Goal: Task Accomplishment & Management: Use online tool/utility

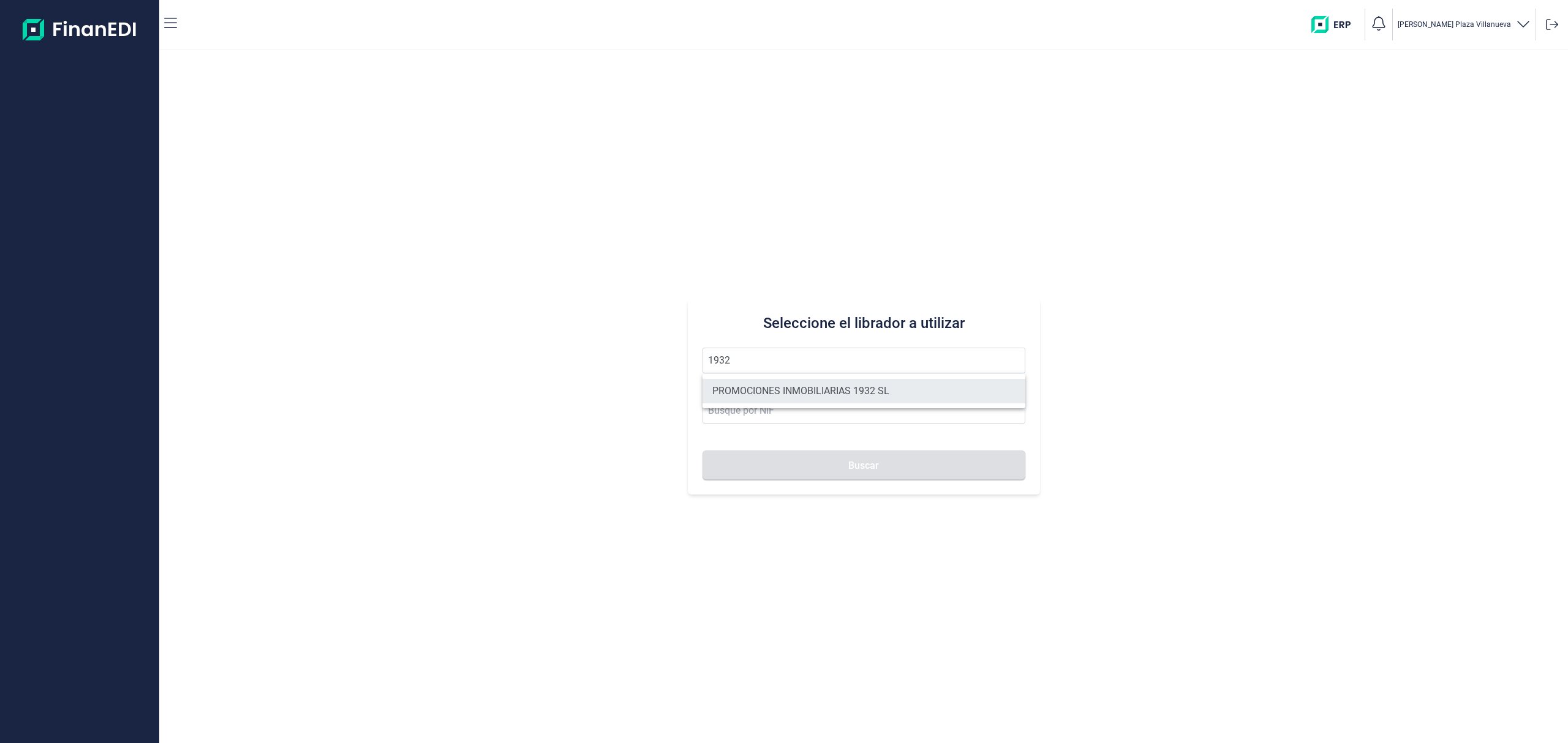
click at [804, 387] on li "PROMOCIONES INMOBILIARIAS 1932 SL" at bounding box center [863, 391] width 323 height 25
type input "PROMOCIONES INMOBILIARIAS 1932 SL"
type input "B06857874"
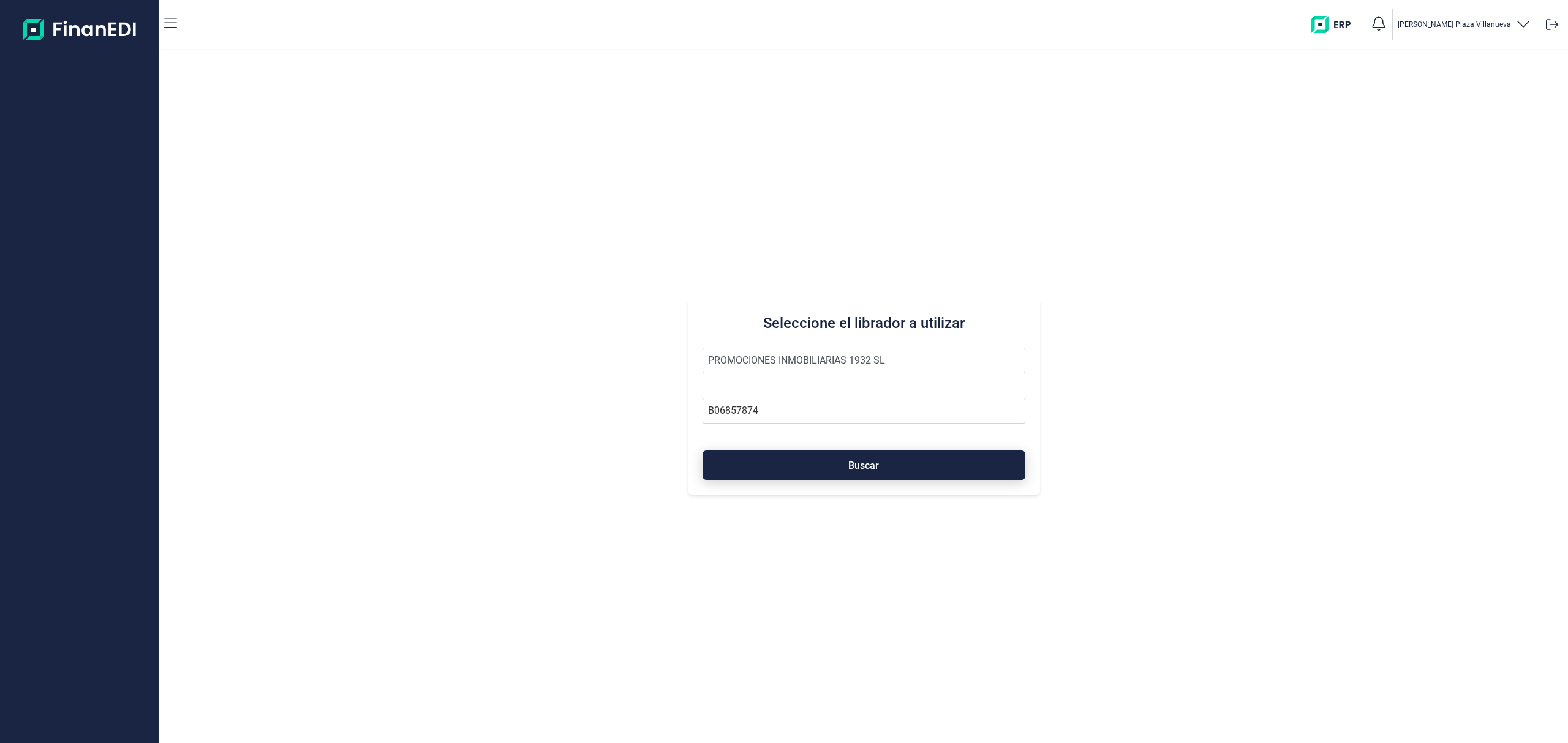
click at [843, 462] on button "Buscar" at bounding box center [863, 465] width 323 height 29
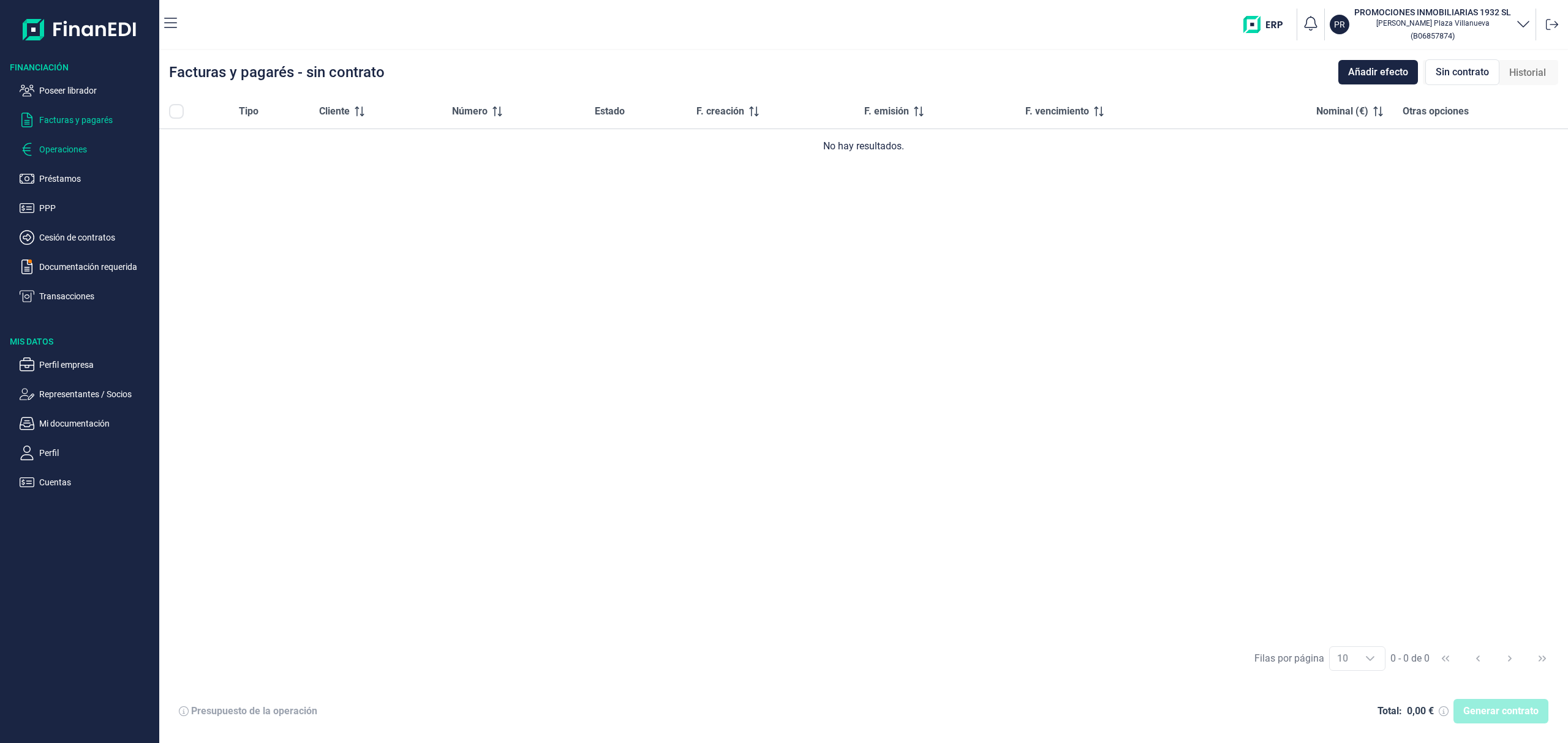
click at [50, 145] on p "Operaciones" at bounding box center [97, 149] width 115 height 15
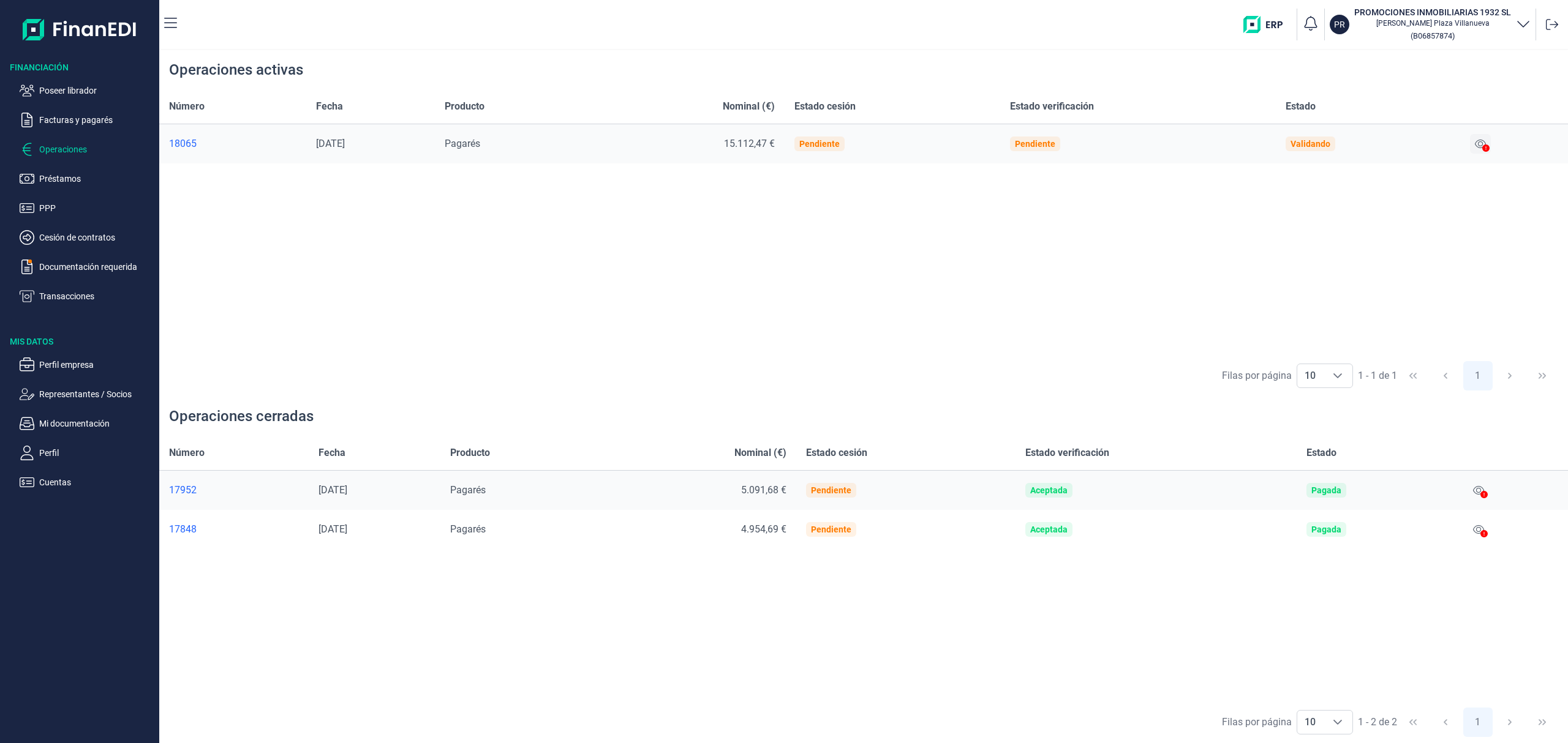
click at [1485, 146] on icon at bounding box center [1480, 144] width 11 height 9
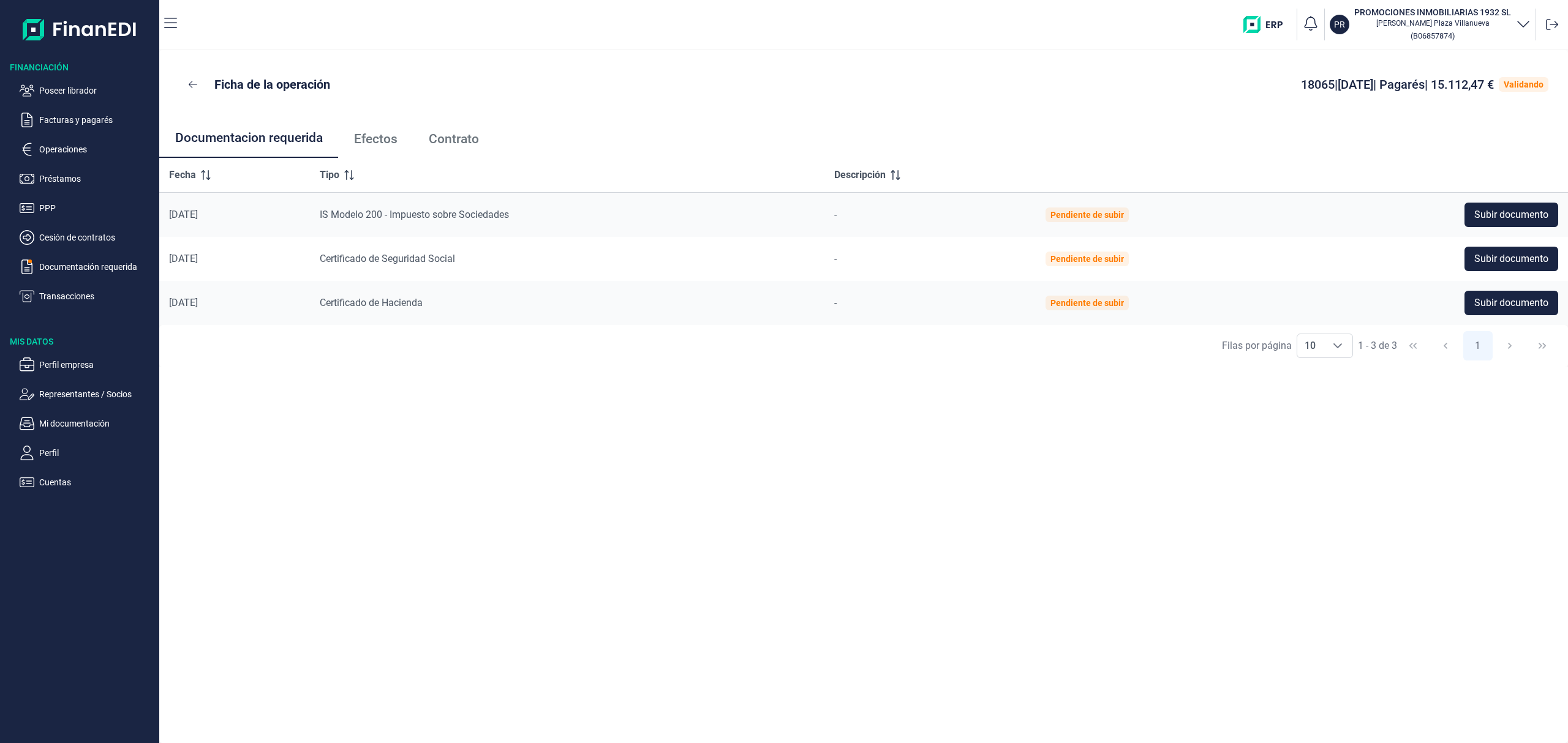
click at [387, 135] on span "Efectos" at bounding box center [375, 139] width 43 height 13
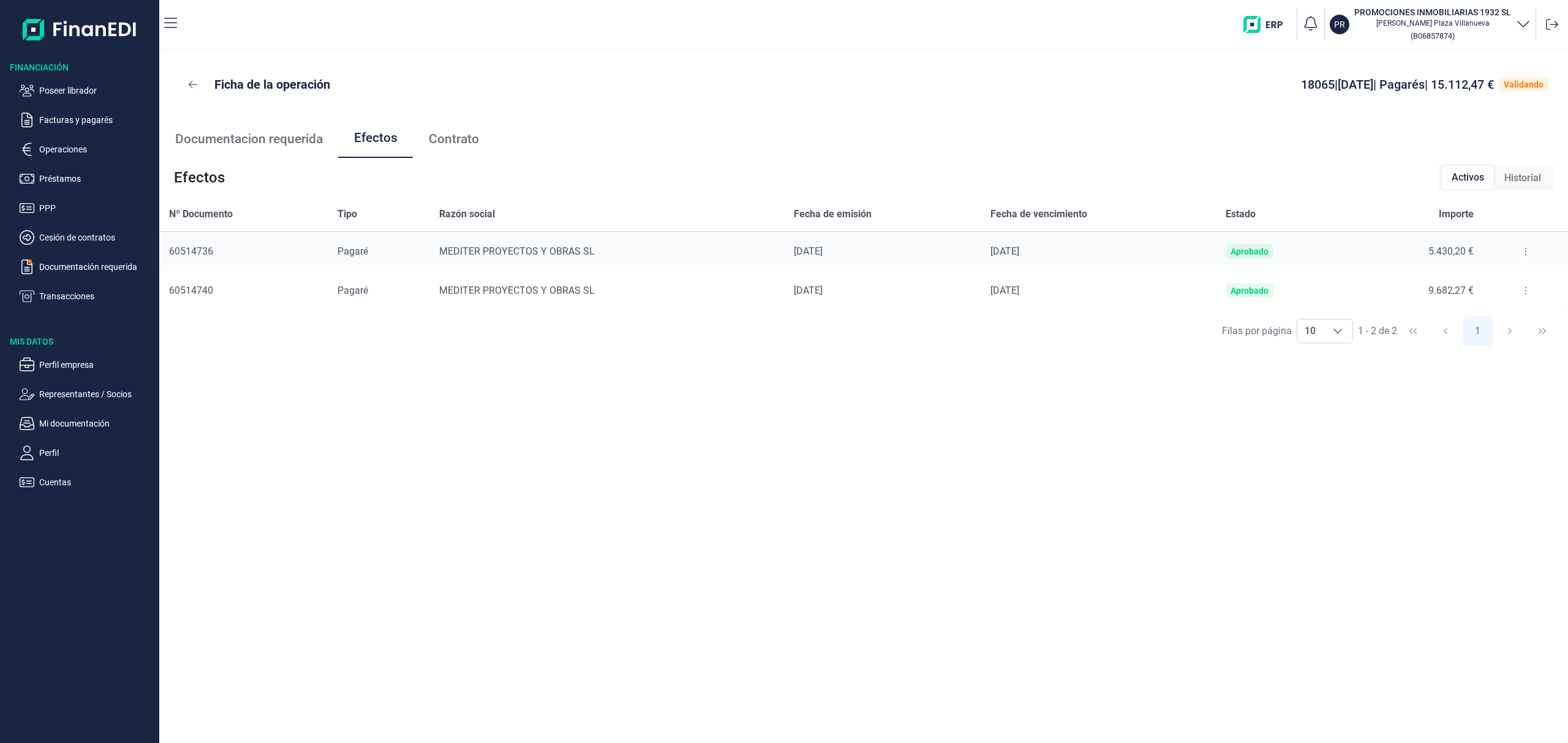
click at [1523, 253] on button at bounding box center [1525, 251] width 22 height 19
click at [1479, 283] on span "Detalles efecto" at bounding box center [1485, 282] width 56 height 12
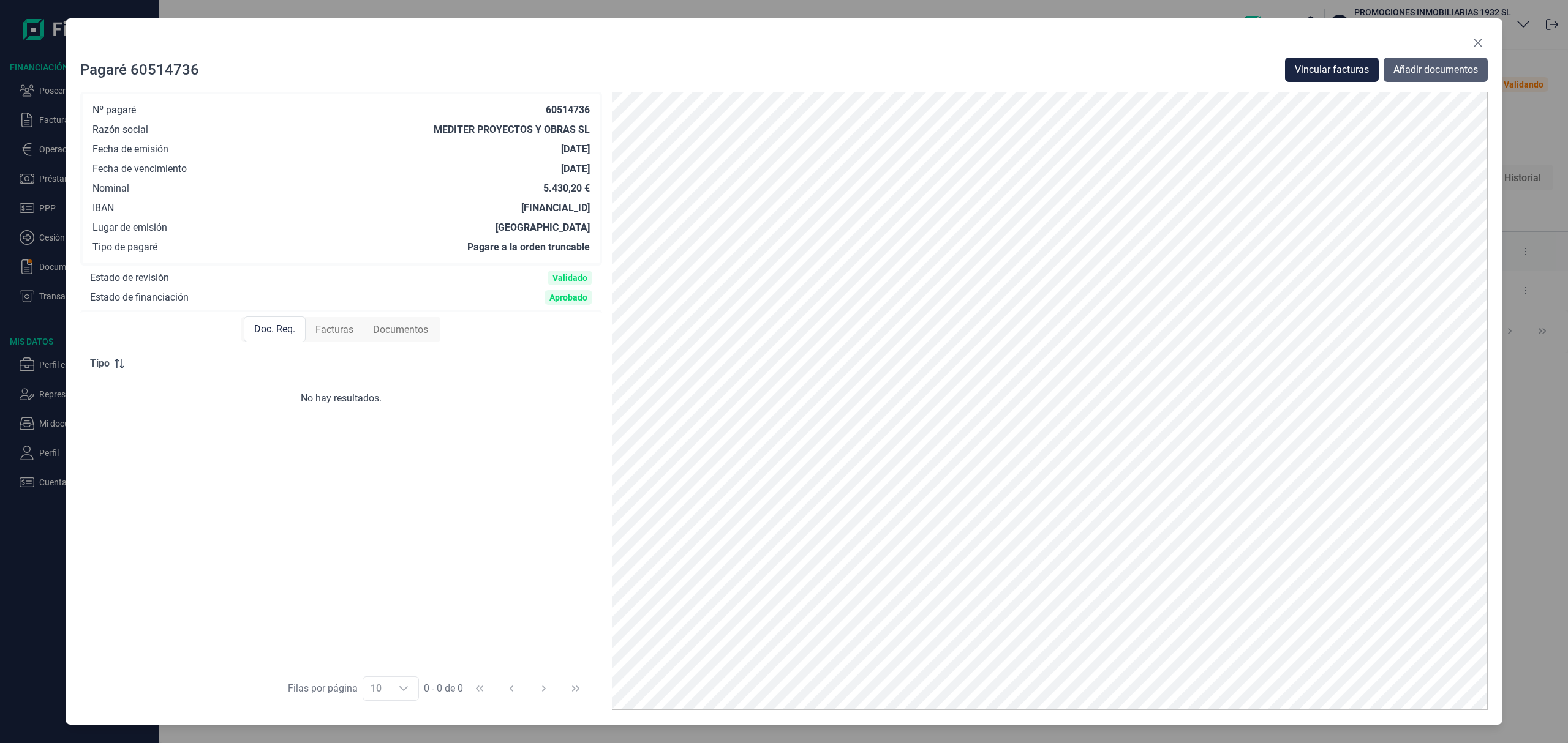
click at [1458, 71] on span "Añadir documentos" at bounding box center [1435, 70] width 85 height 15
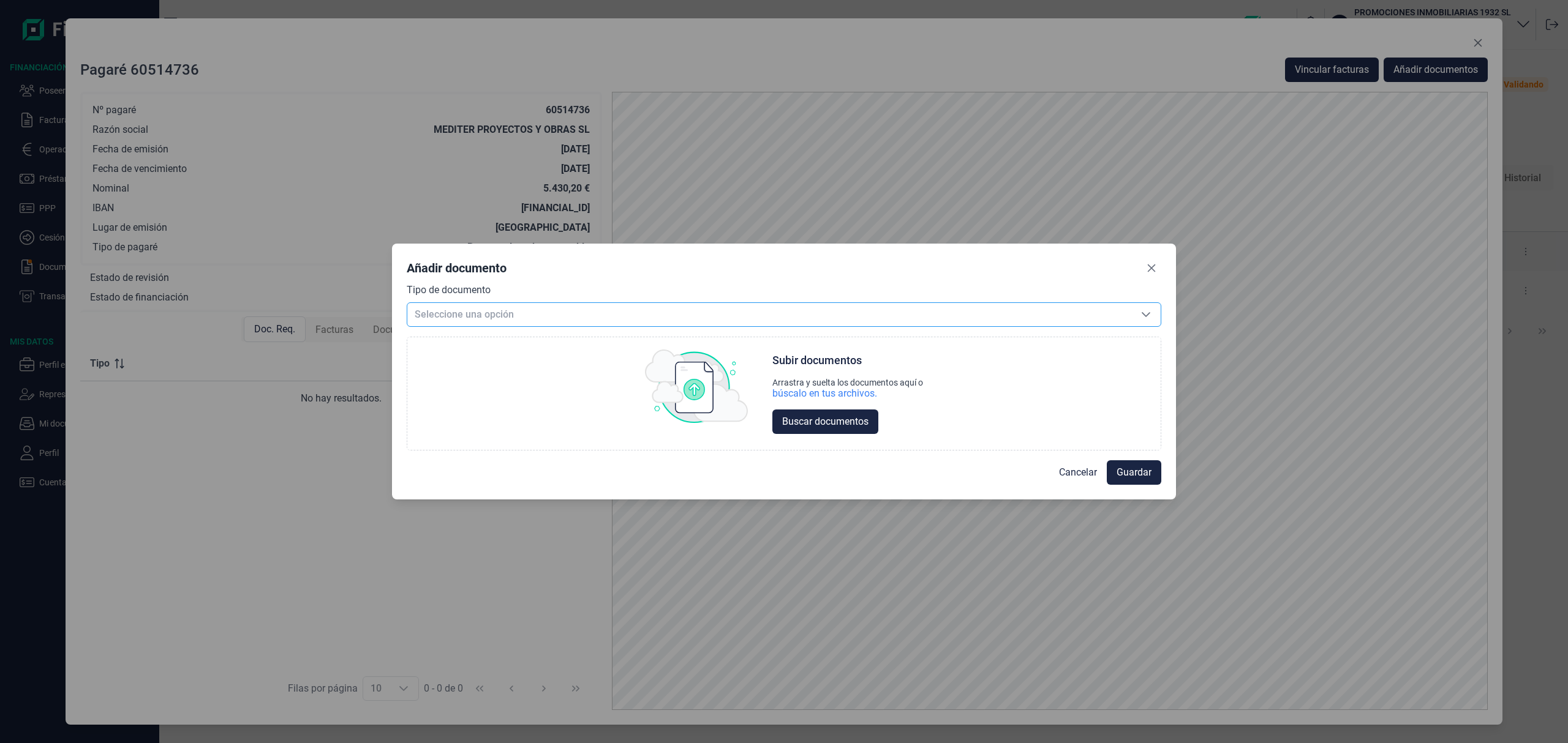
click at [477, 309] on span "Seleccione una opción" at bounding box center [769, 314] width 724 height 23
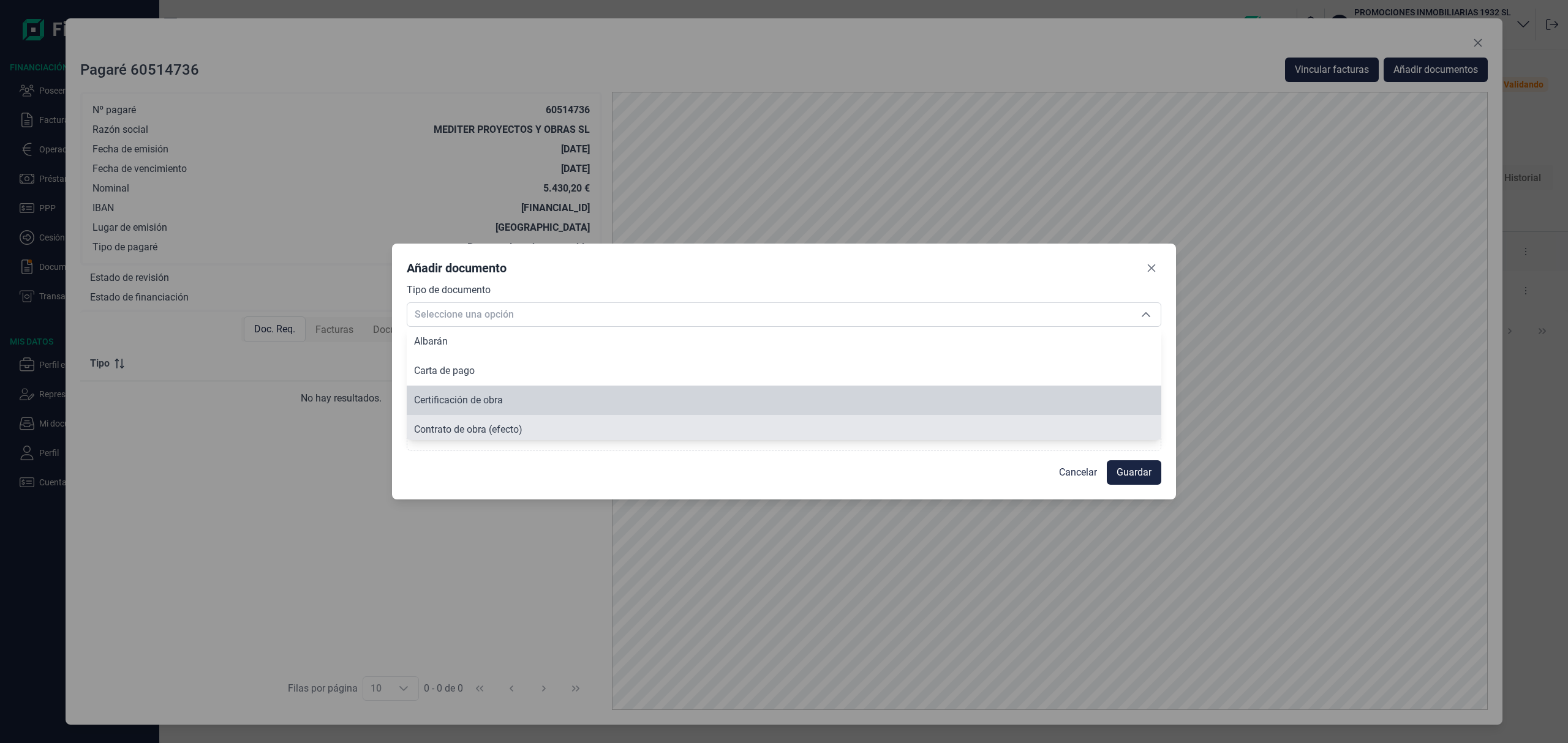
scroll to position [4, 0]
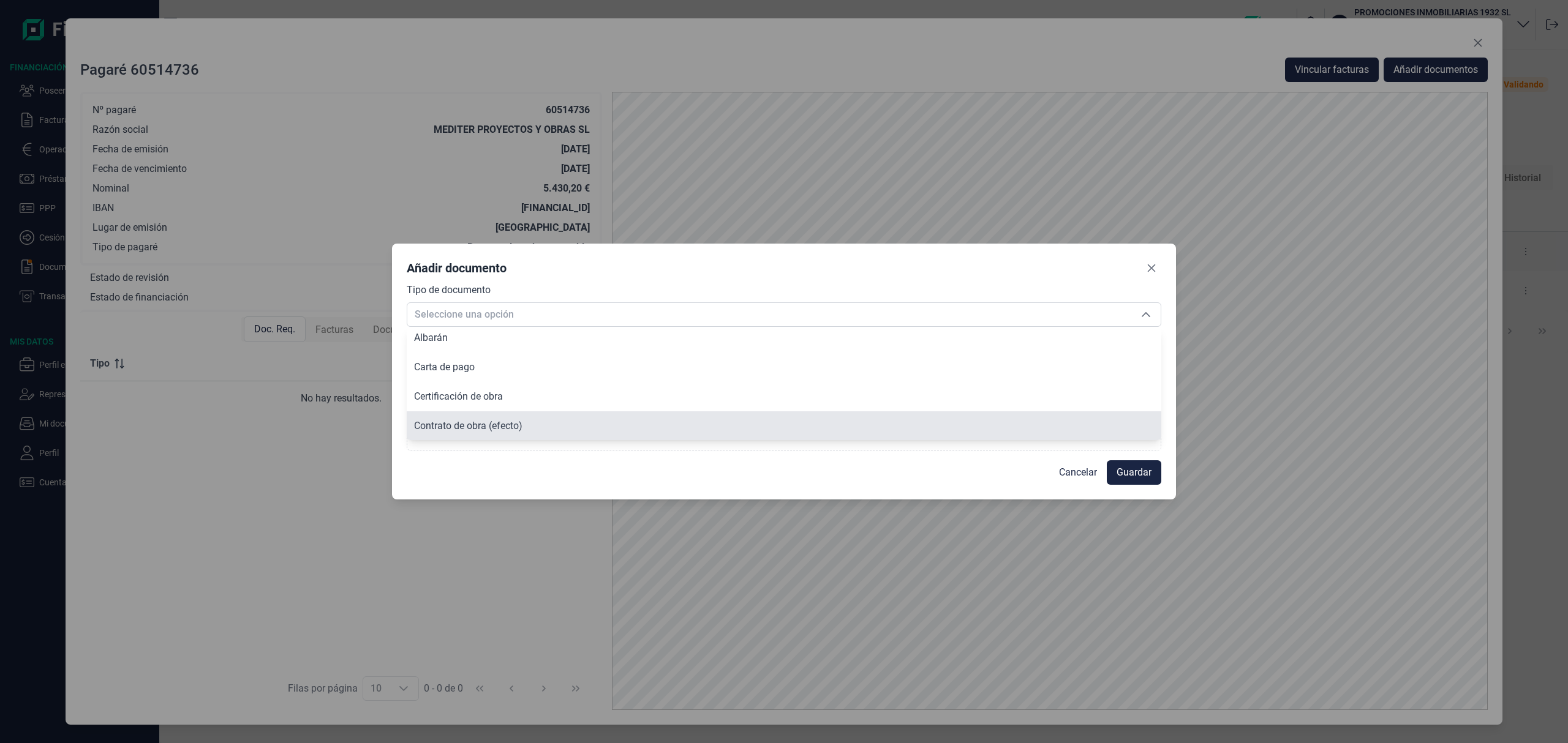
click at [483, 420] on span "Contrato de obra (efecto)" at bounding box center [468, 425] width 108 height 11
type input "Contrato de obra (efecto)"
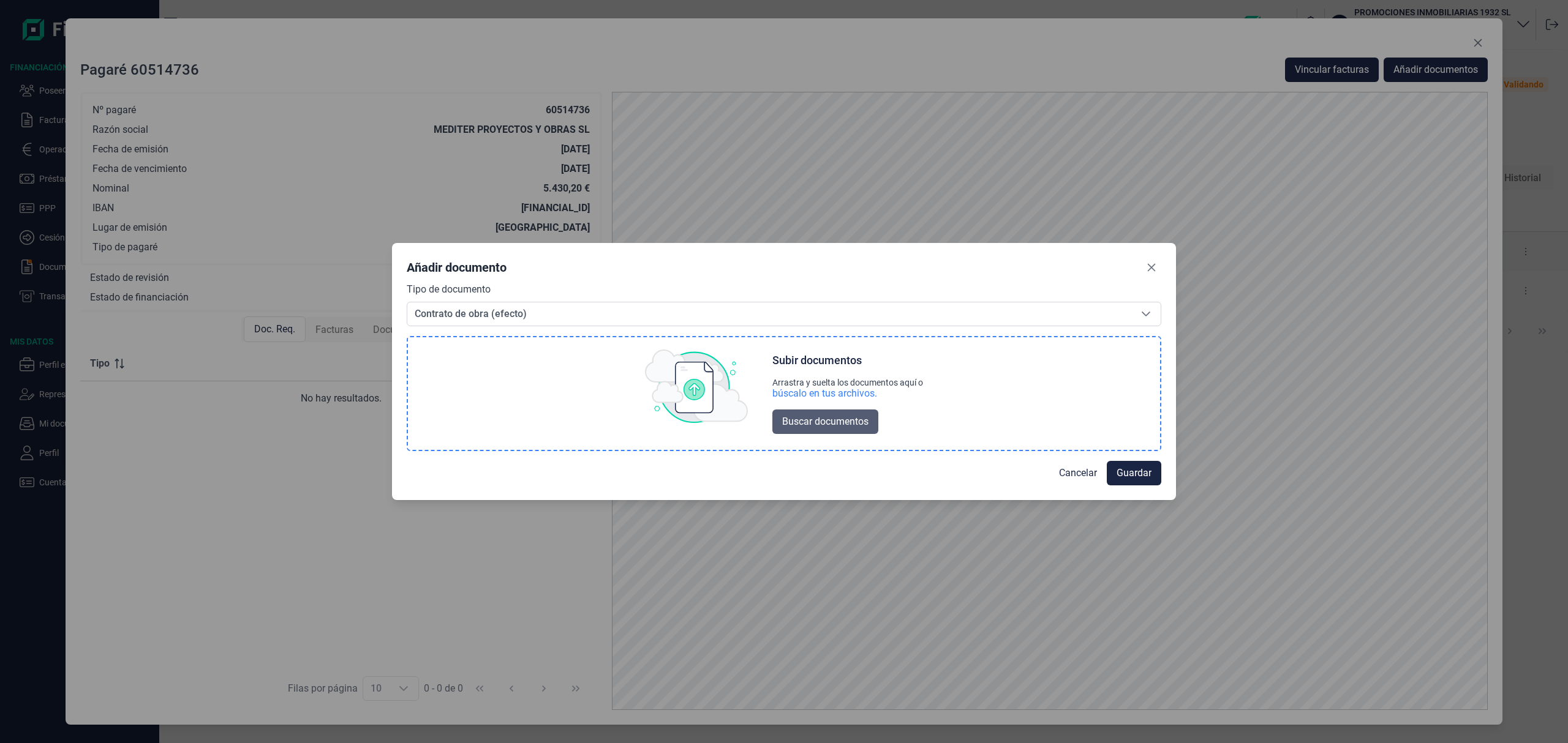
click at [814, 425] on span "Buscar documentos" at bounding box center [825, 422] width 87 height 15
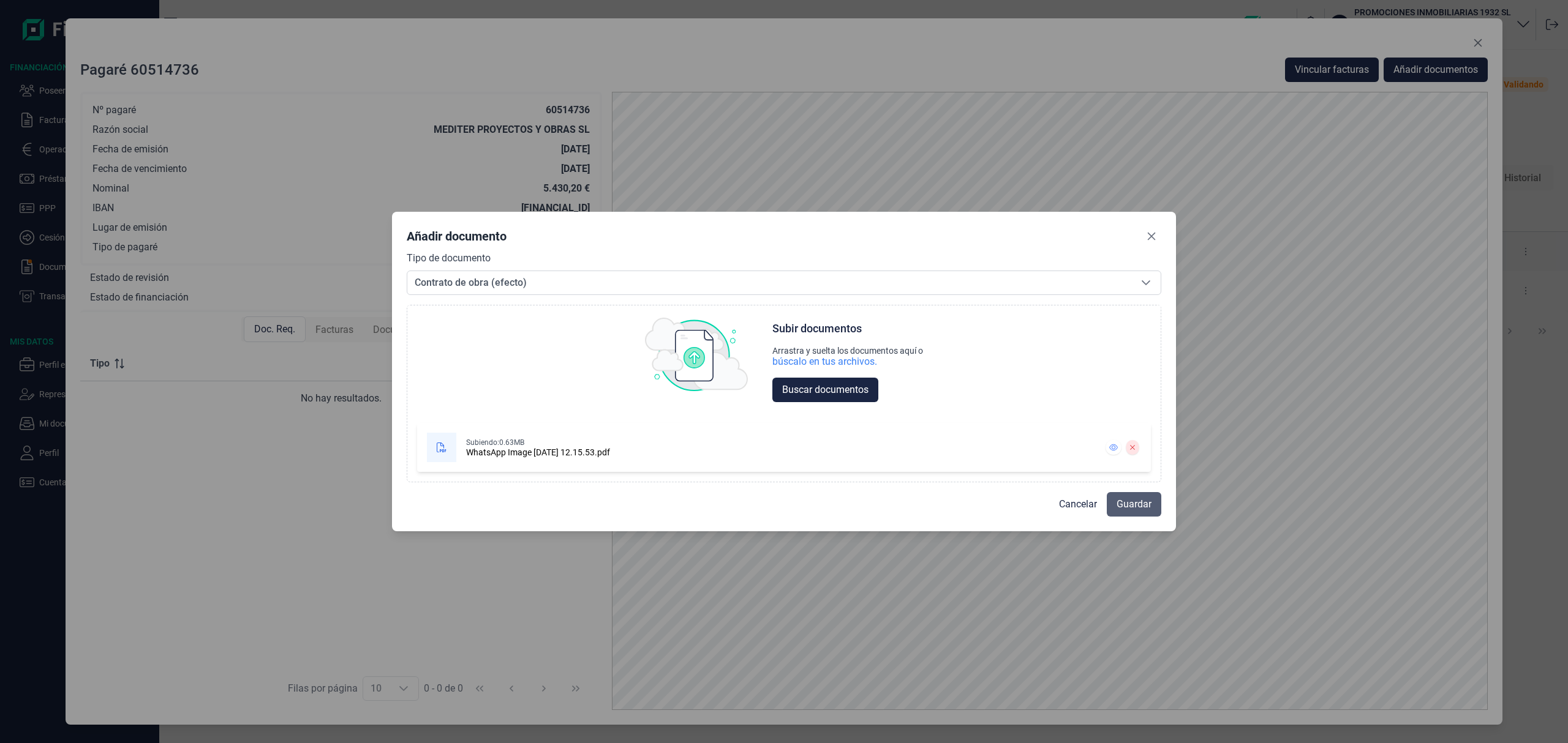
click at [1137, 498] on span "Guardar" at bounding box center [1133, 504] width 35 height 15
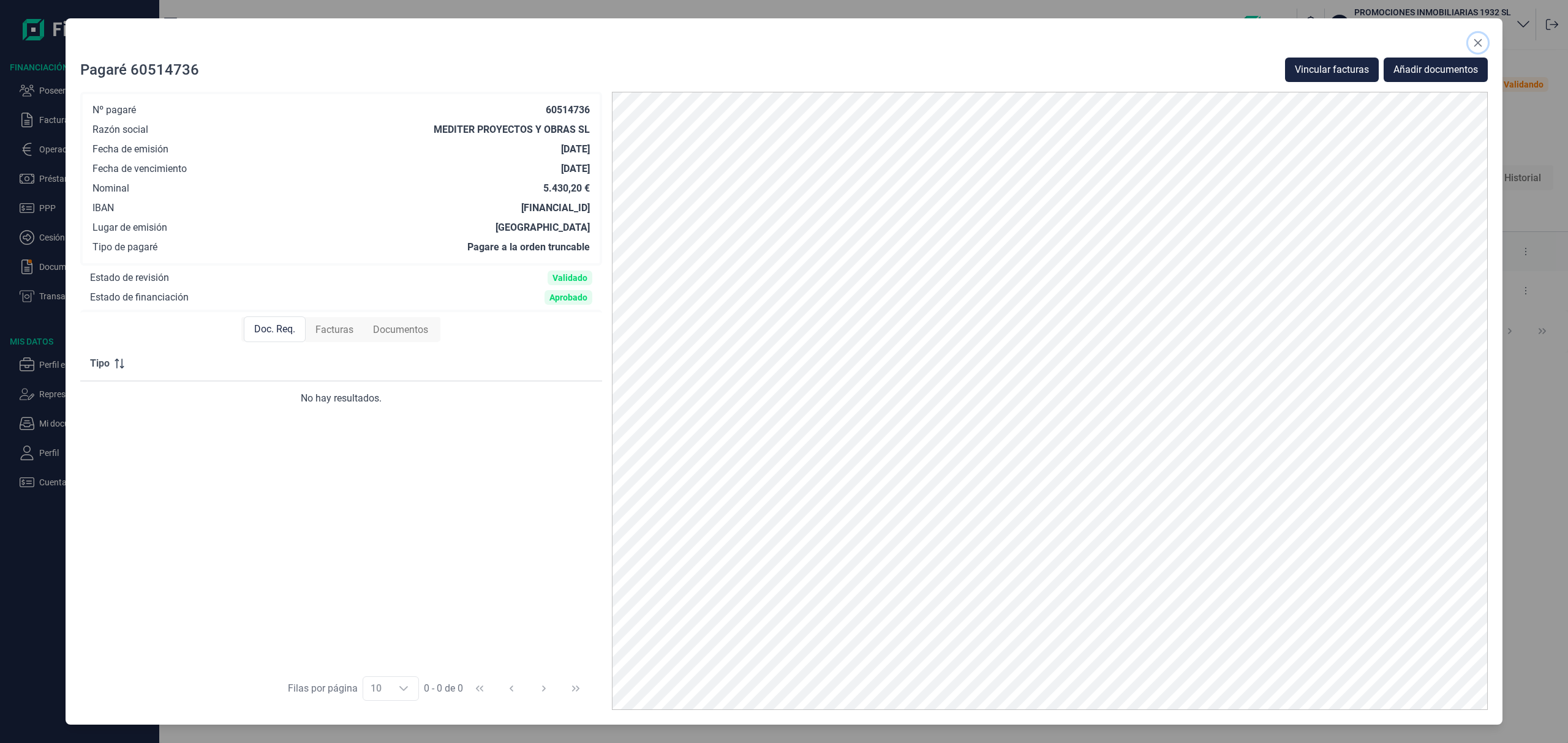
click at [1475, 39] on icon "Close" at bounding box center [1477, 43] width 10 height 10
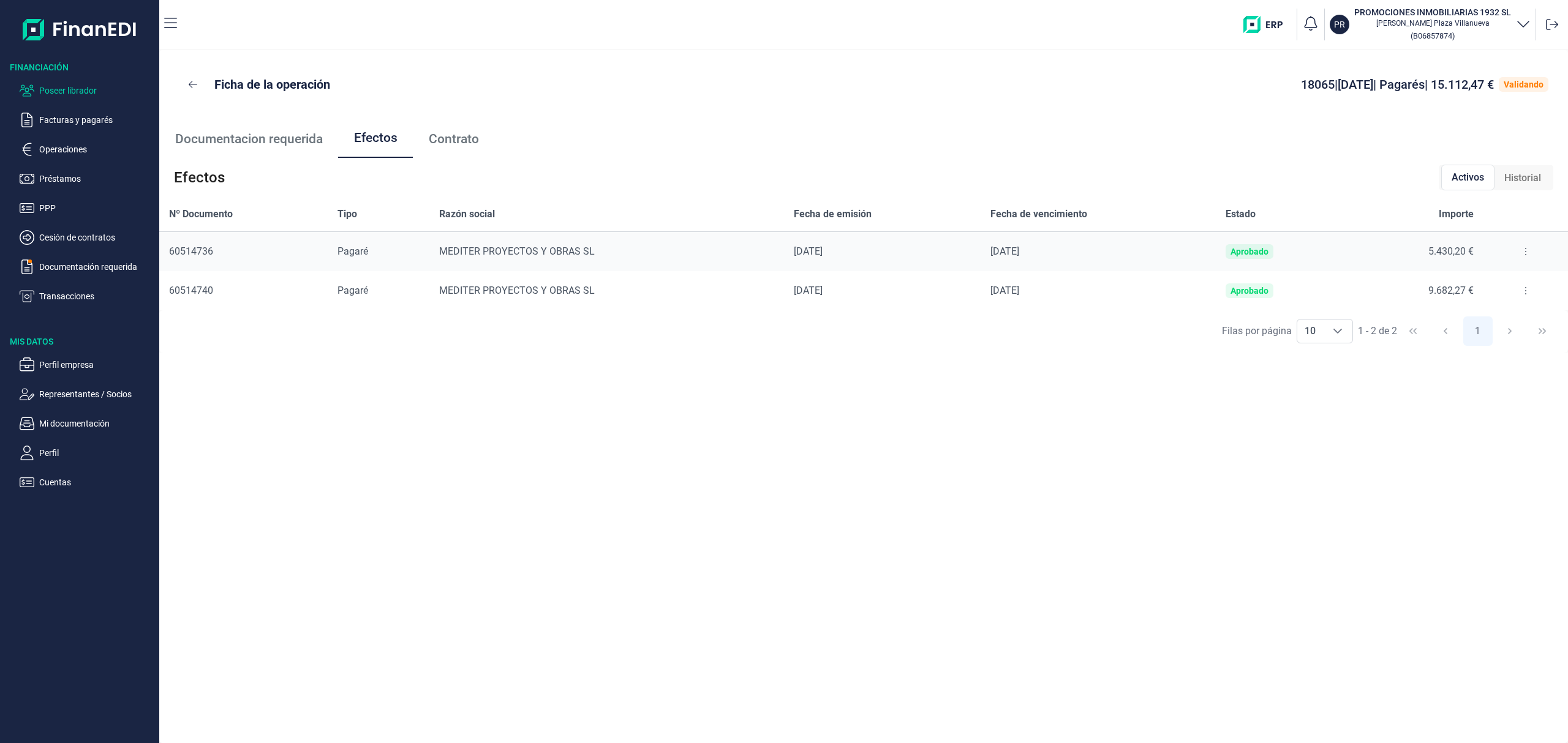
click at [94, 84] on p "Poseer librador" at bounding box center [97, 90] width 115 height 15
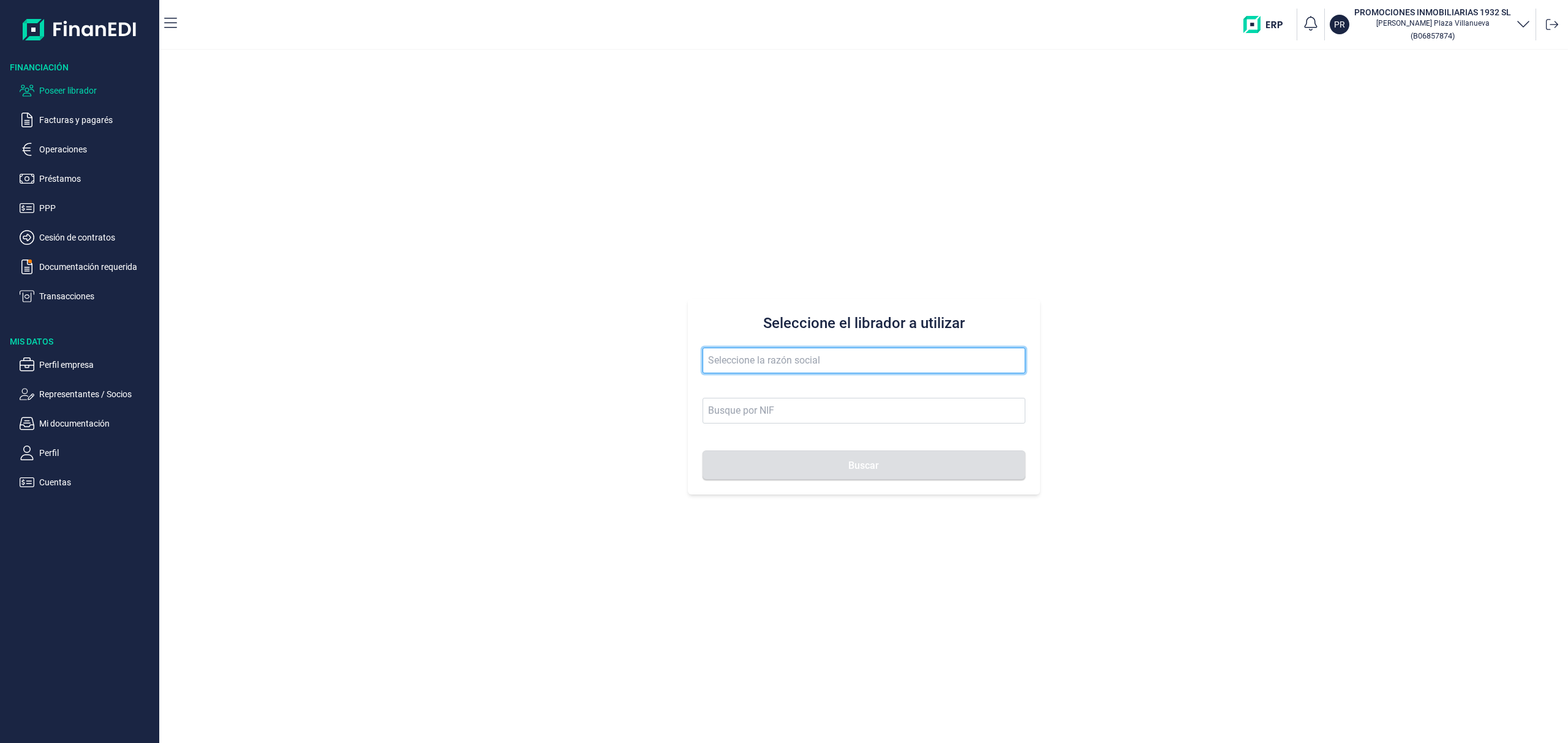
click at [783, 368] on input "text" at bounding box center [863, 361] width 323 height 26
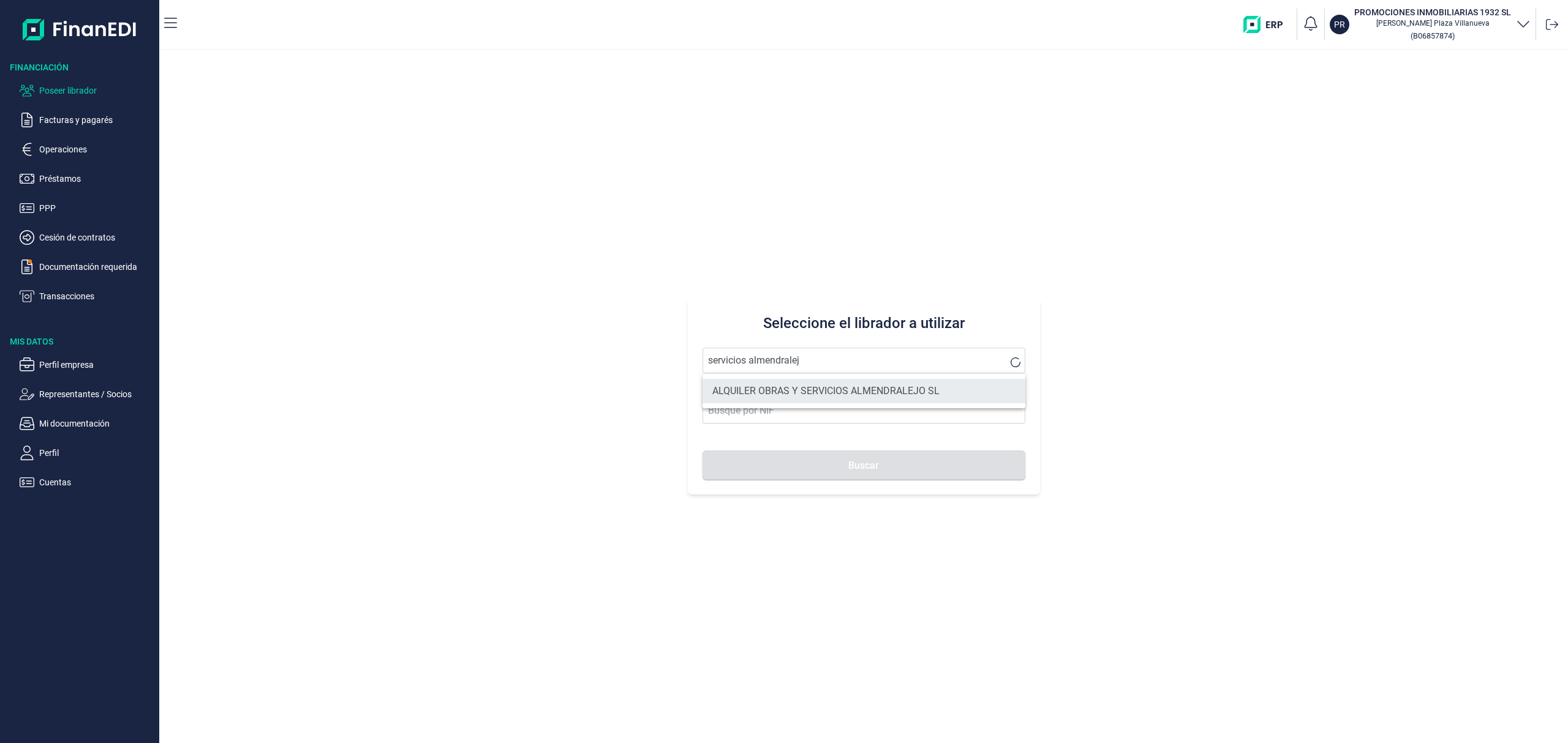
click at [777, 385] on li "ALQUILER OBRAS Y SERVICIOS ALMENDRALEJO SL" at bounding box center [863, 391] width 323 height 25
type input "ALQUILER OBRAS Y SERVICIOS ALMENDRALEJO SL"
type input "B06707947"
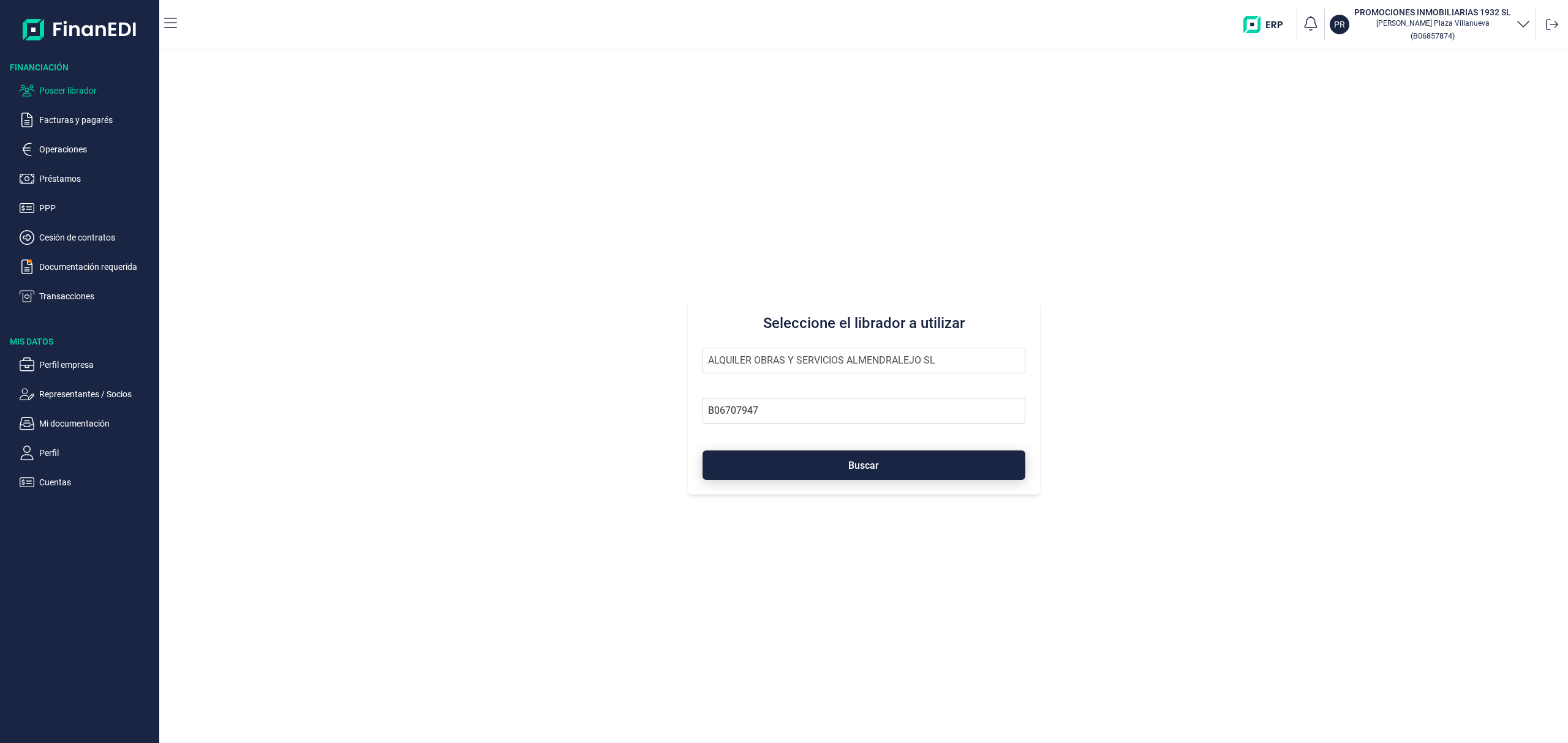
click at [797, 478] on button "Buscar" at bounding box center [863, 465] width 323 height 29
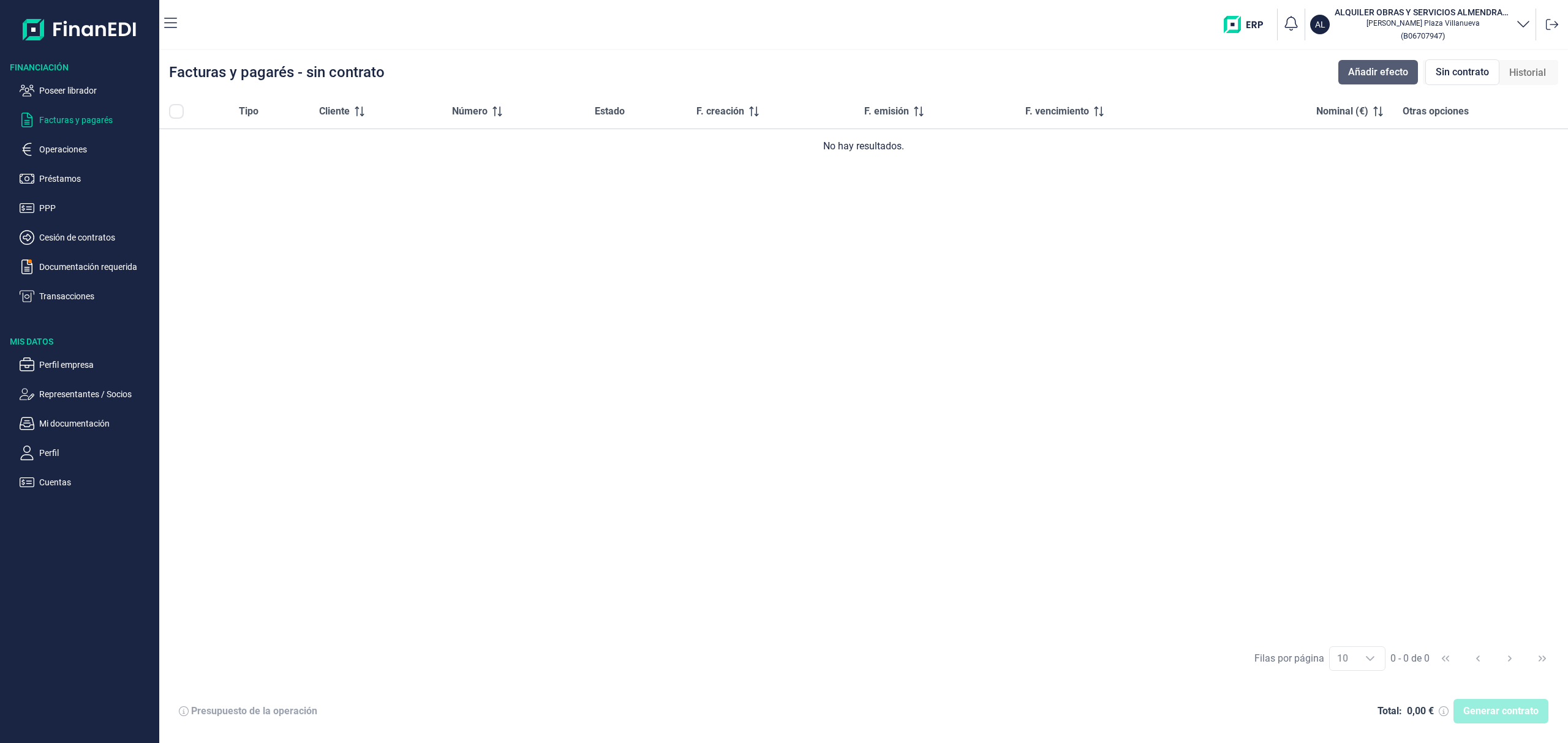
click at [1368, 67] on span "Añadir efecto" at bounding box center [1378, 73] width 60 height 15
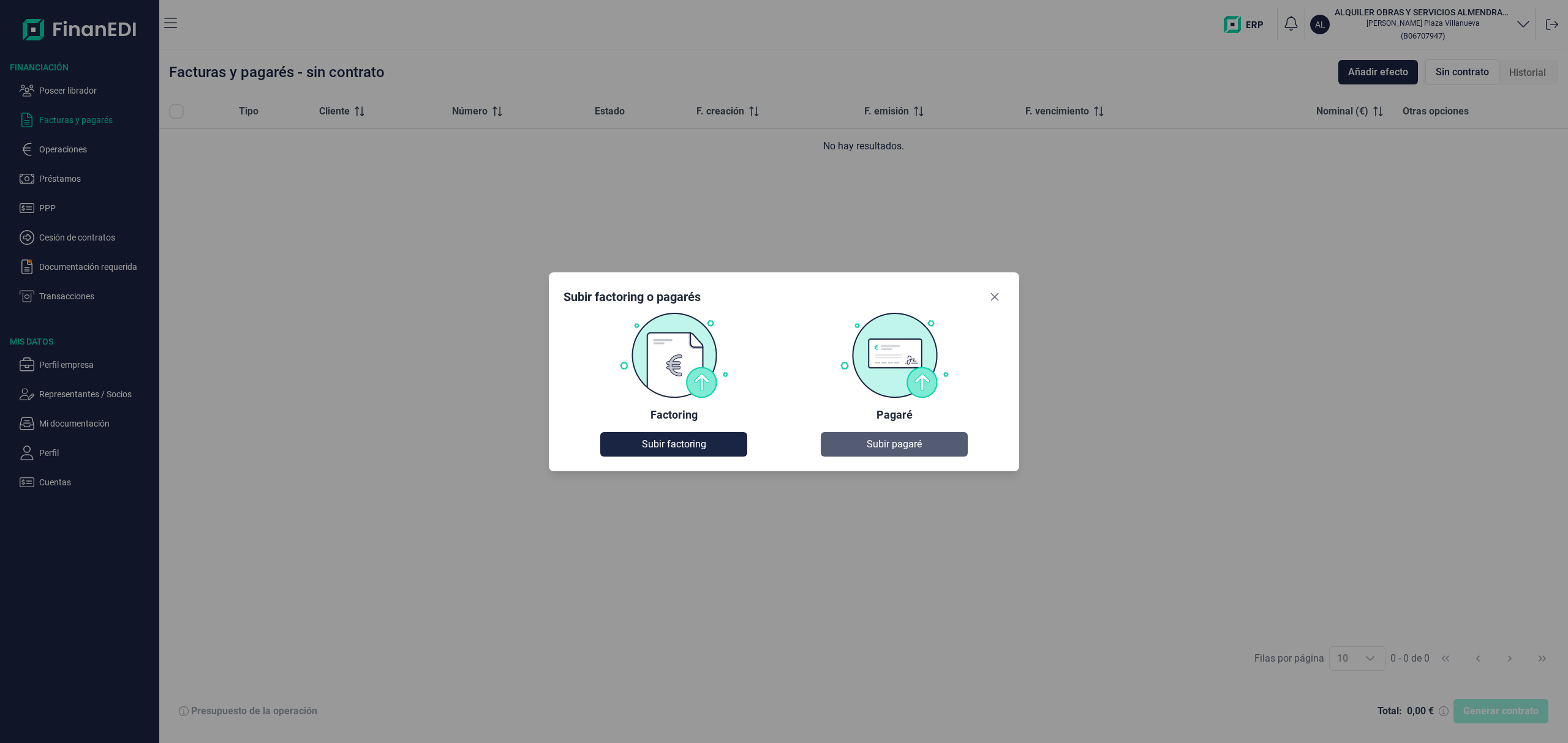
click at [936, 439] on button "Subir pagaré" at bounding box center [894, 444] width 147 height 25
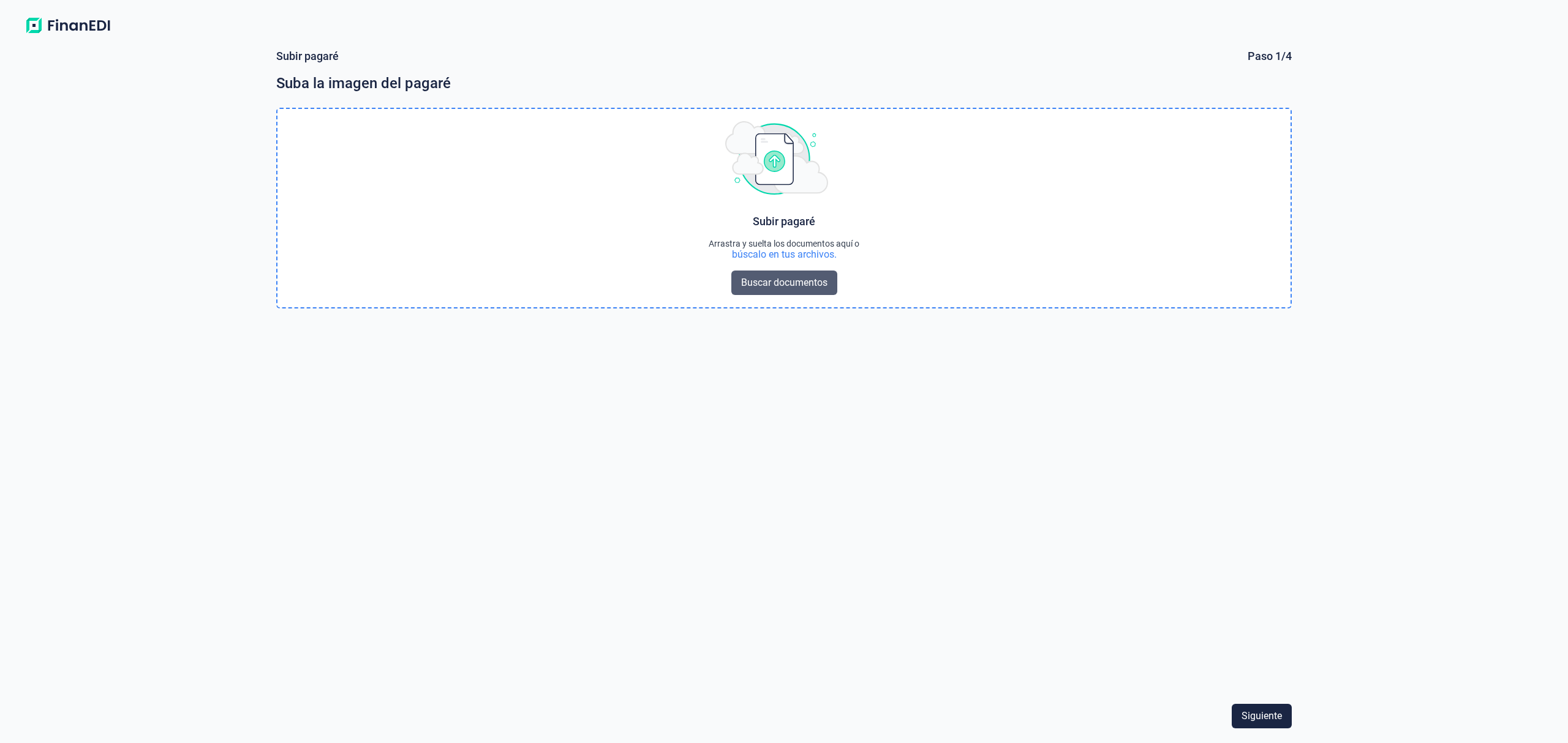
click at [767, 275] on span "Buscar documentos" at bounding box center [784, 283] width 87 height 15
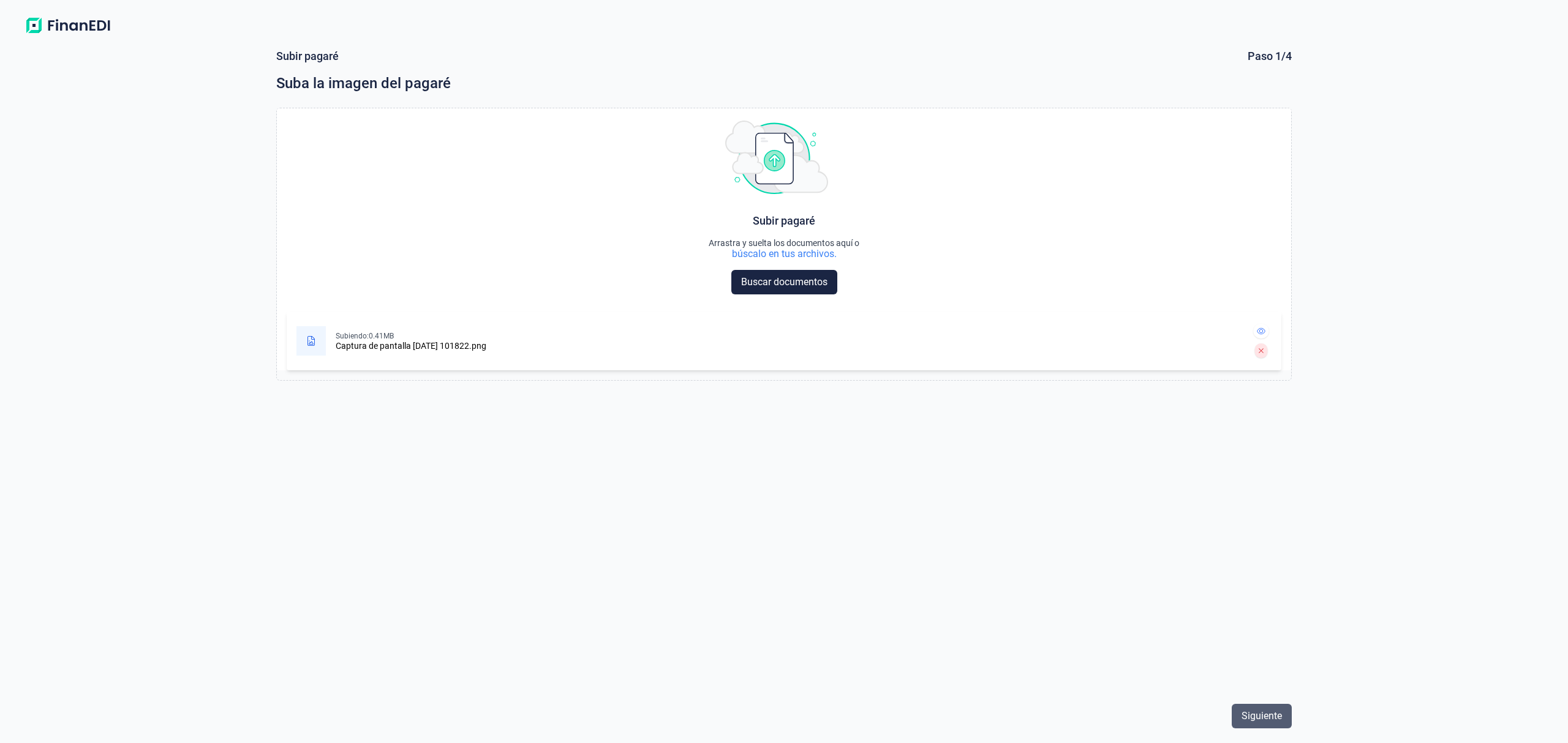
click at [1255, 710] on span "Siguiente" at bounding box center [1261, 716] width 41 height 15
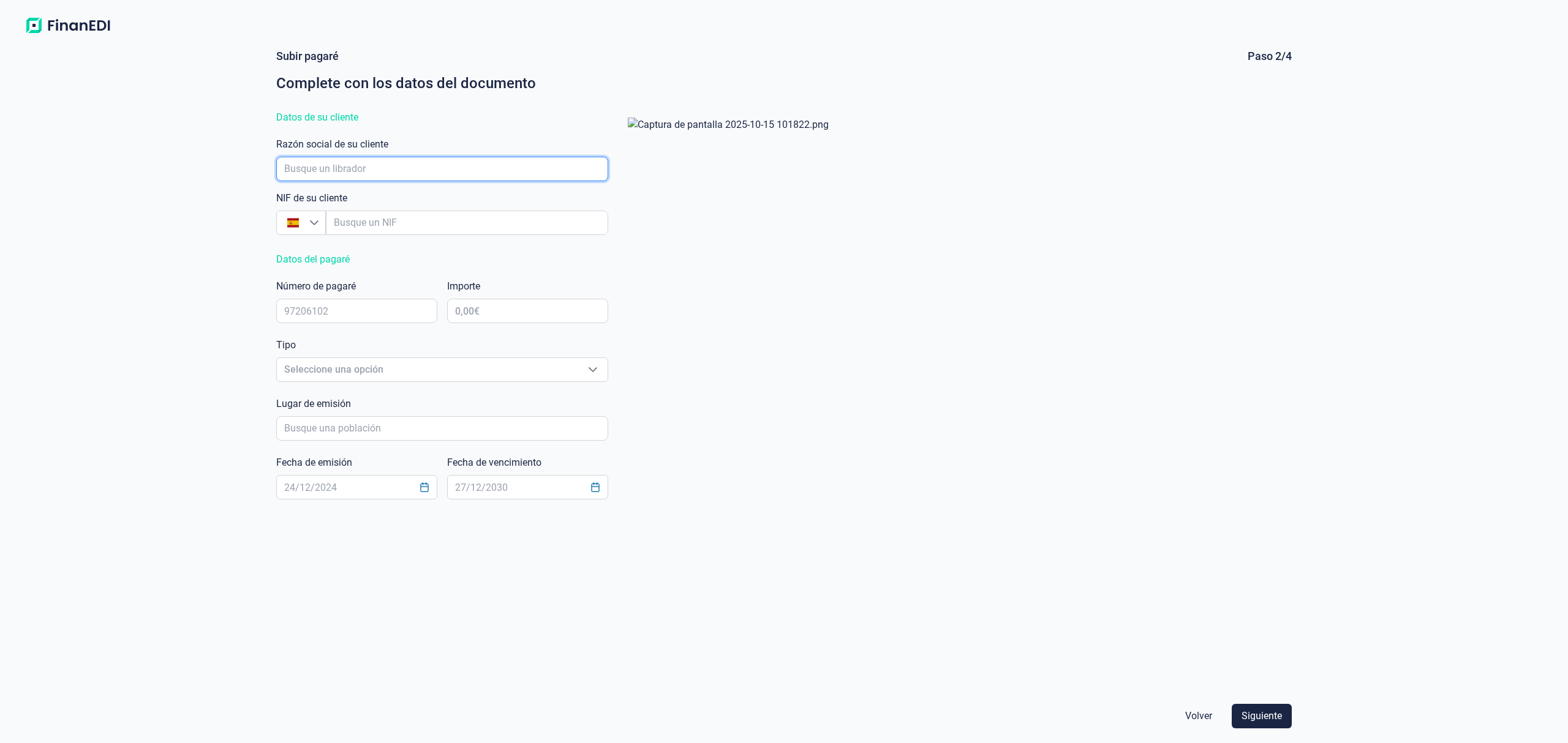
click at [350, 167] on input "empresaAutocomplete" at bounding box center [442, 169] width 332 height 25
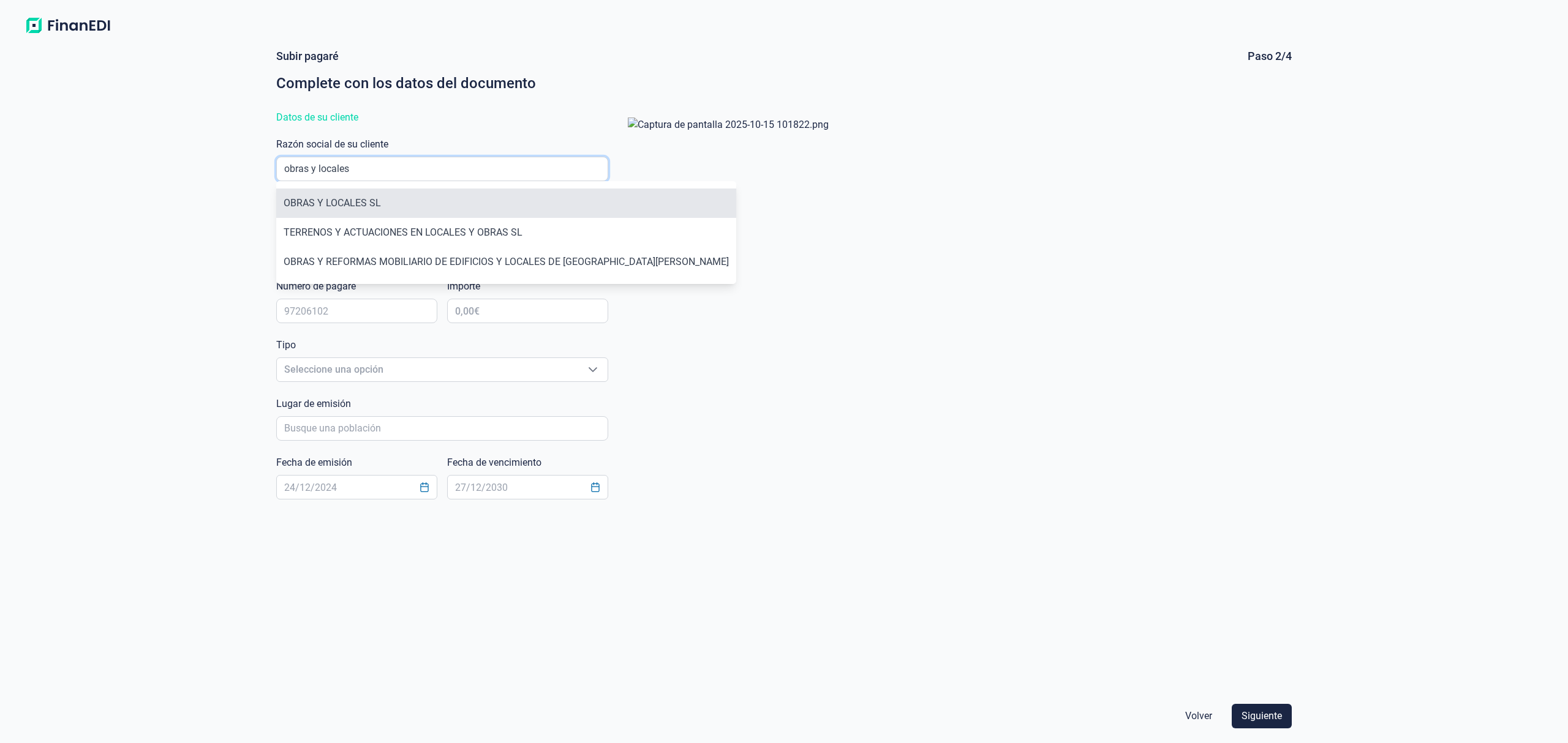
type input "obras y locales"
click at [361, 204] on li "OBRAS Y LOCALES SL" at bounding box center [506, 203] width 460 height 29
type input "B23748643"
type input "OBRAS Y LOCALES SL"
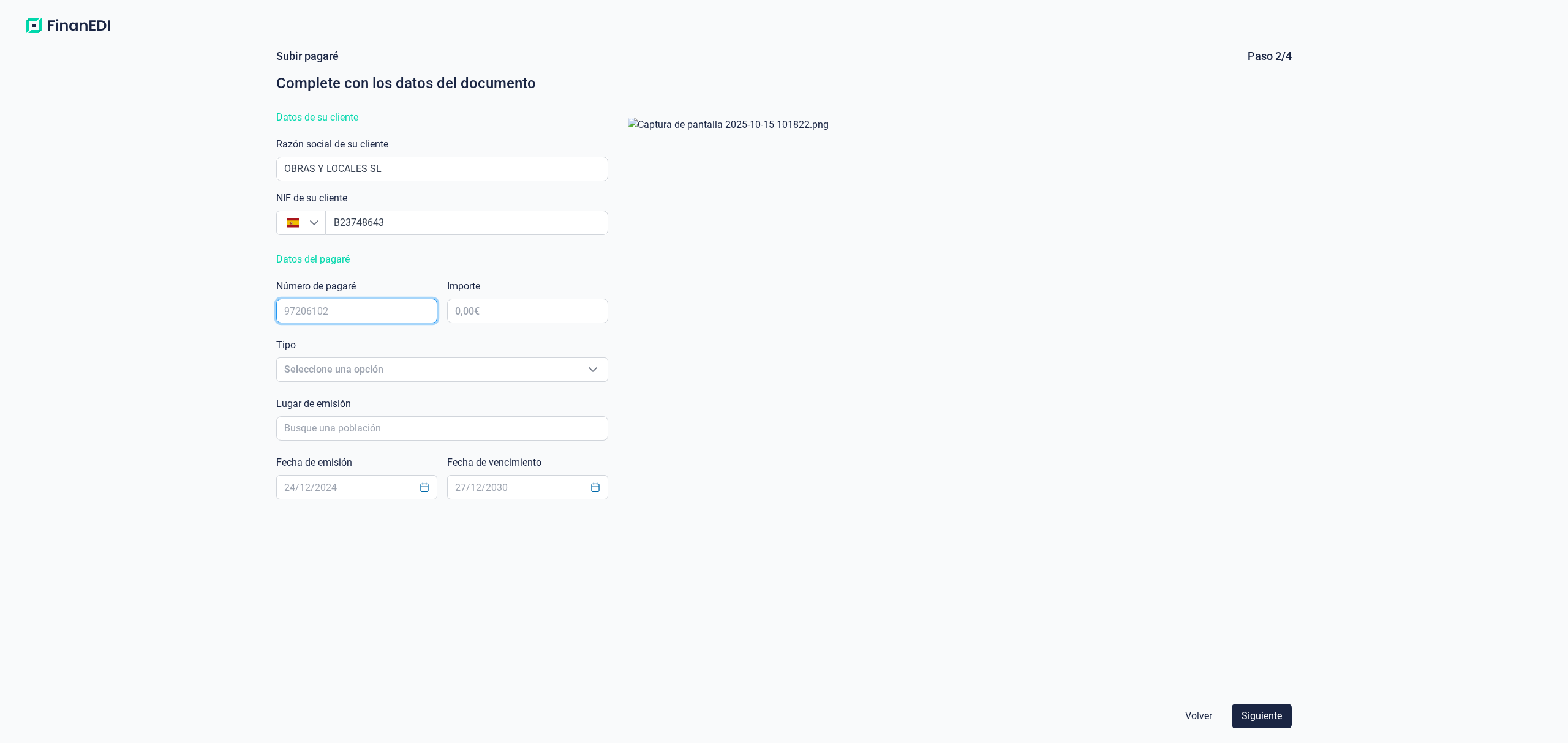
click at [329, 310] on input "text" at bounding box center [357, 311] width 161 height 25
type input "46643530"
type input "33.670,35 €"
click at [353, 375] on span "Seleccione una opción" at bounding box center [427, 369] width 301 height 23
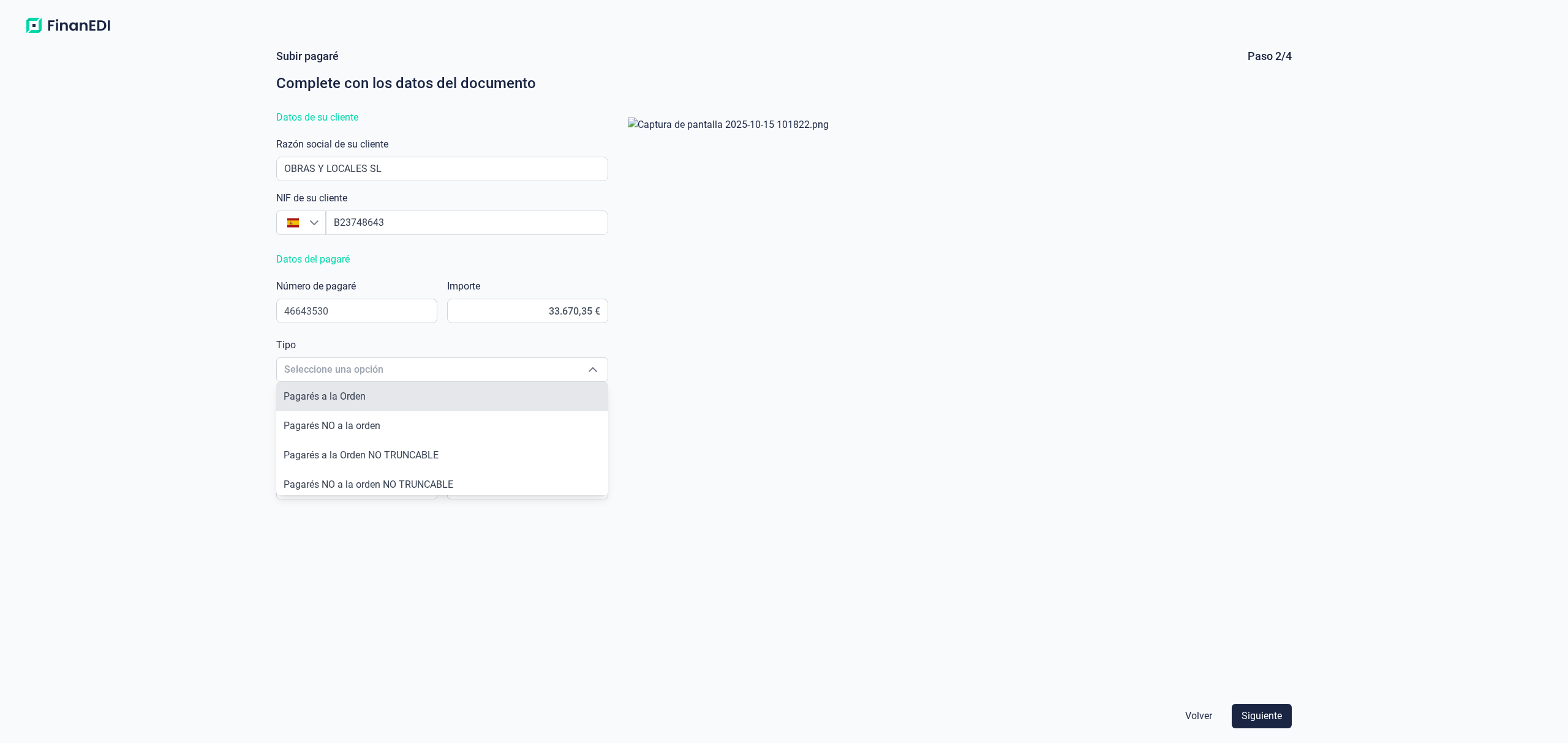
click at [353, 402] on span "Pagarés a la Orden" at bounding box center [324, 396] width 82 height 11
type input "Pagarés a la Orden"
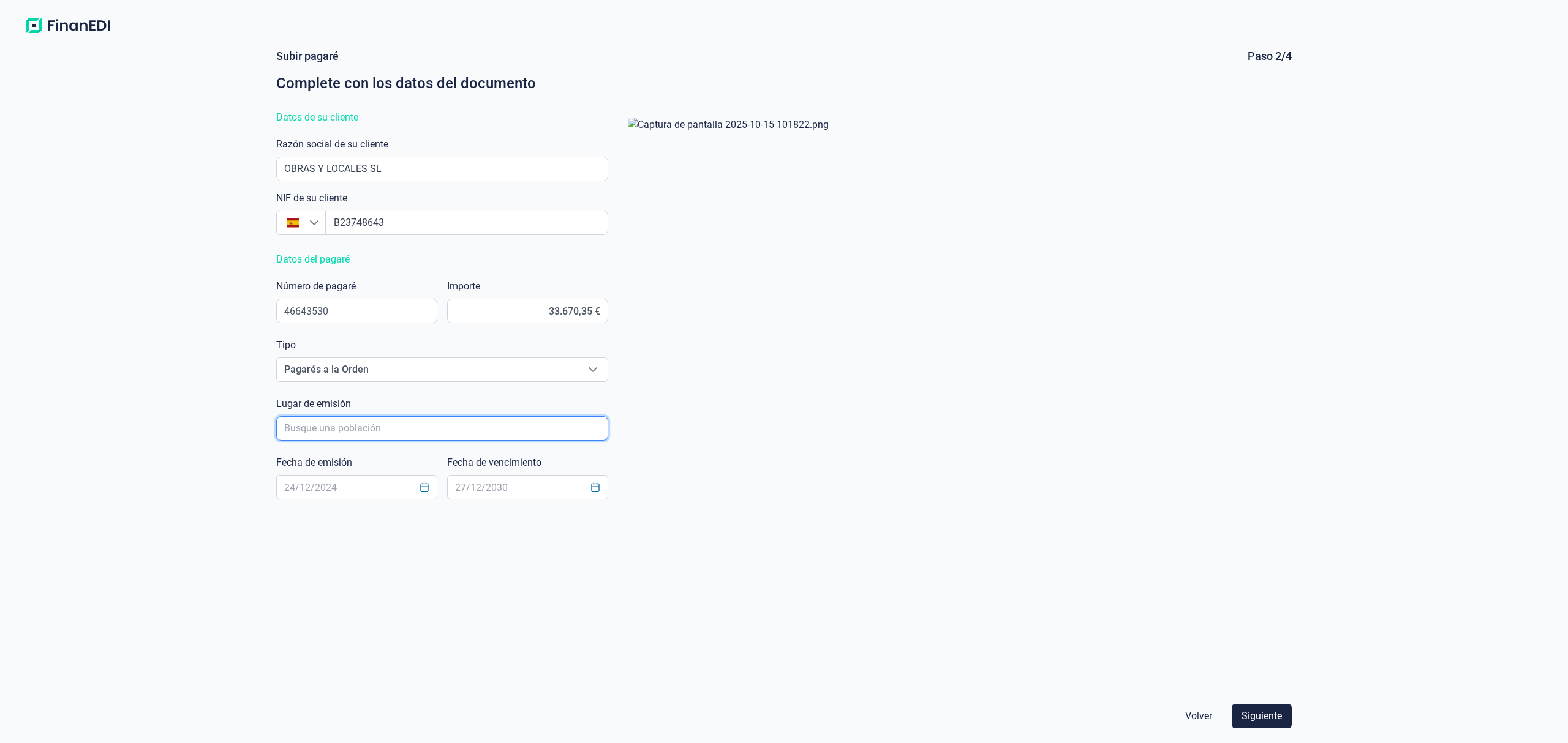
click at [329, 422] on input "poblacionAutocomplete" at bounding box center [442, 428] width 332 height 25
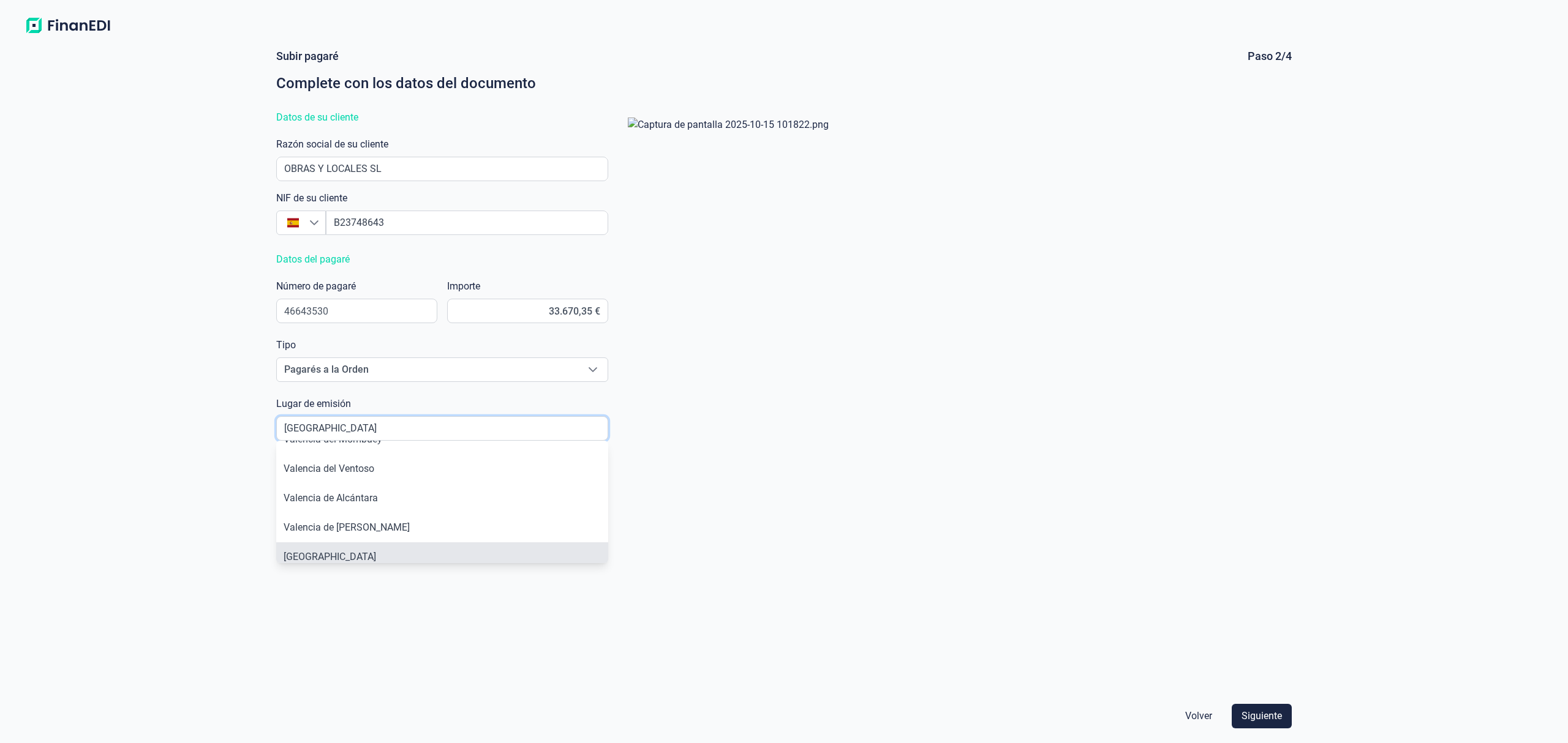
scroll to position [69, 0]
click at [339, 539] on li "[GEOGRAPHIC_DATA]" at bounding box center [442, 541] width 332 height 29
type input "[GEOGRAPHIC_DATA]"
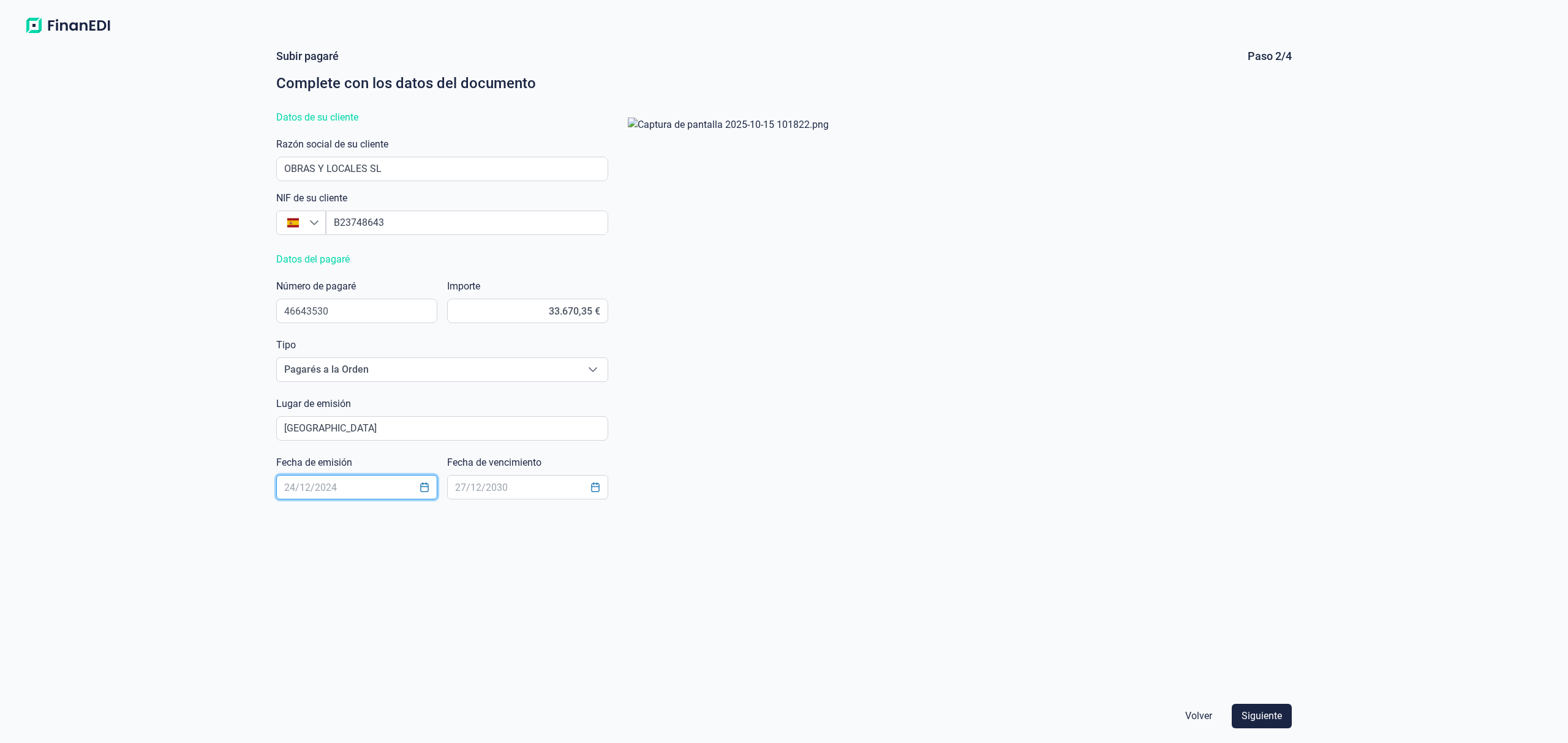
click at [313, 486] on input "text" at bounding box center [357, 487] width 161 height 25
type input "[DATE]"
click at [1251, 716] on span "Siguiente" at bounding box center [1261, 716] width 41 height 15
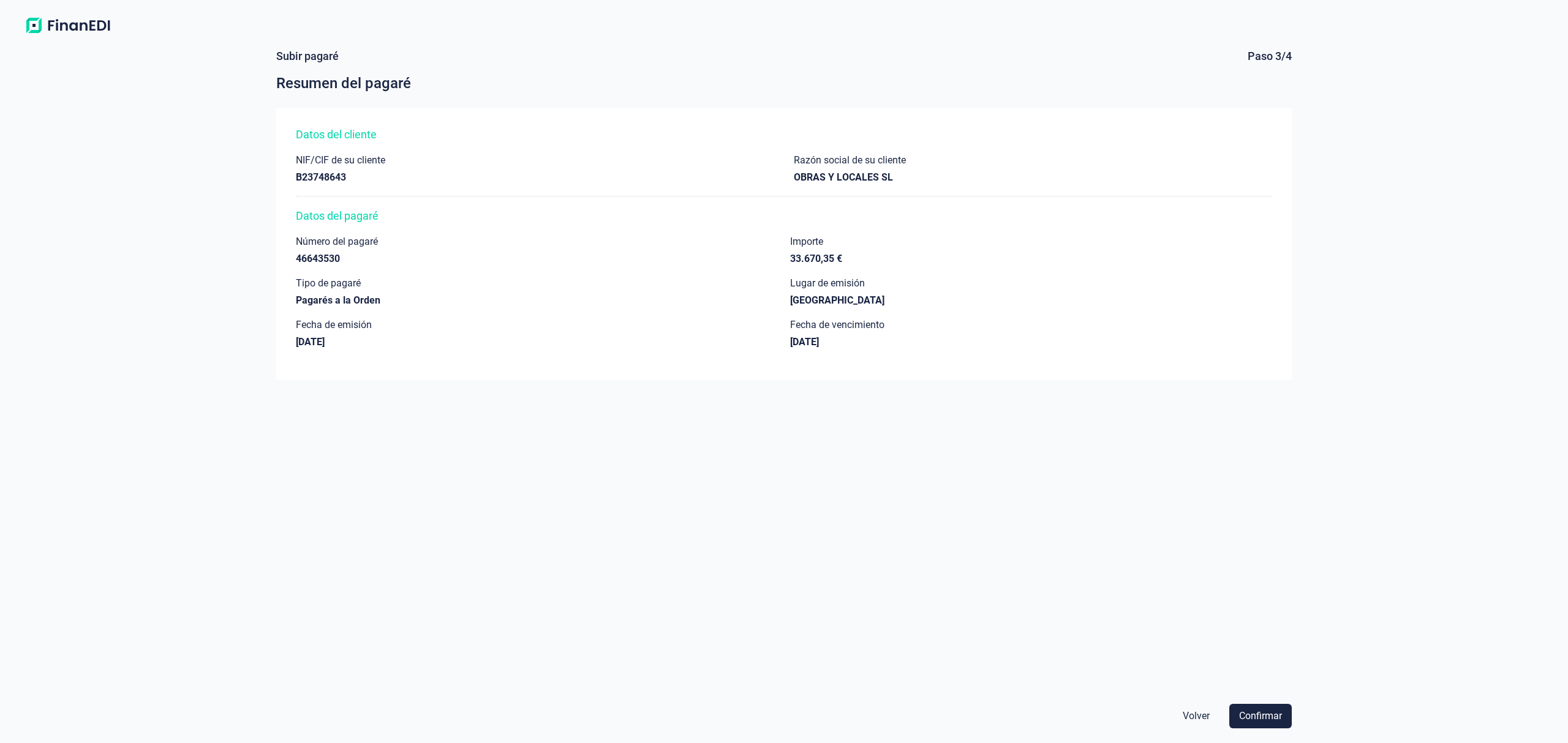
click at [1251, 716] on span "Confirmar" at bounding box center [1260, 716] width 43 height 15
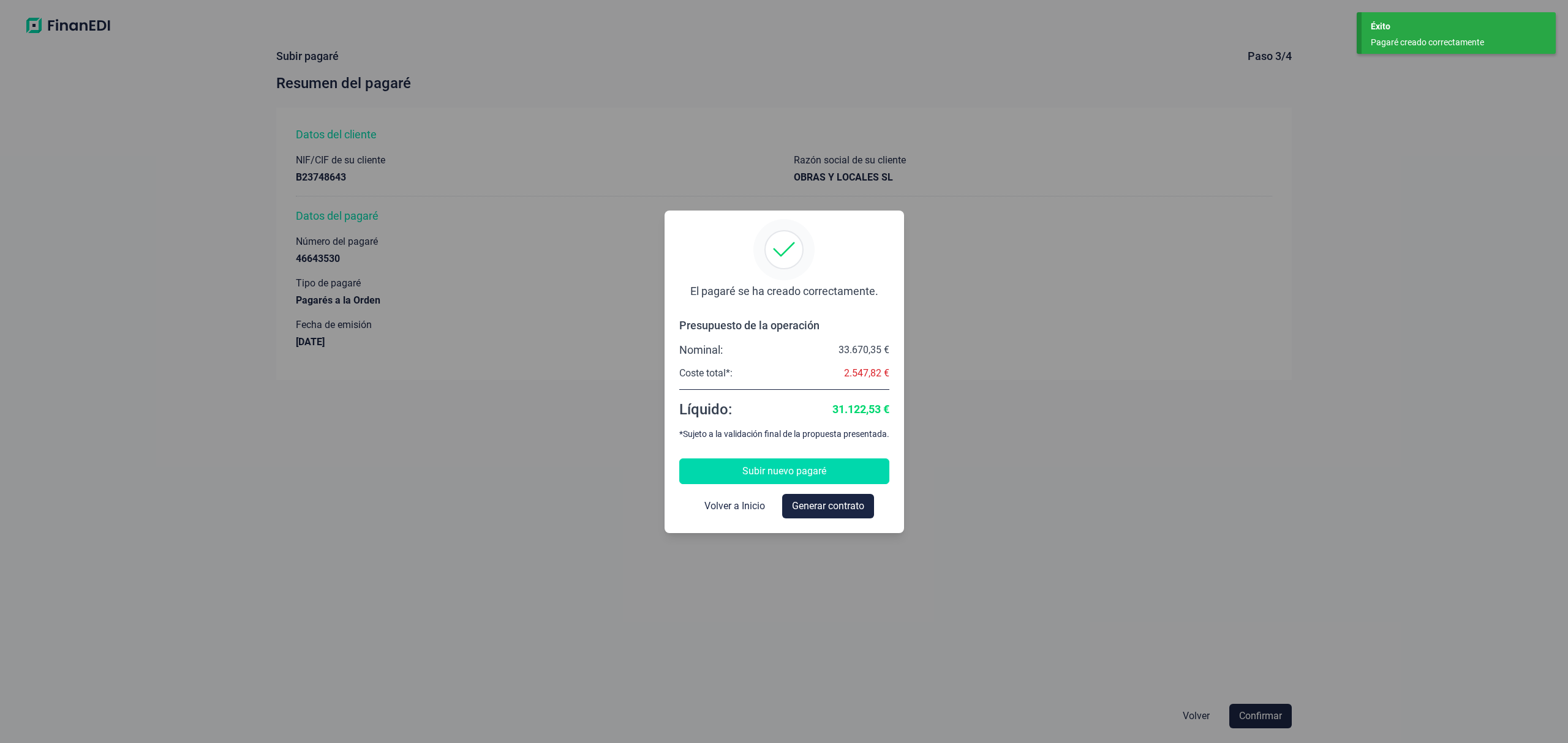
click at [792, 472] on span "Subir nuevo pagaré" at bounding box center [784, 471] width 84 height 15
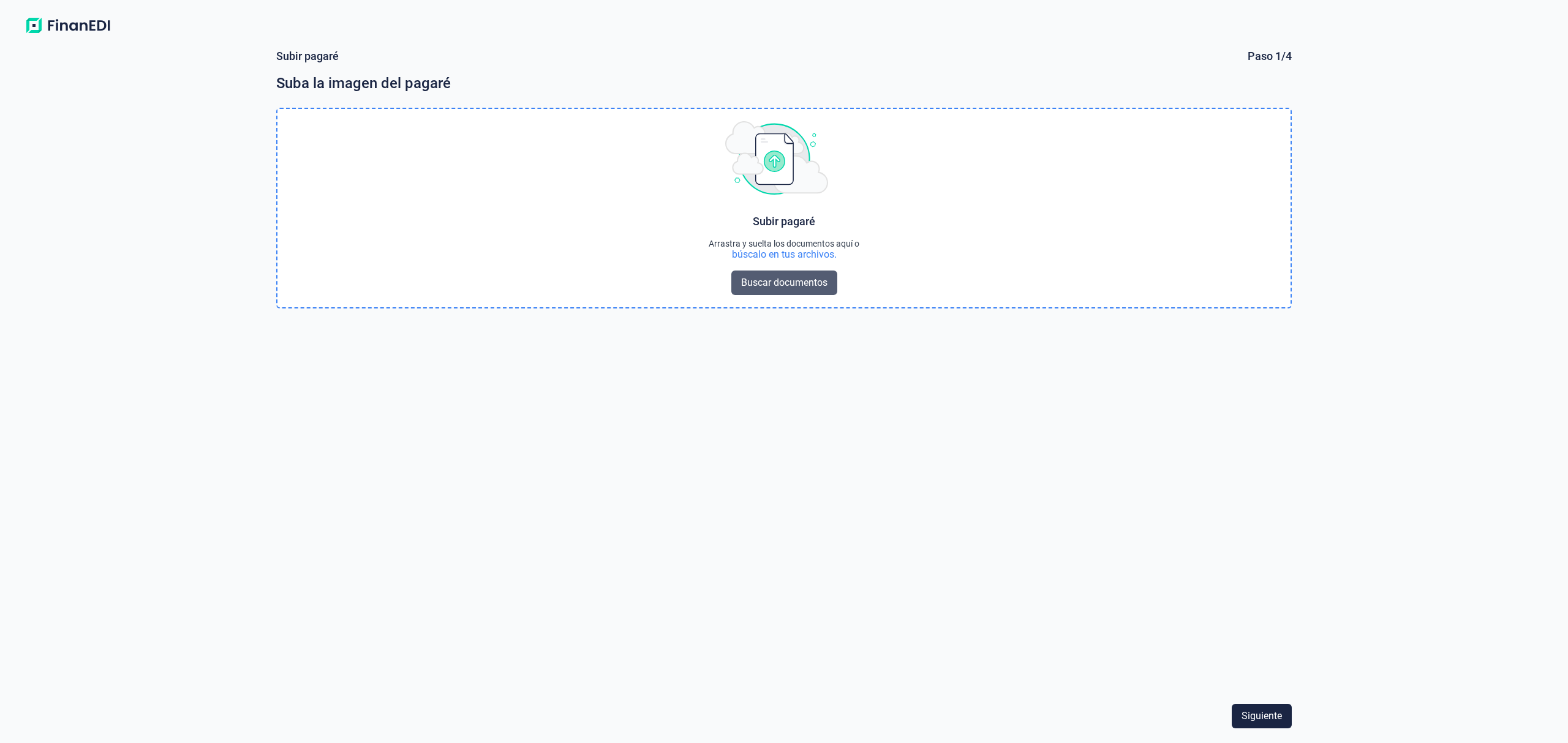
click at [767, 277] on span "Buscar documentos" at bounding box center [784, 283] width 87 height 15
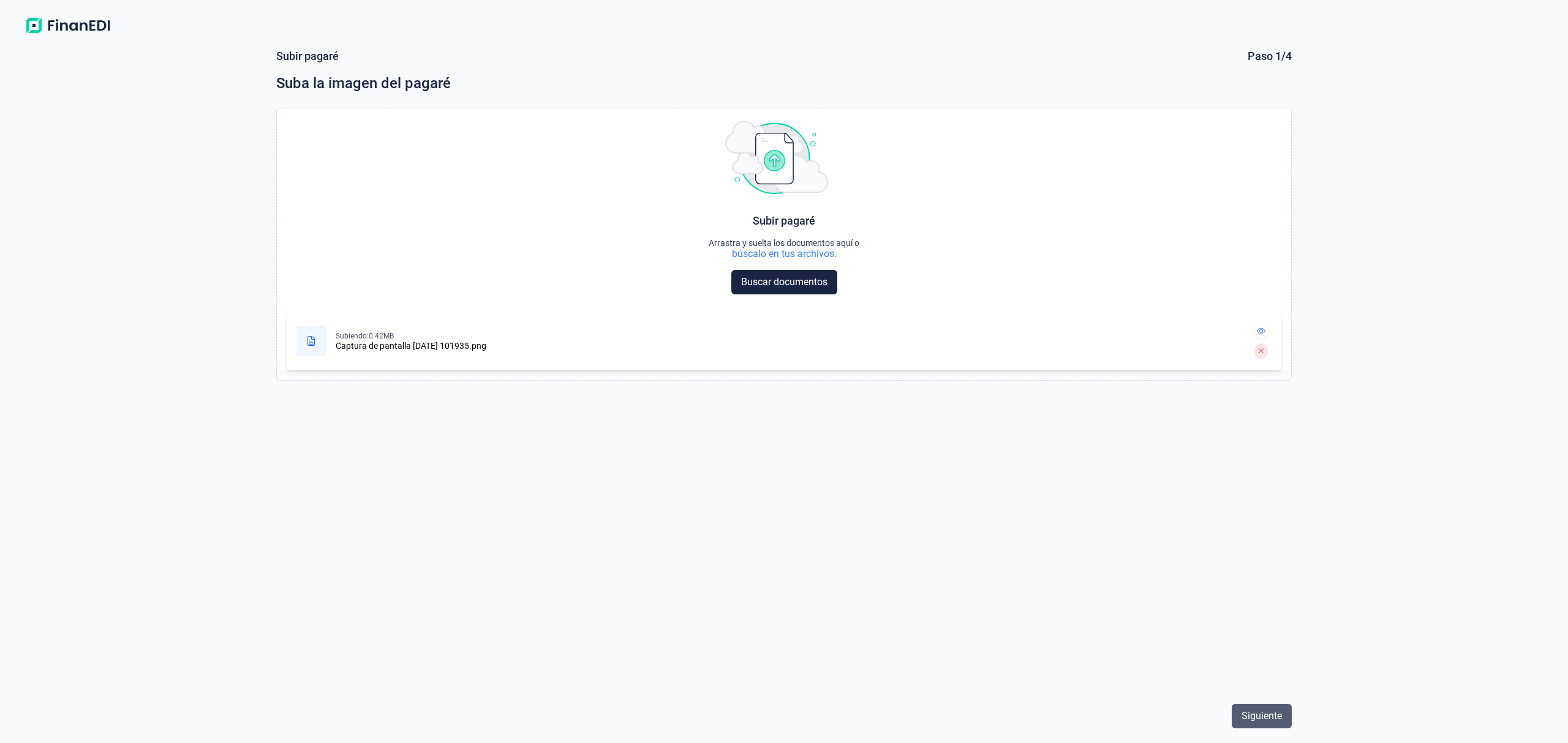
click at [1271, 709] on span "Siguiente" at bounding box center [1261, 716] width 41 height 15
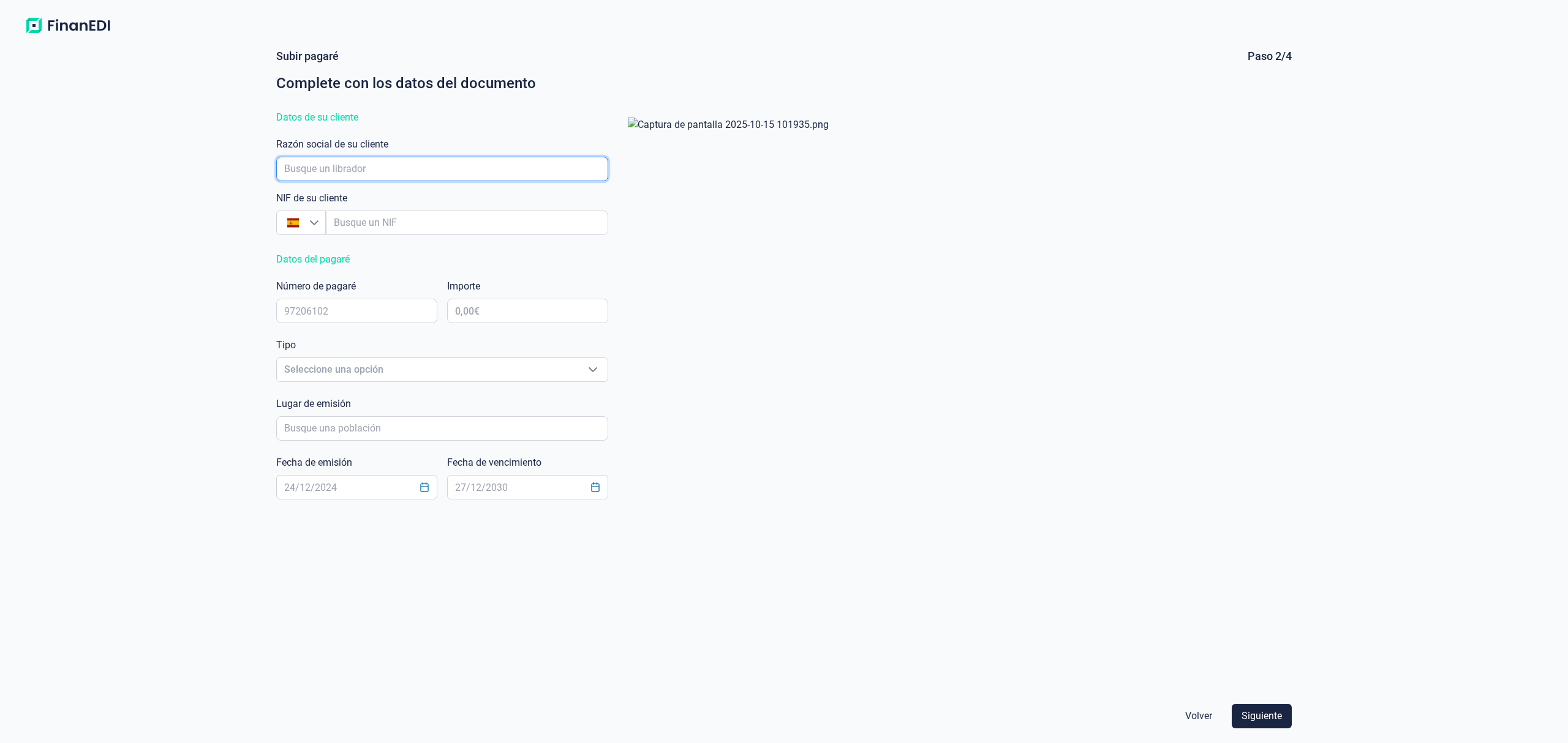
click at [338, 170] on input "empresaAutocomplete" at bounding box center [442, 169] width 332 height 25
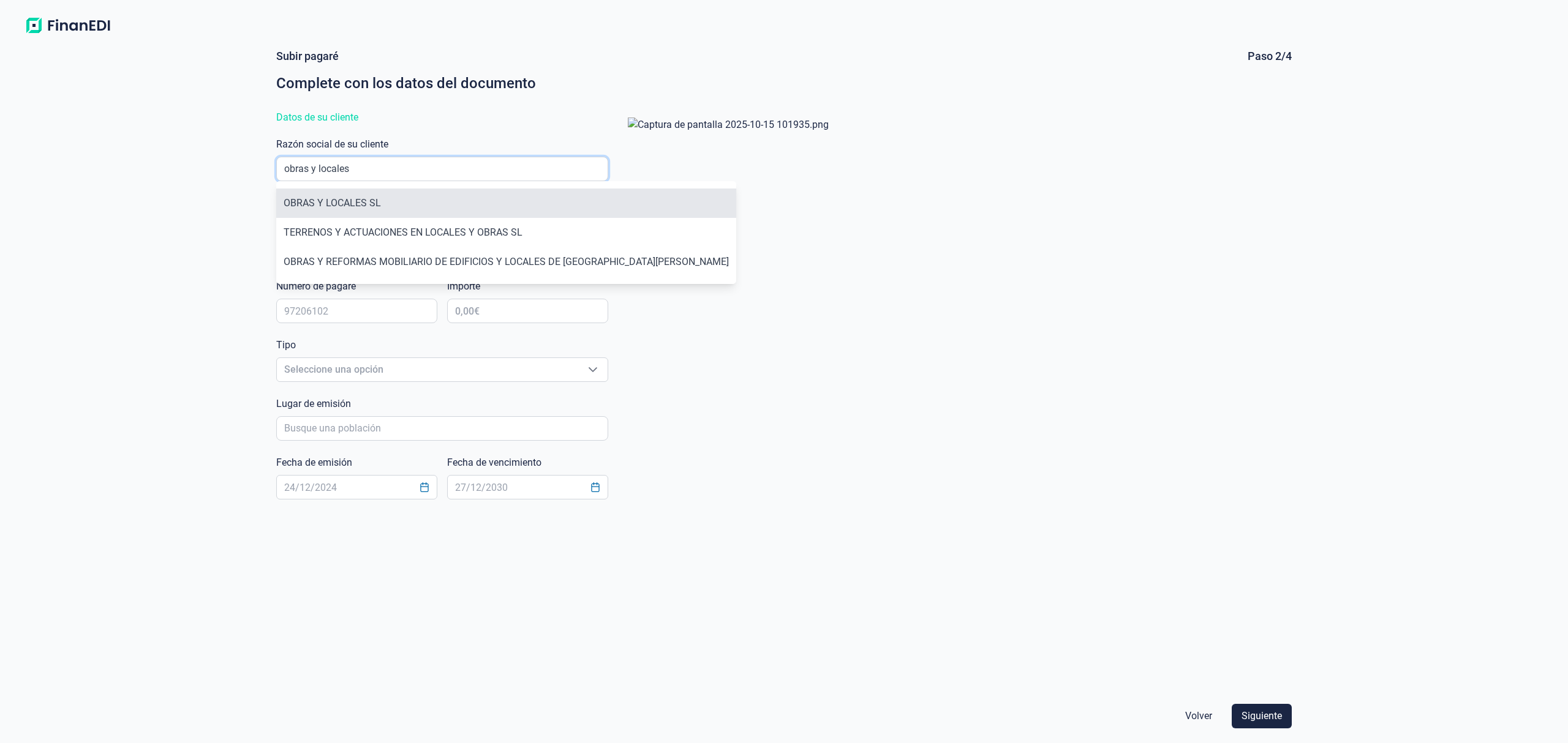
type input "obras y locales"
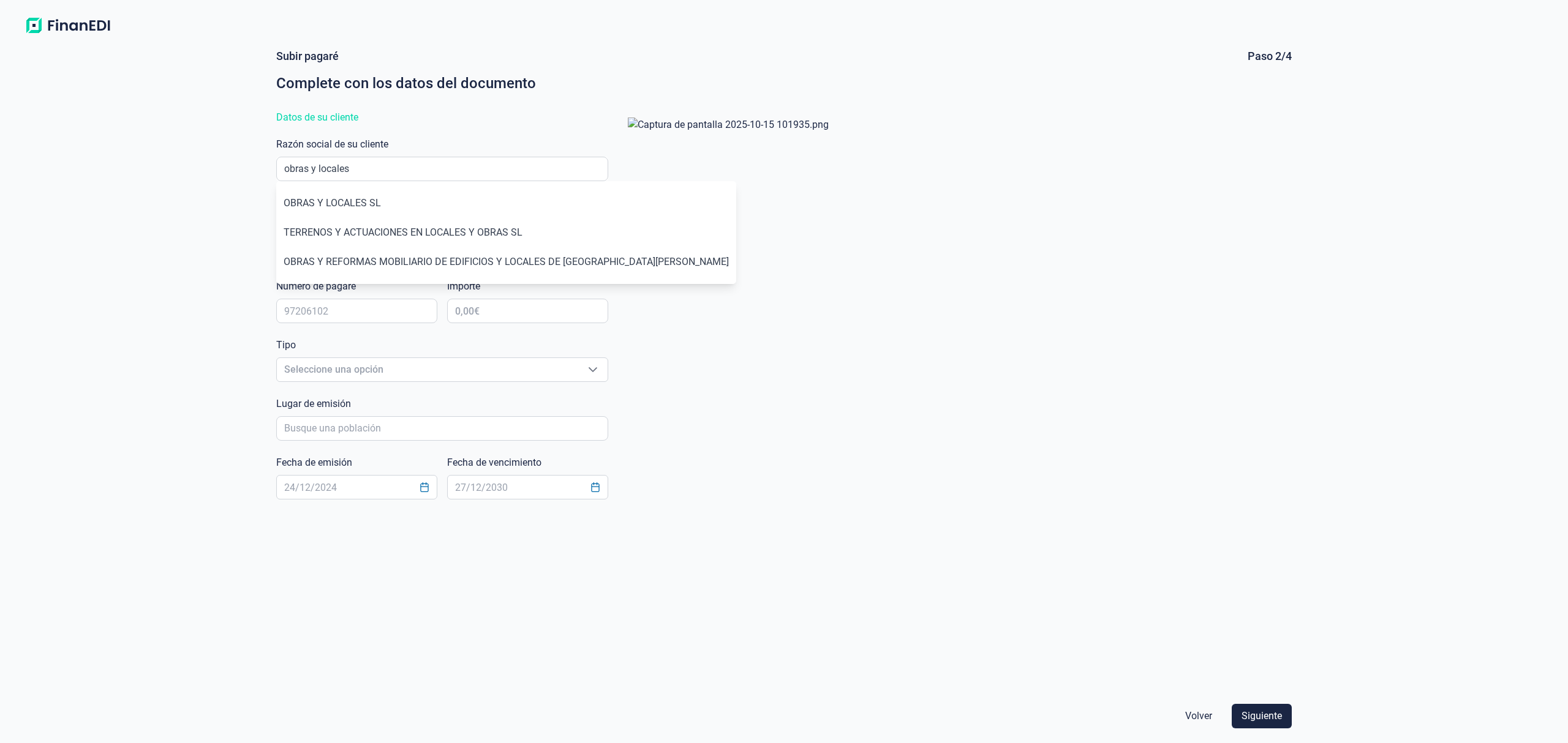
drag, startPoint x: 395, startPoint y: 206, endPoint x: 395, endPoint y: 213, distance: 7.0
click at [395, 206] on li "OBRAS Y LOCALES SL" at bounding box center [506, 203] width 460 height 29
type input "B23748643"
type input "OBRAS Y LOCALES SL"
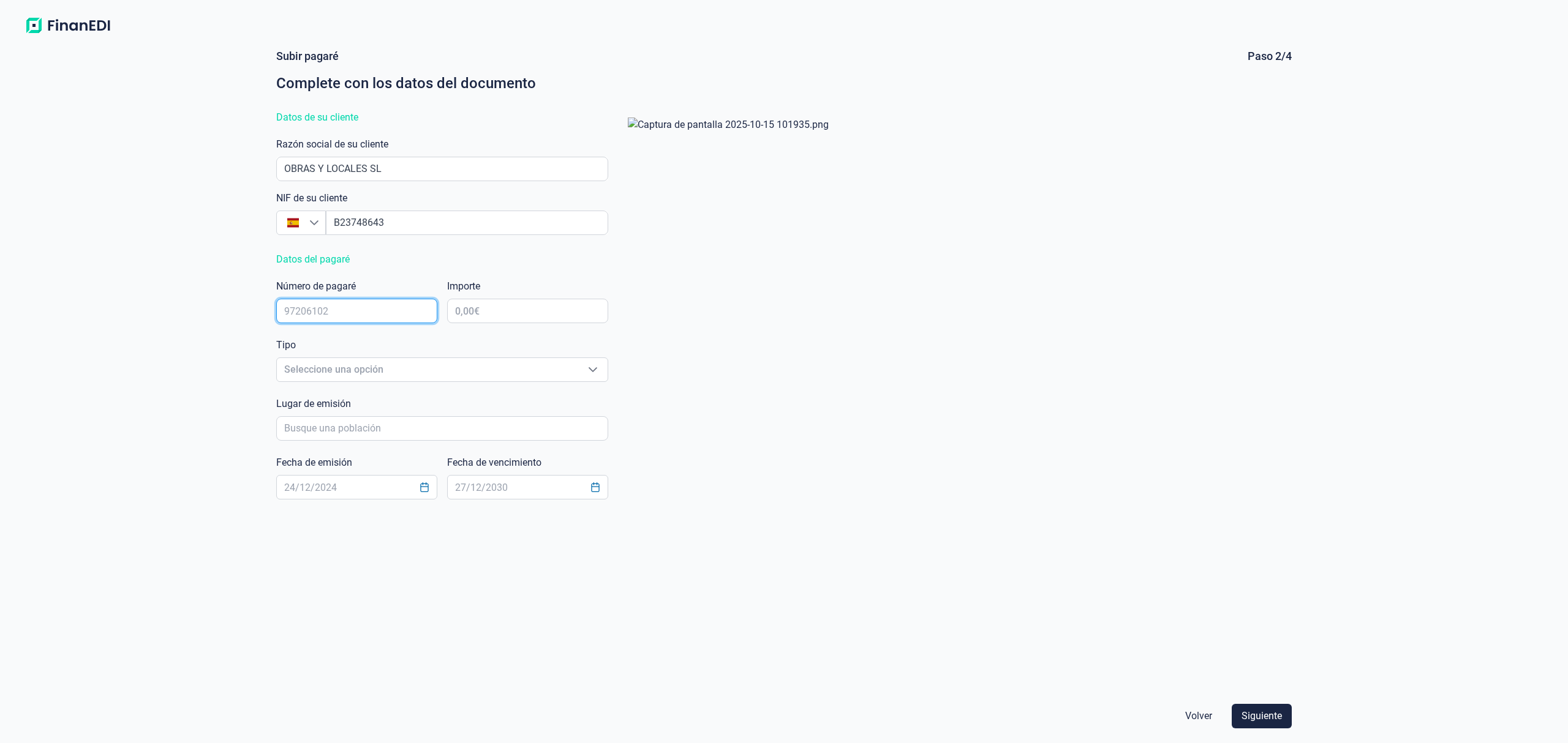
click at [341, 309] on input "text" at bounding box center [357, 311] width 161 height 25
type input "46643541"
type input "29.785,20 €"
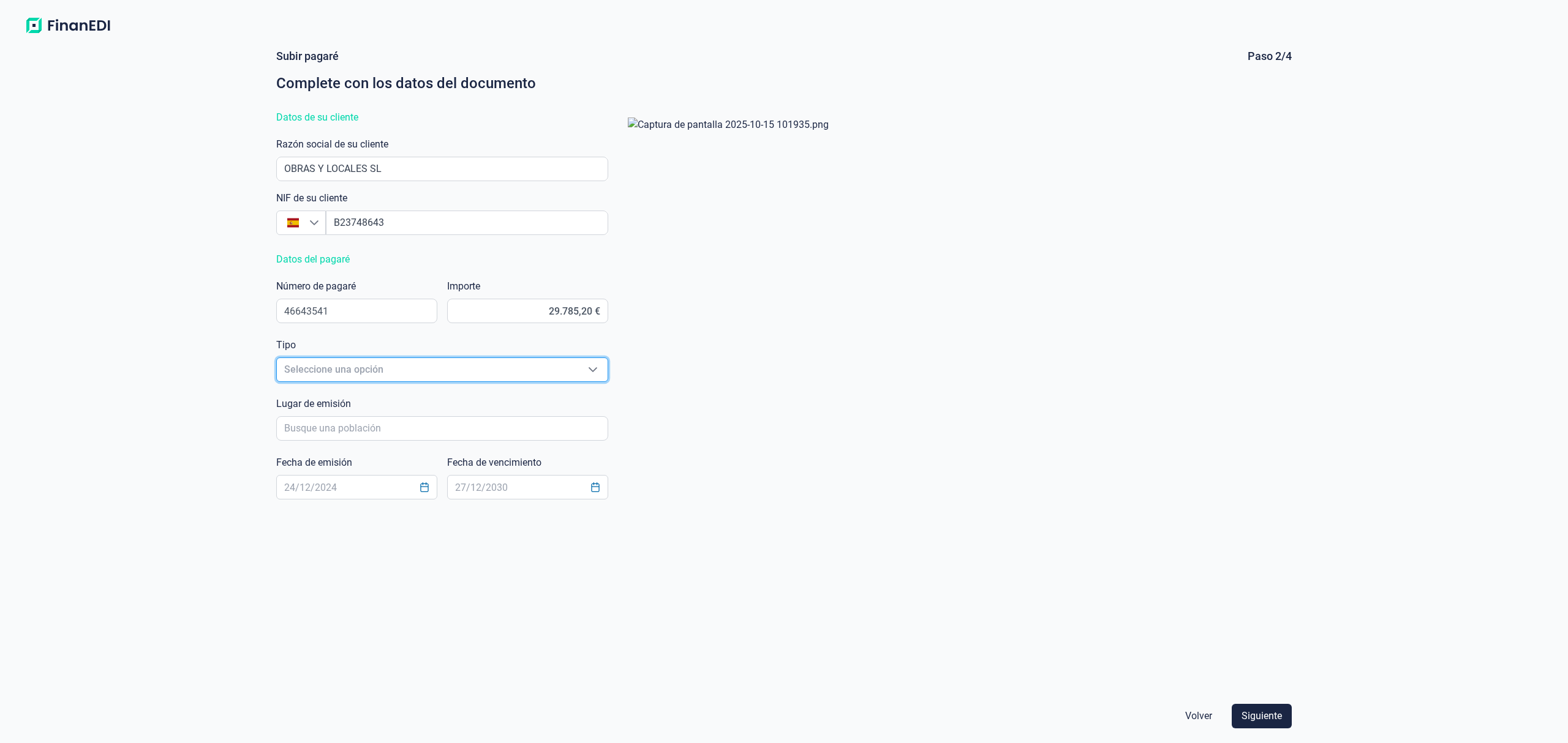
click at [341, 367] on span "Seleccione una opción" at bounding box center [427, 369] width 301 height 23
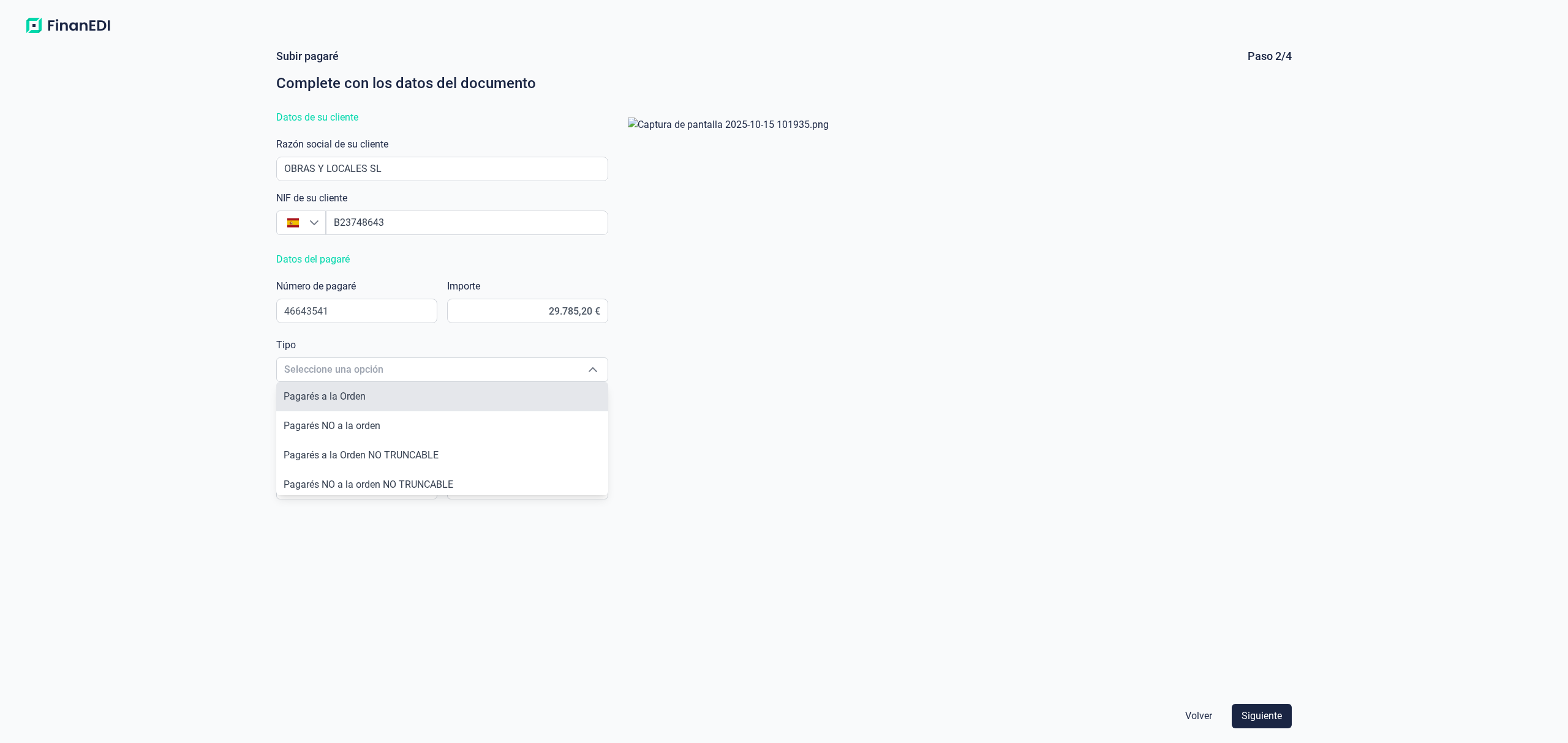
click at [354, 402] on li "Pagarés a la Orden" at bounding box center [442, 396] width 332 height 29
type input "Pagarés a la Orden"
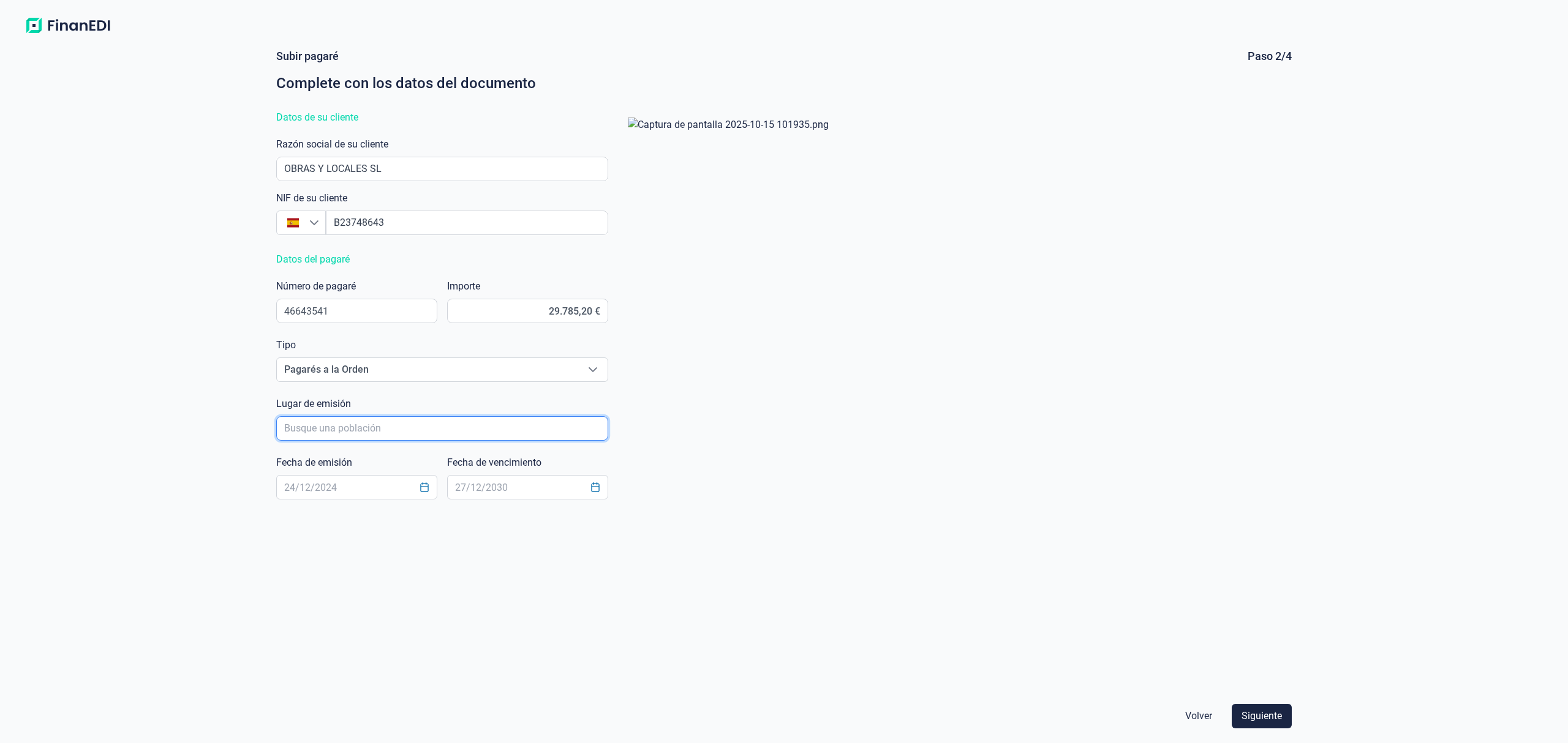
click at [347, 428] on input "poblacionAutocomplete" at bounding box center [442, 428] width 332 height 25
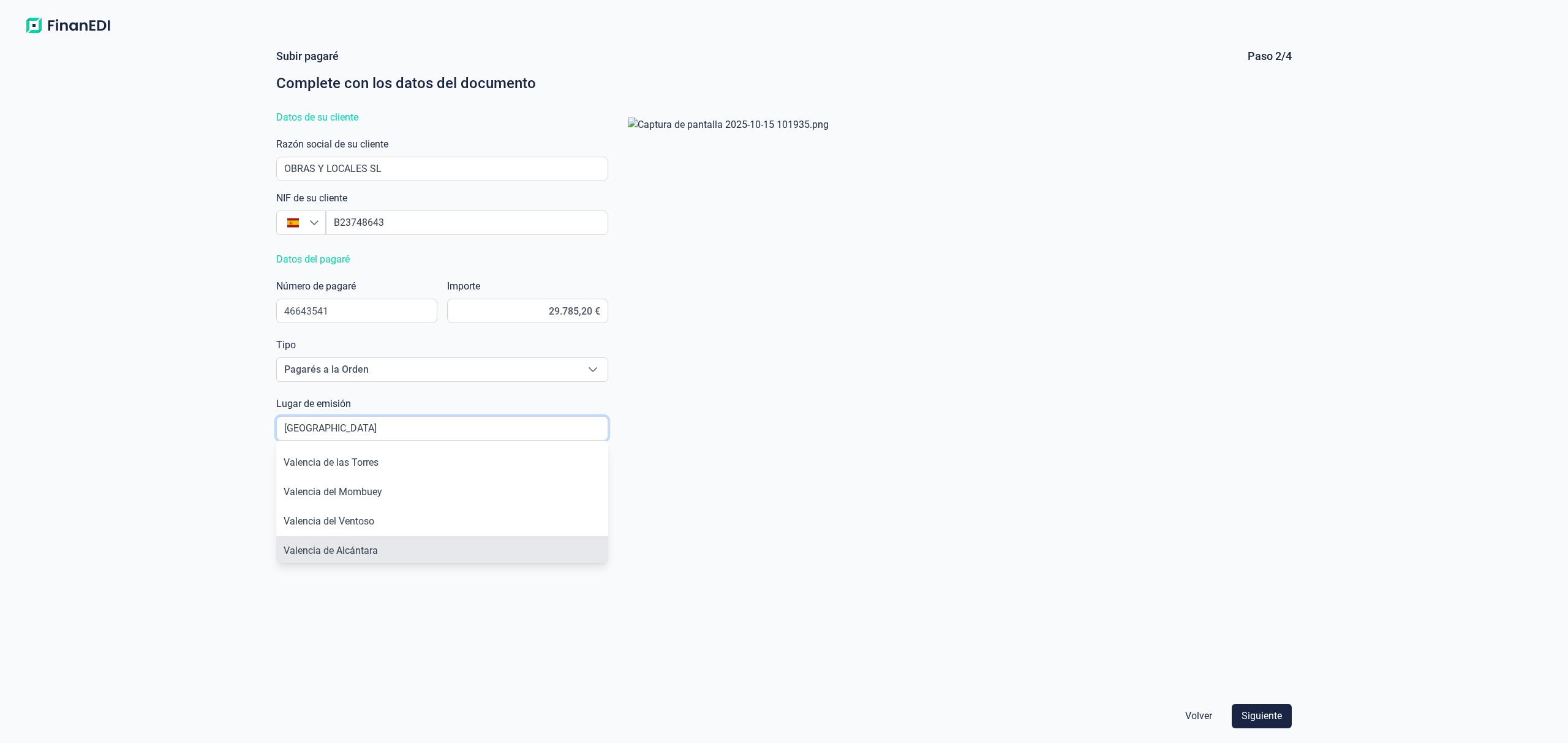
scroll to position [69, 0]
click at [336, 546] on li "[GEOGRAPHIC_DATA]" at bounding box center [442, 541] width 332 height 29
type input "[GEOGRAPHIC_DATA]"
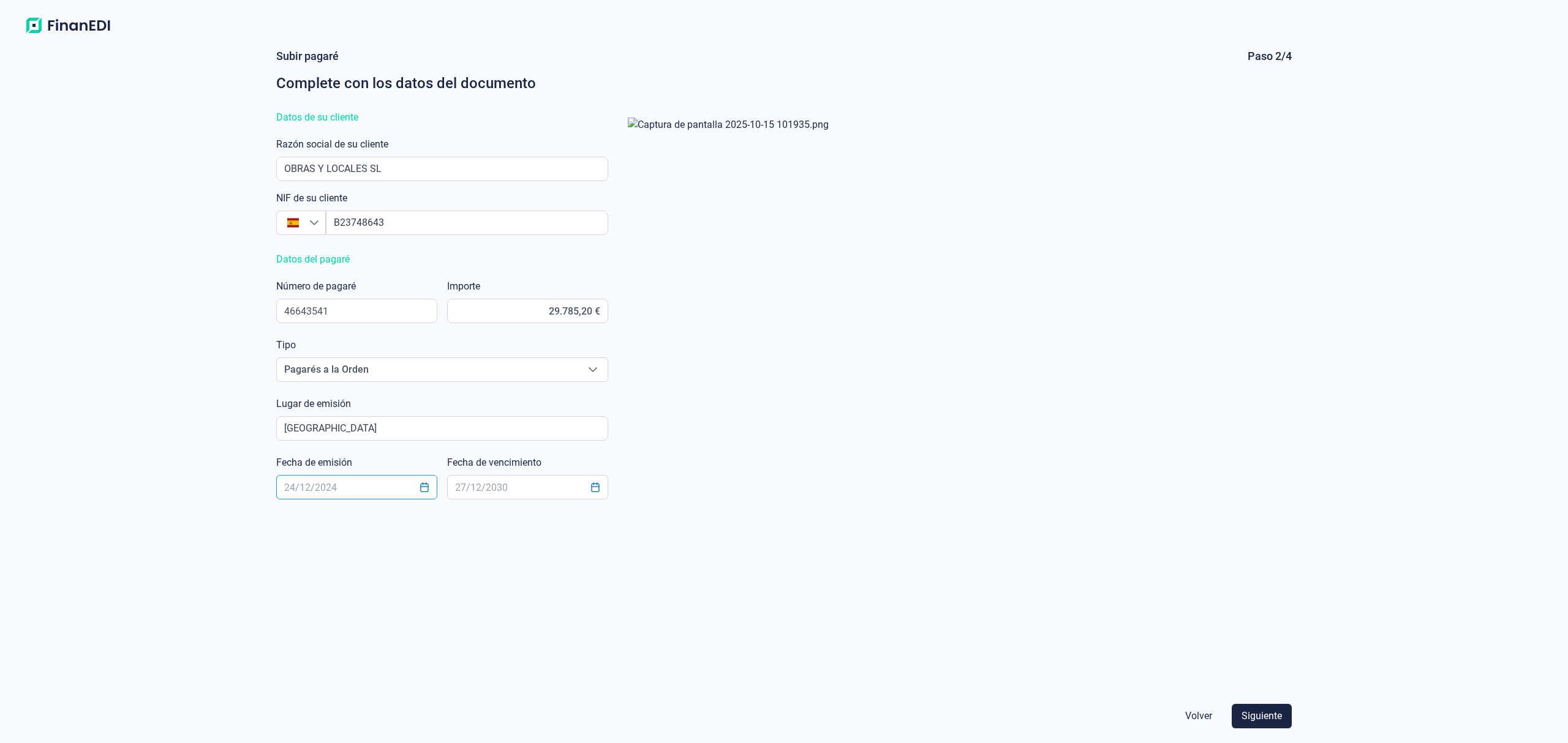
click at [336, 486] on input "text" at bounding box center [357, 487] width 161 height 25
type input "[DATE]"
click at [1260, 712] on span "Siguiente" at bounding box center [1261, 716] width 41 height 15
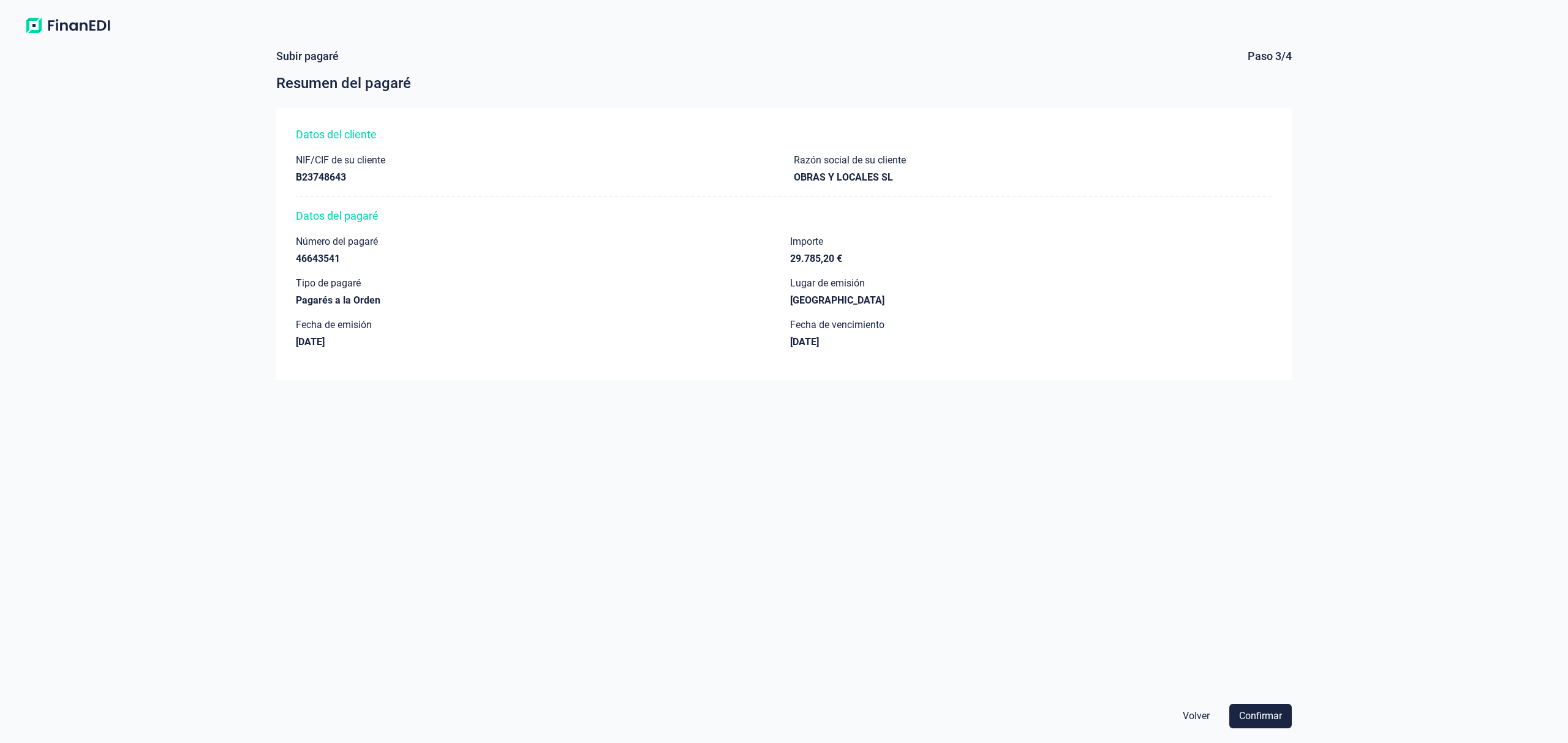
click at [1260, 712] on span "Confirmar" at bounding box center [1260, 716] width 43 height 15
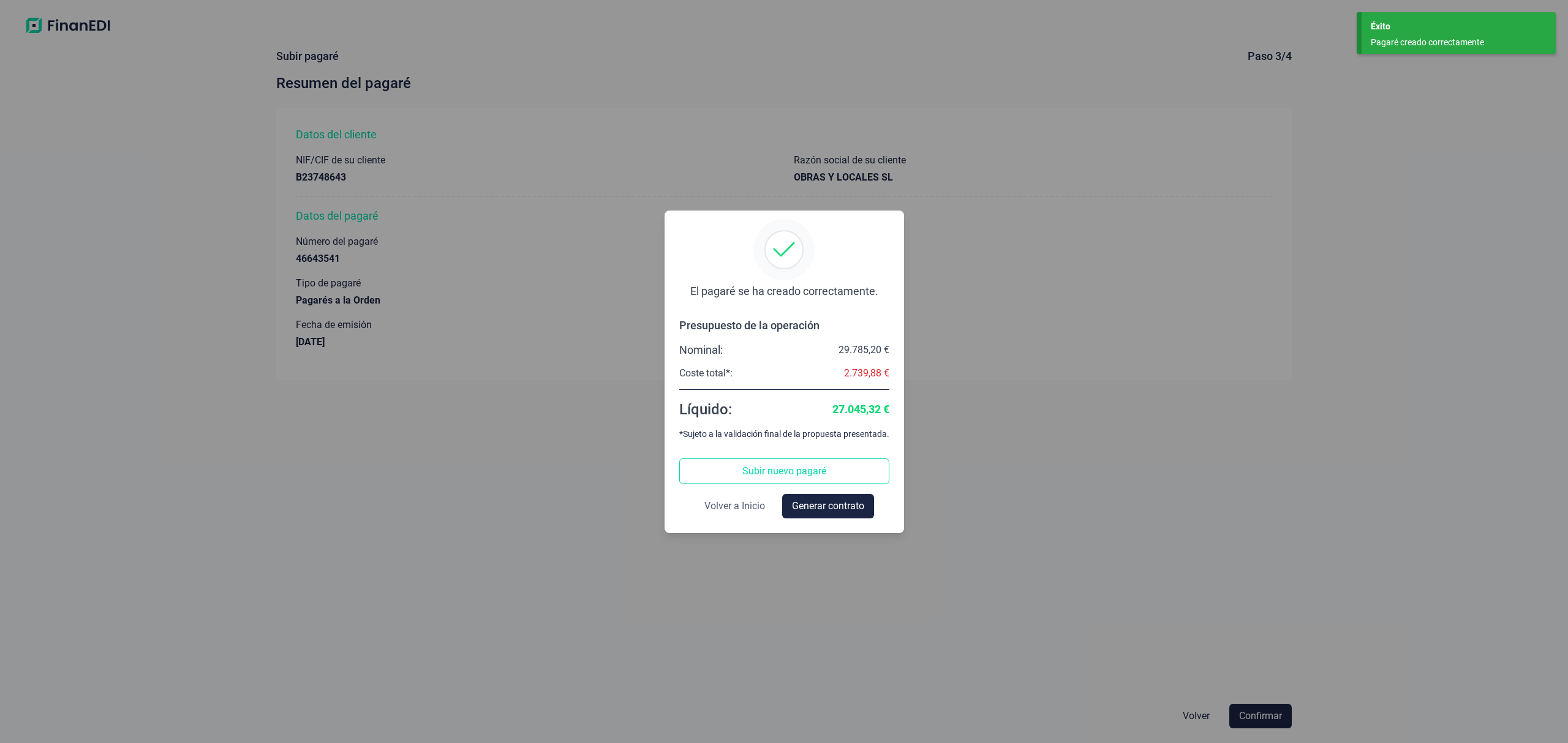
click at [711, 504] on span "Volver a Inicio" at bounding box center [734, 506] width 61 height 15
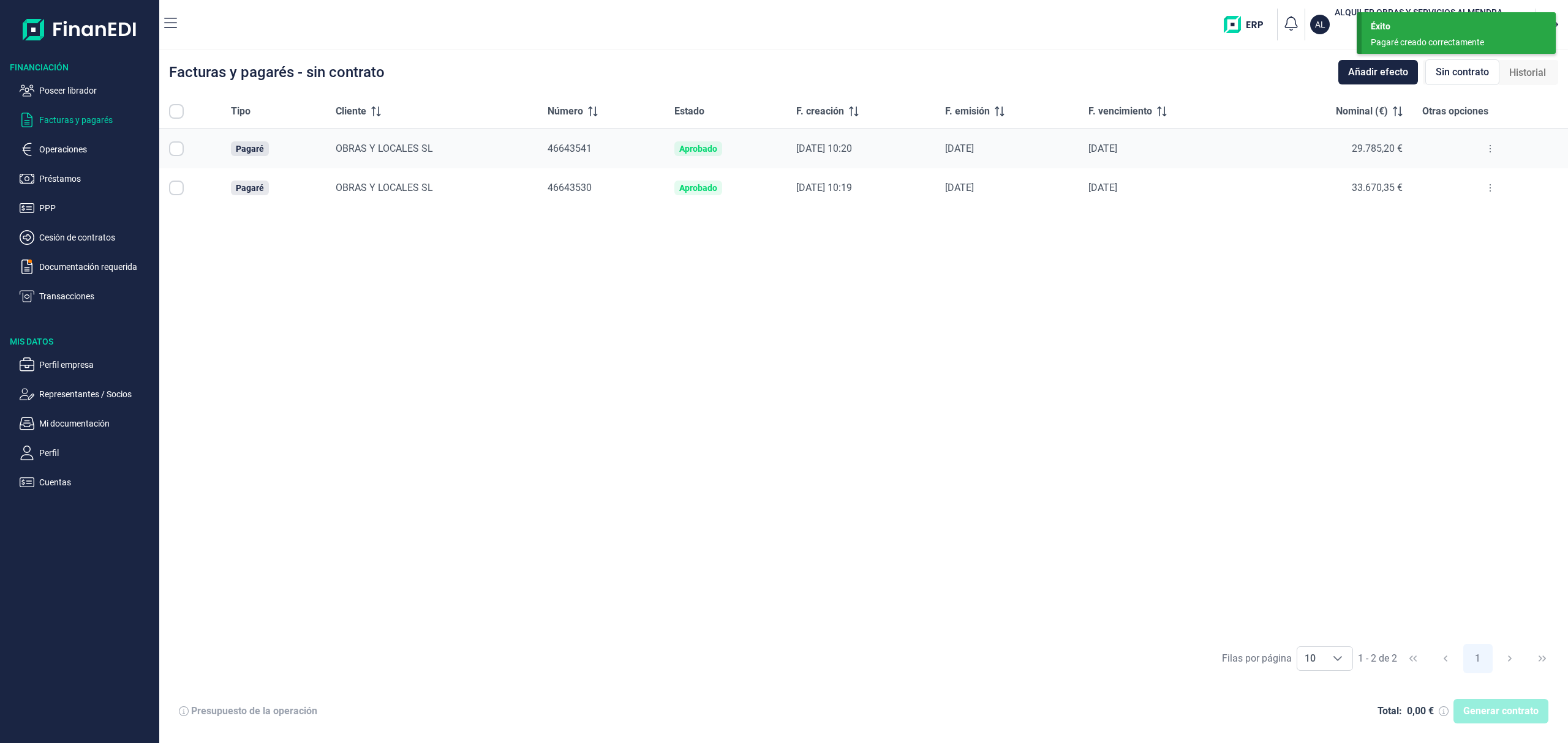
checkbox input "true"
click at [1492, 708] on span "Generar contrato" at bounding box center [1500, 711] width 75 height 15
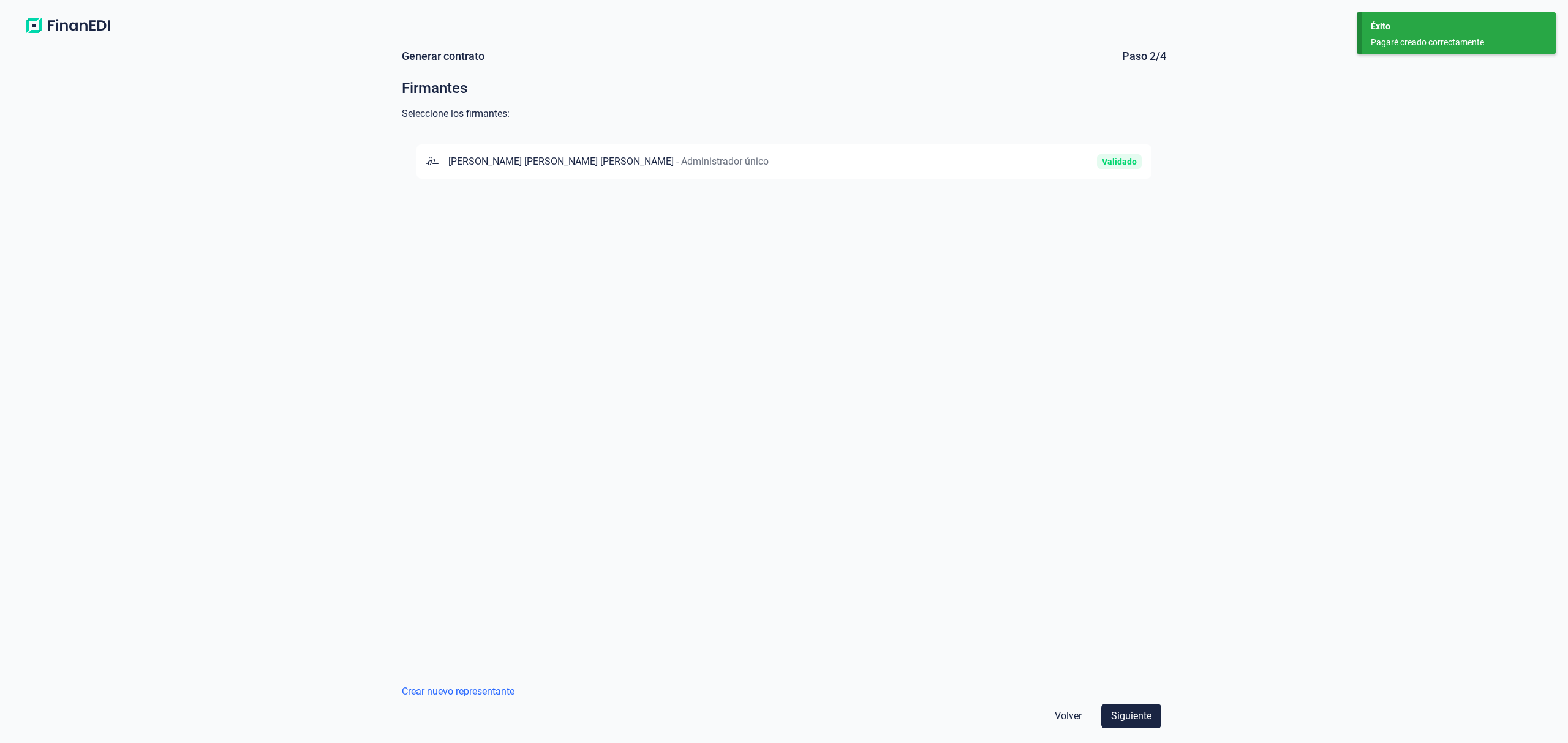
click at [601, 153] on div "[PERSON_NAME] [PERSON_NAME] [PERSON_NAME] - Administrador único Validado" at bounding box center [784, 162] width 735 height 35
click at [1135, 713] on span "Siguiente" at bounding box center [1131, 716] width 41 height 15
click at [706, 165] on div "BANCO BILBAO VIZCAYA ARGENTARIA, S.A." at bounding box center [640, 162] width 429 height 15
click at [1147, 706] on button "Siguiente" at bounding box center [1131, 716] width 60 height 25
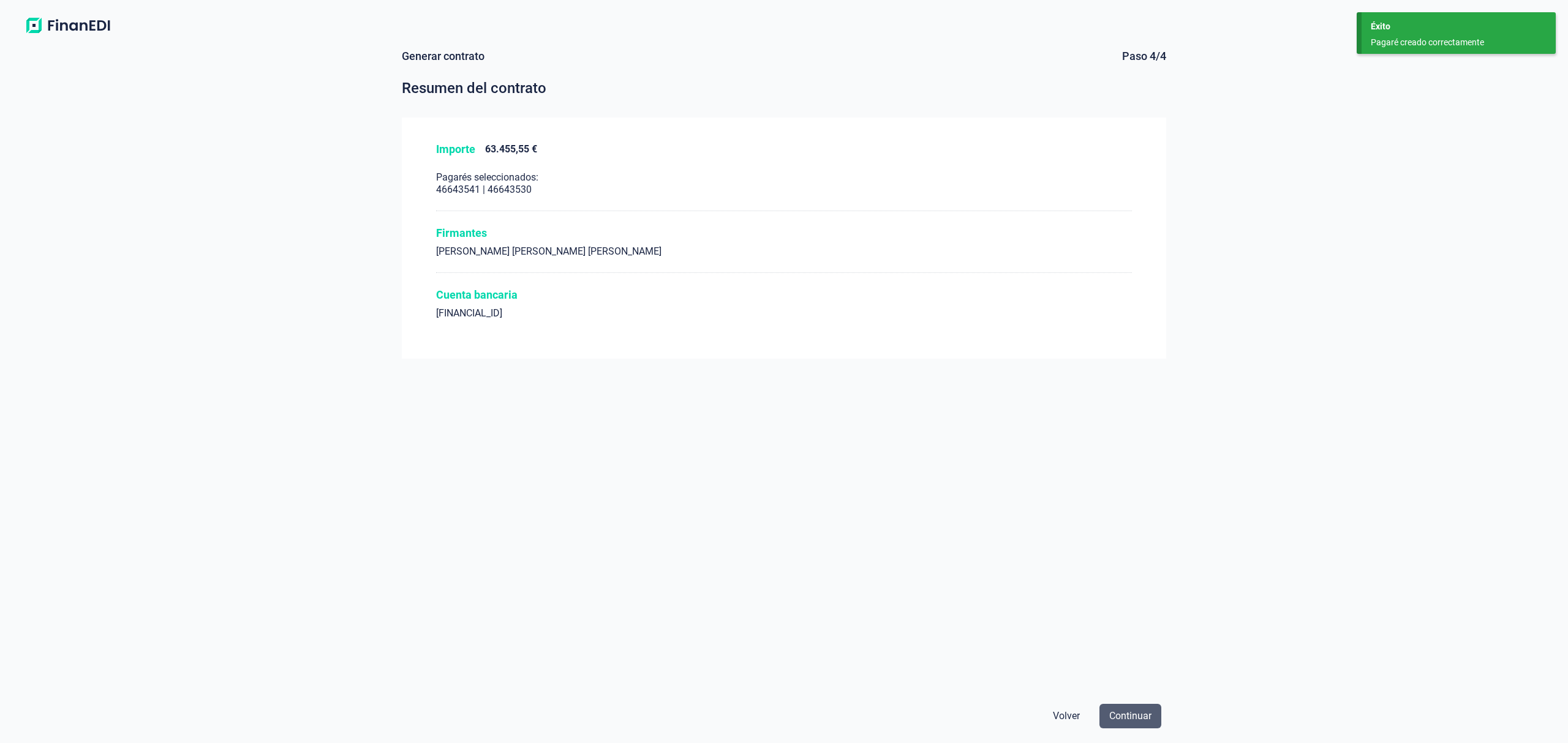
click at [1155, 718] on button "Continuar" at bounding box center [1130, 716] width 62 height 25
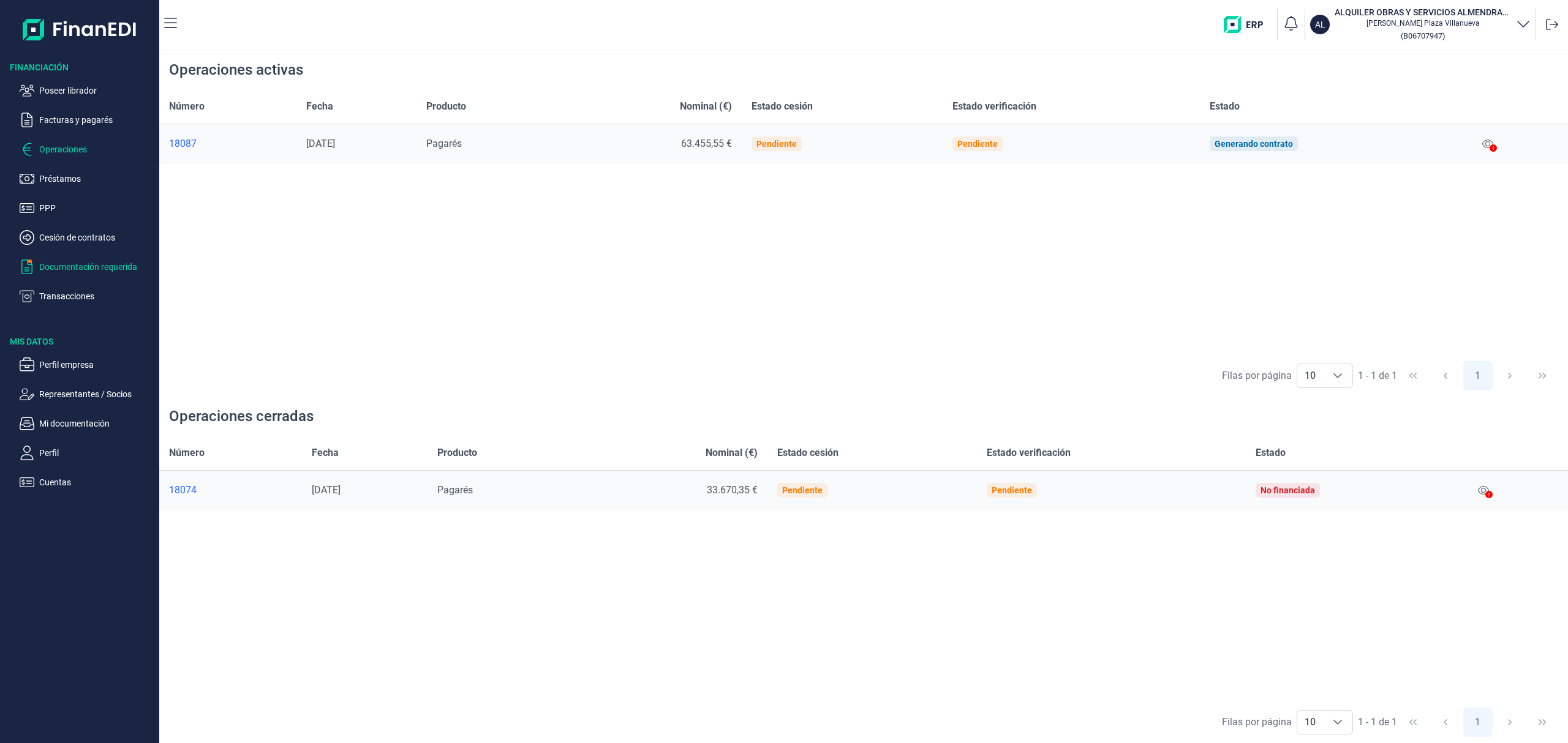
click at [89, 265] on p "Documentación requerida" at bounding box center [97, 267] width 115 height 15
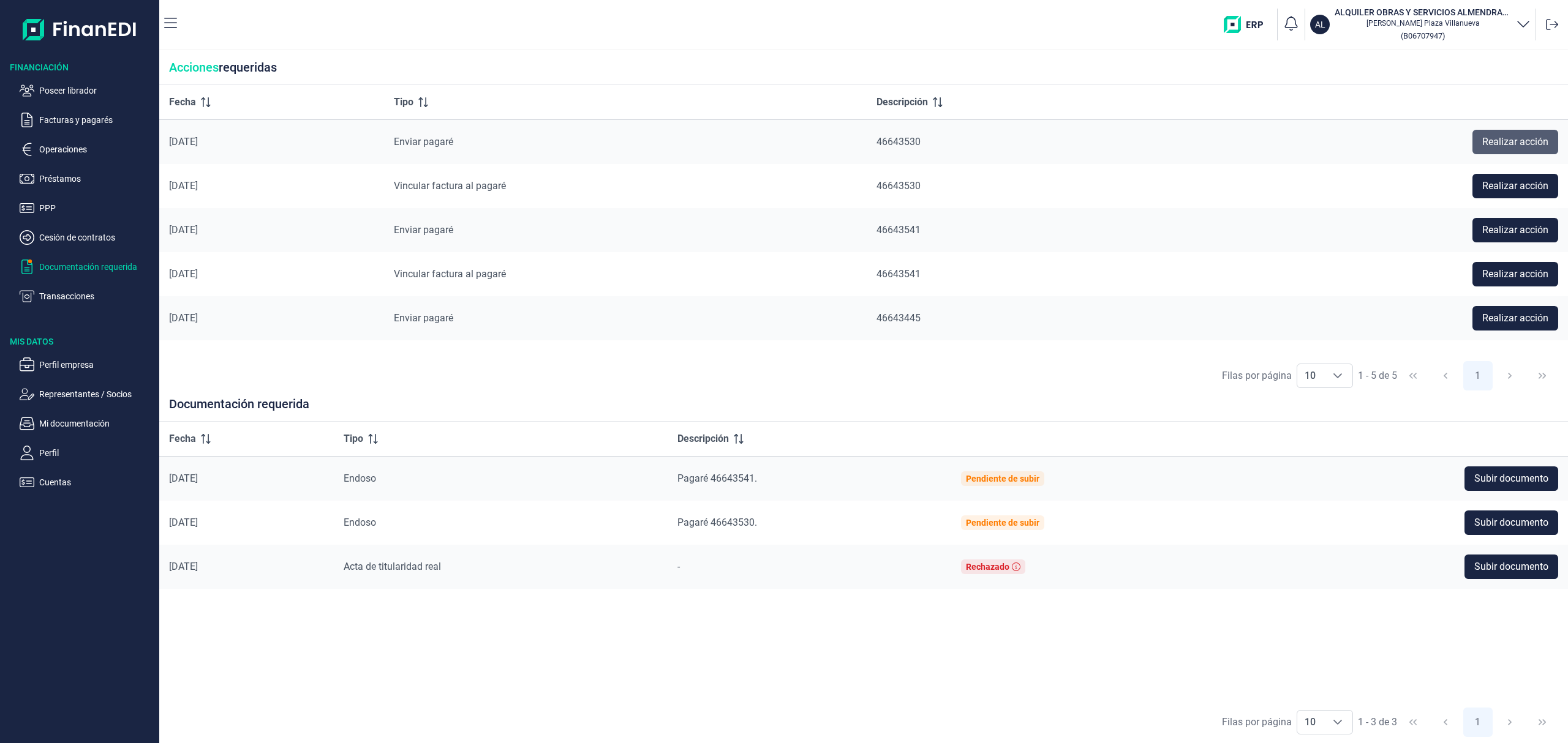
click at [1502, 145] on span "Realizar acción" at bounding box center [1515, 142] width 66 height 15
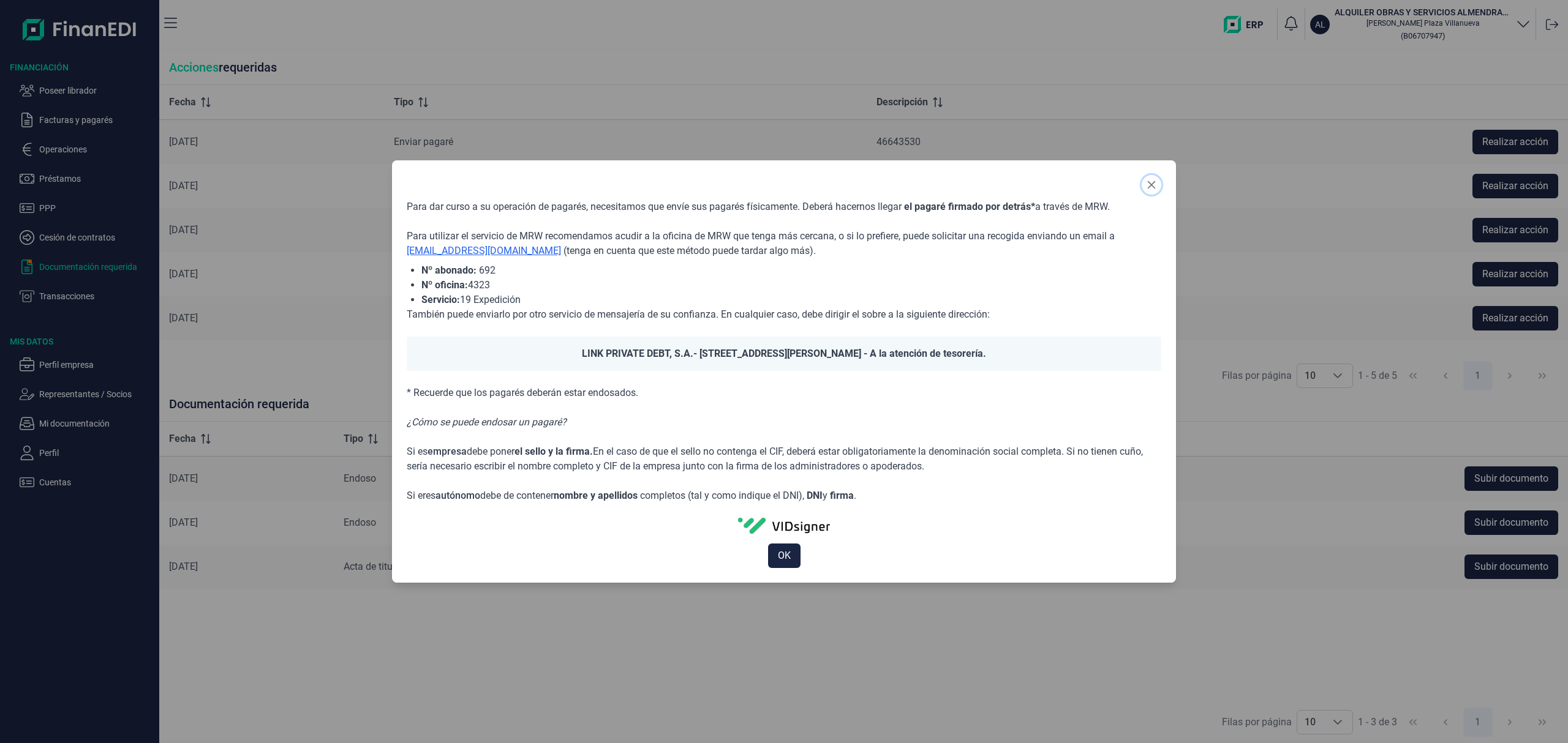
drag, startPoint x: 1147, startPoint y: 186, endPoint x: 1188, endPoint y: 192, distance: 41.4
click at [1147, 185] on icon "Close" at bounding box center [1151, 185] width 10 height 10
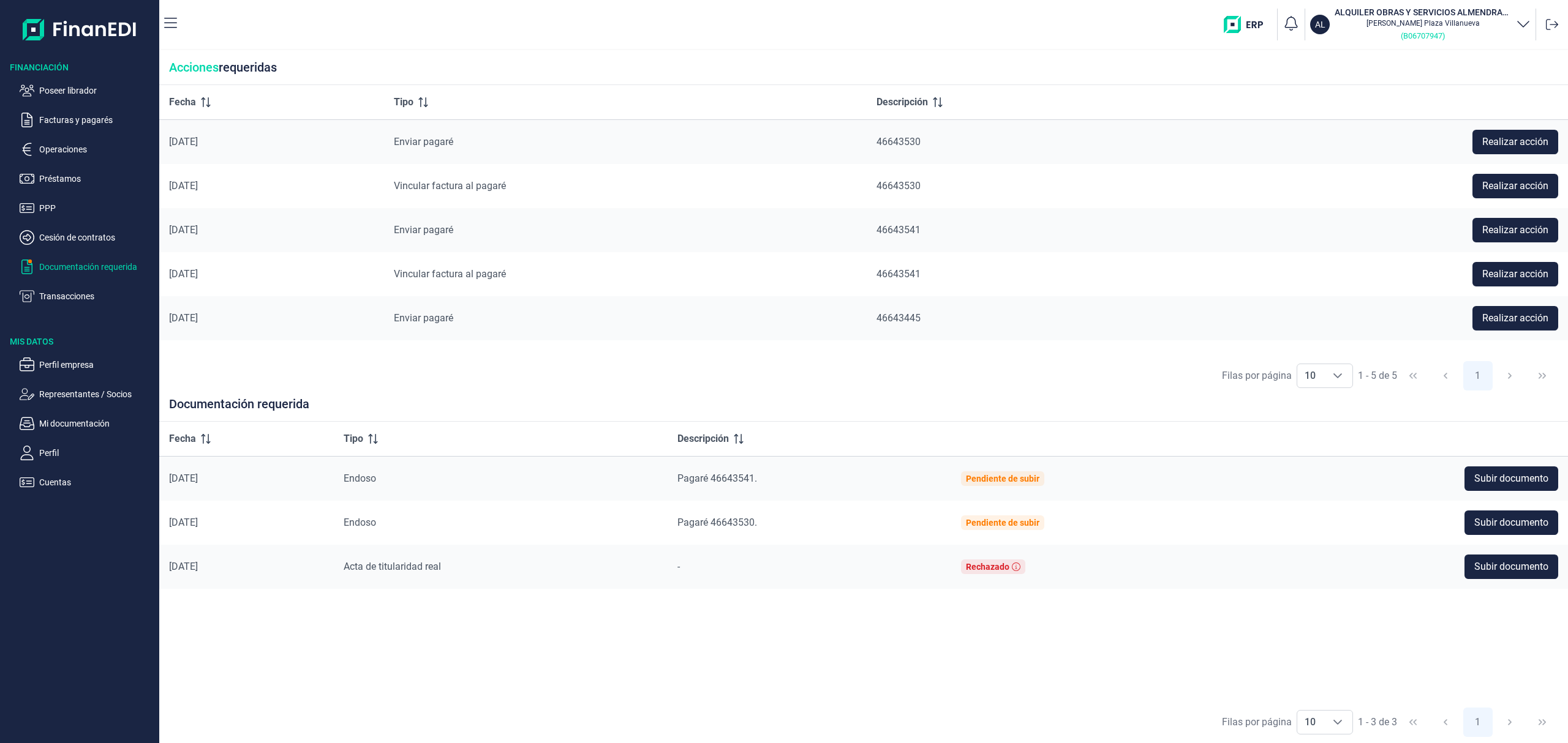
click at [1409, 35] on small "( B06707947 )" at bounding box center [1422, 36] width 44 height 9
click at [75, 87] on p "Poseer librador" at bounding box center [97, 90] width 115 height 15
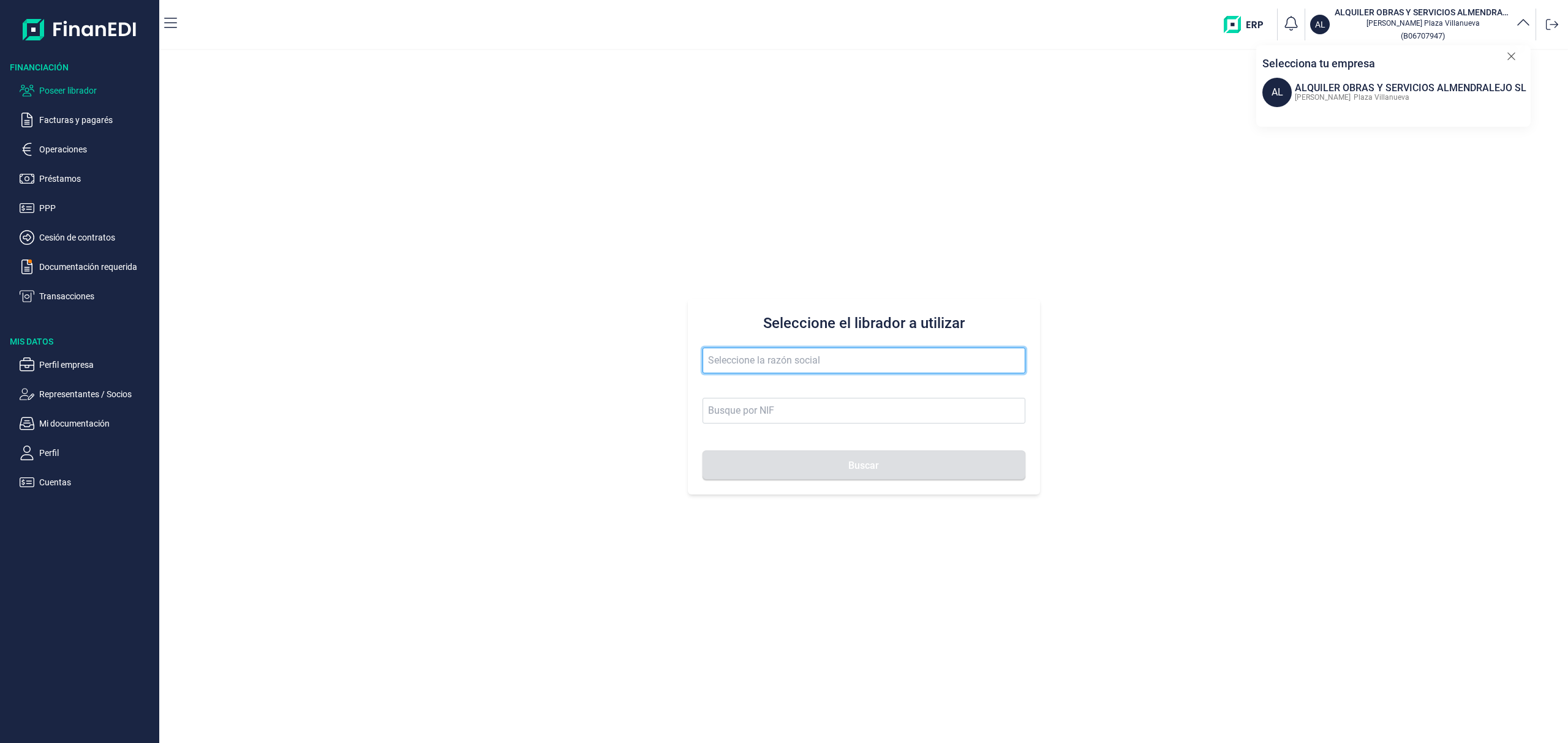
click at [710, 357] on input "text" at bounding box center [863, 361] width 323 height 26
drag, startPoint x: 795, startPoint y: 359, endPoint x: 497, endPoint y: 275, distance: 309.6
click at [497, 277] on div "Seleccione el librador a utilizar ecologicas food Buscar" at bounding box center [863, 396] width 1408 height 693
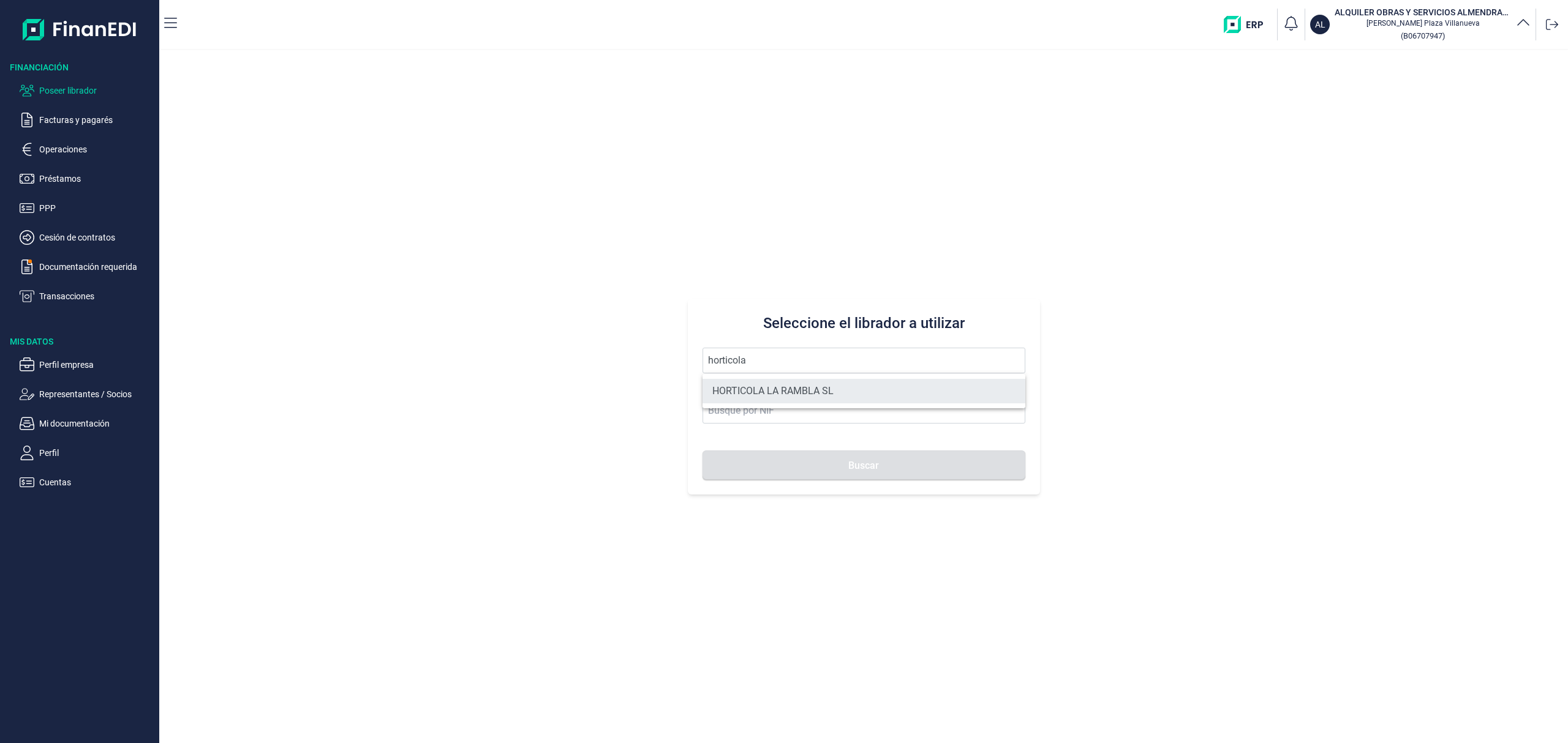
click at [780, 389] on li "HORTICOLA LA RAMBLA SL" at bounding box center [863, 391] width 323 height 25
type input "HORTICOLA LA RAMBLA SL"
type input "B04864427"
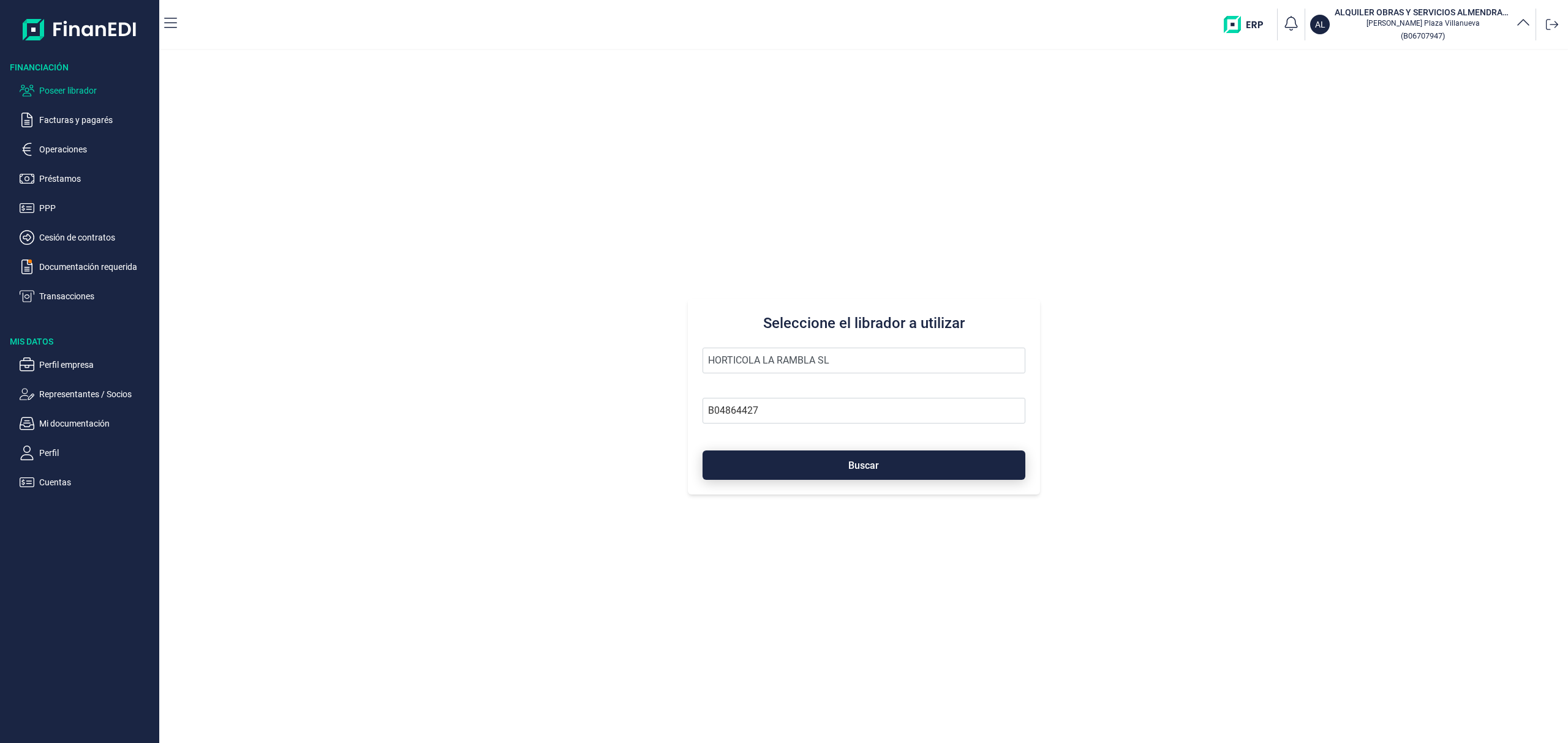
click at [794, 461] on button "Buscar" at bounding box center [863, 465] width 323 height 29
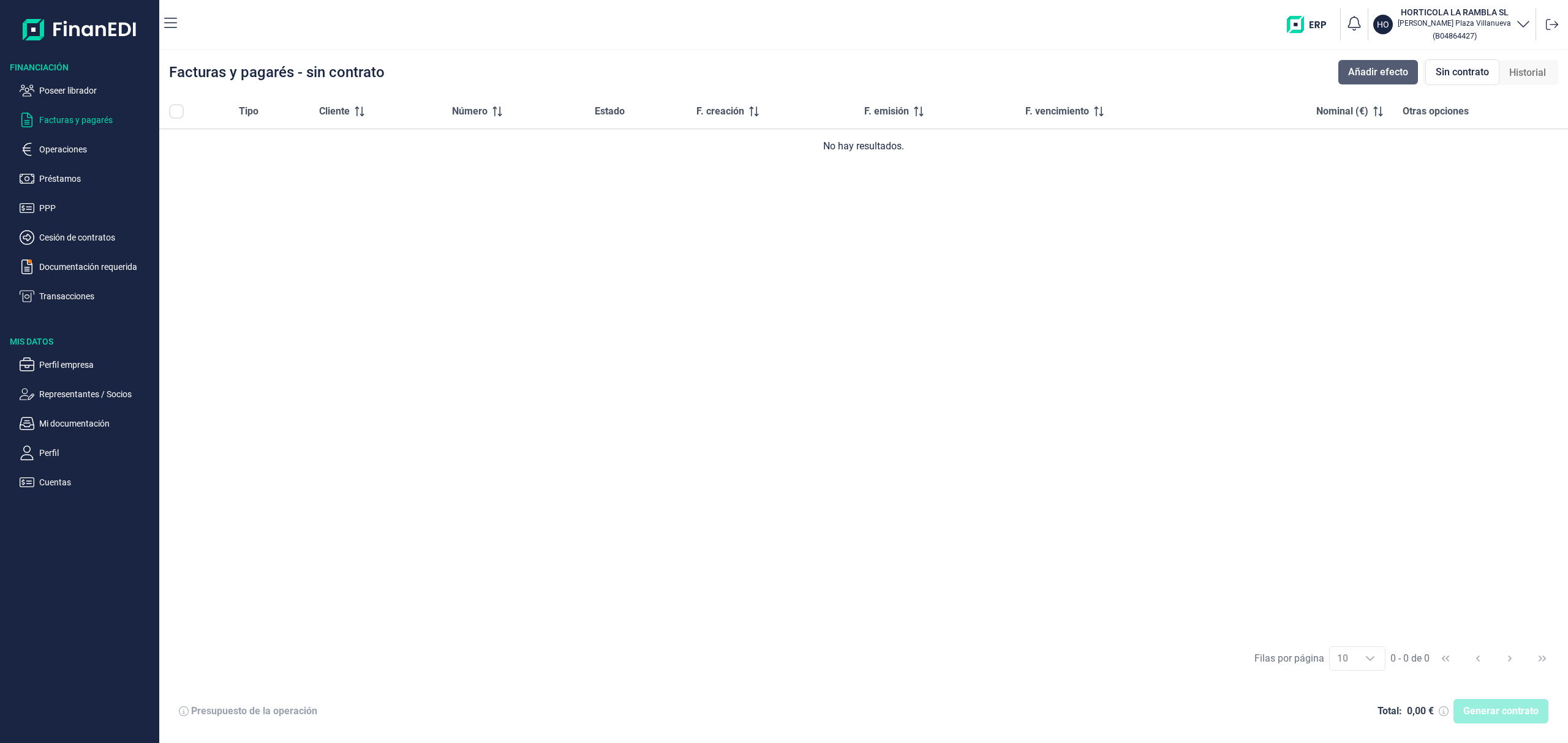
click at [1374, 77] on span "Añadir efecto" at bounding box center [1378, 73] width 60 height 15
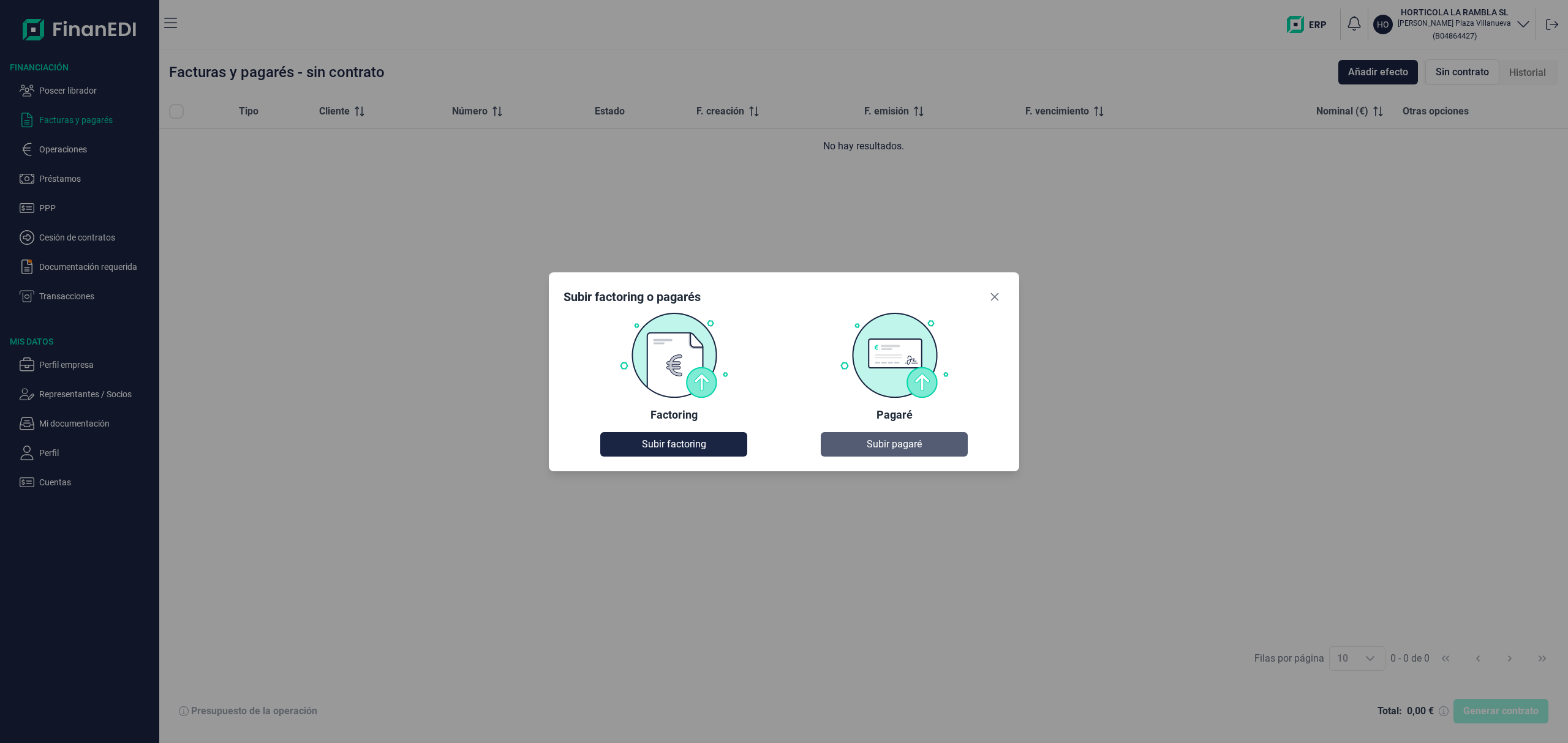
click at [924, 446] on button "Subir pagaré" at bounding box center [894, 444] width 147 height 25
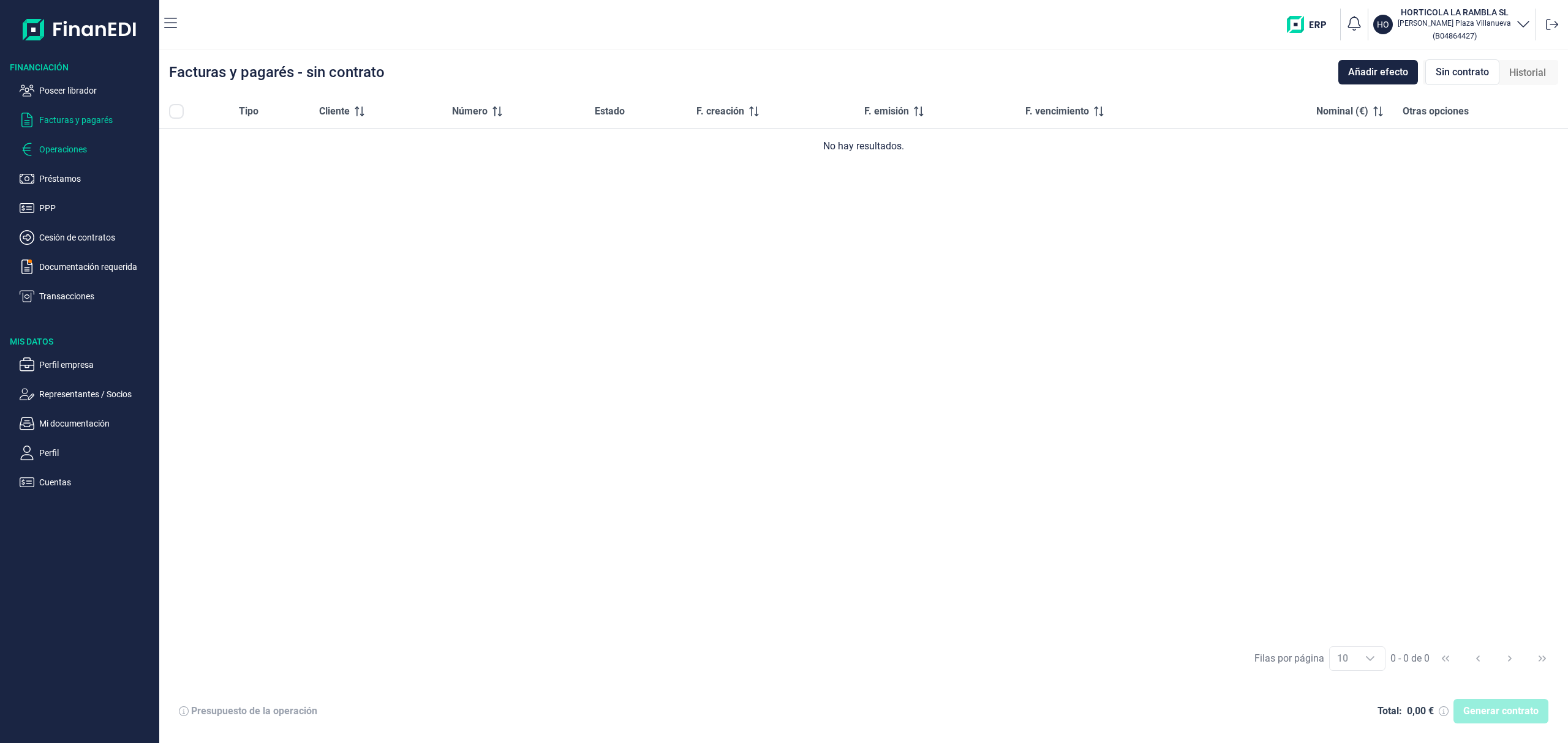
click at [85, 152] on p "Operaciones" at bounding box center [97, 149] width 115 height 15
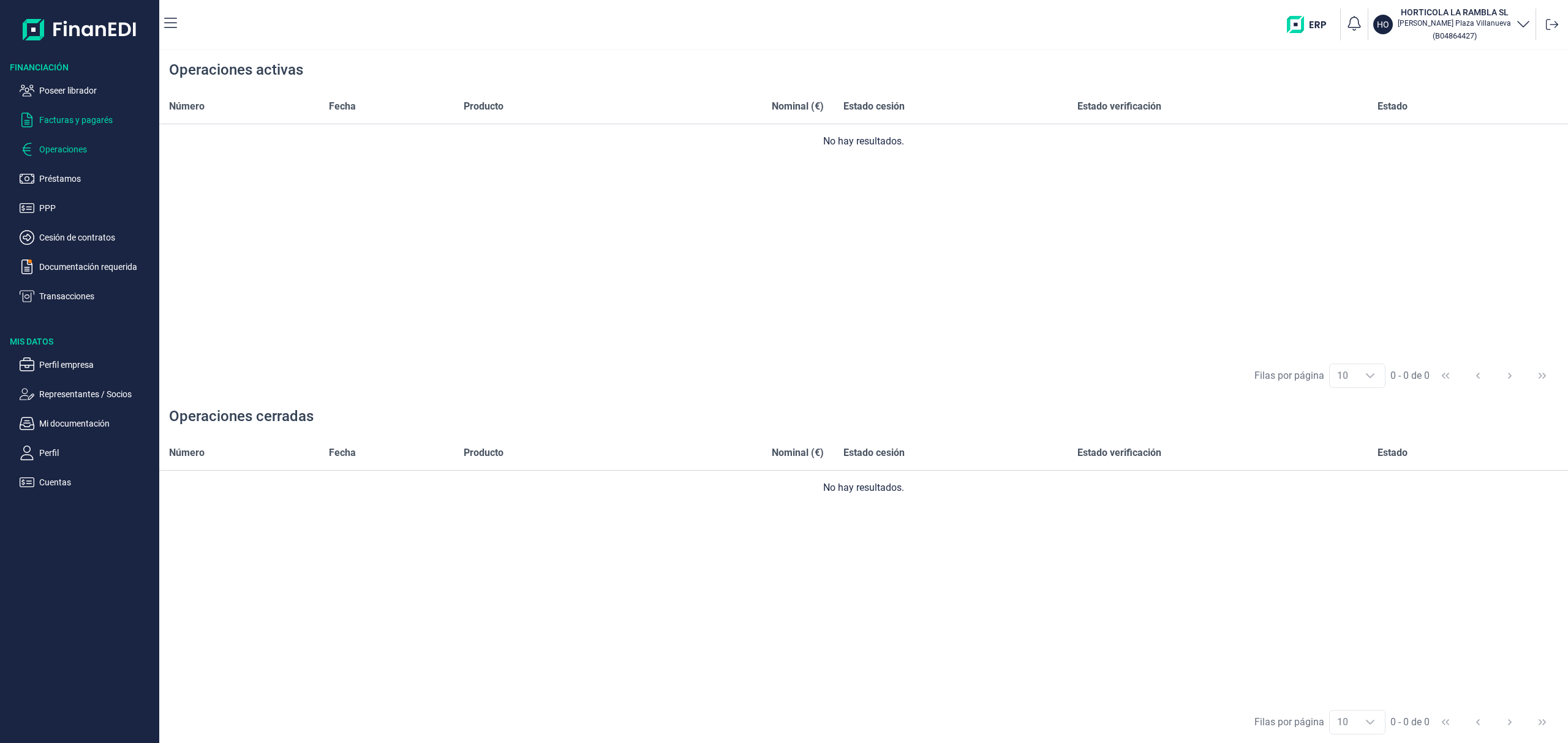
click at [86, 116] on p "Facturas y pagarés" at bounding box center [97, 120] width 115 height 15
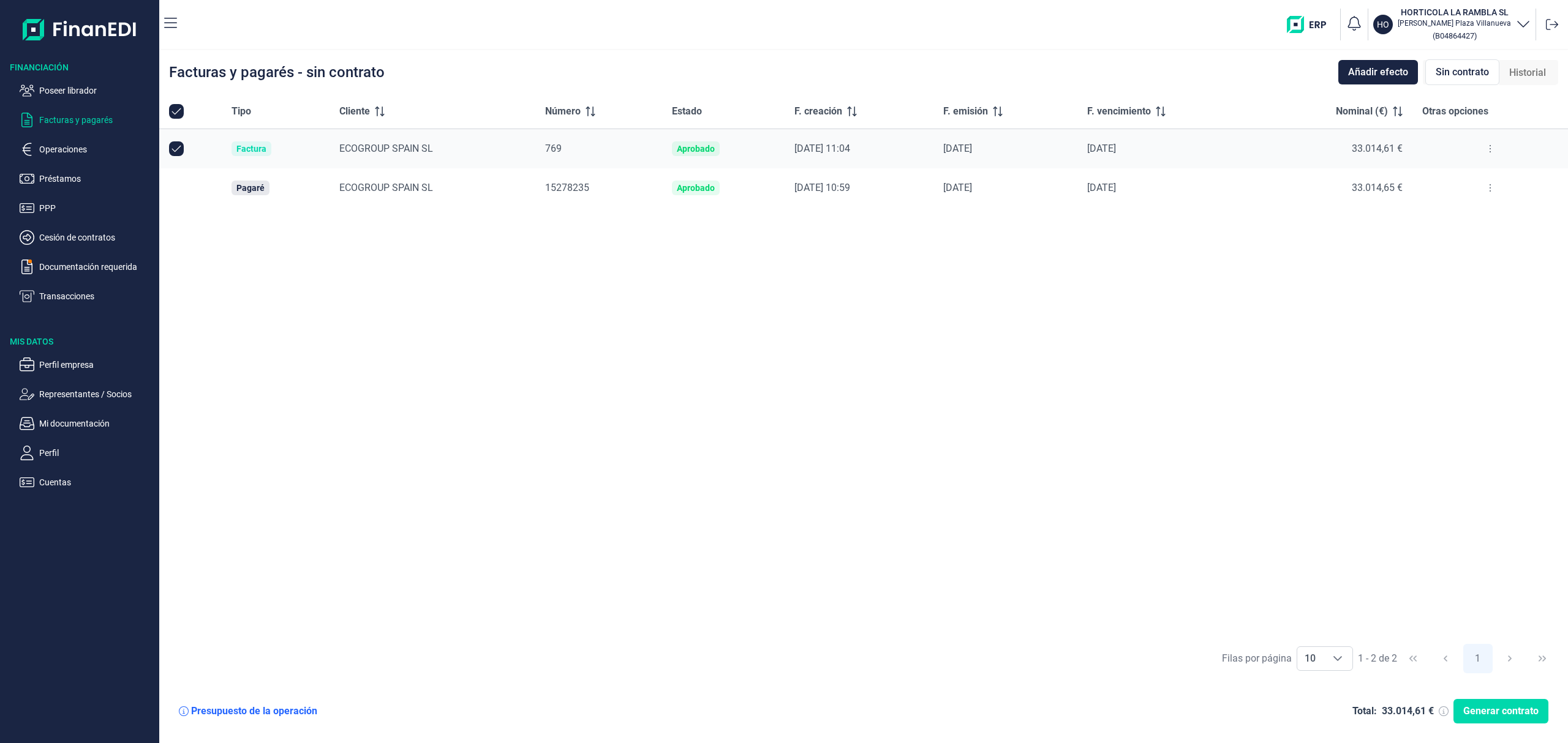
checkbox input "true"
click at [172, 148] on input "Row Unselected null" at bounding box center [176, 149] width 15 height 15
checkbox input "false"
click at [175, 192] on input "Row Selected null" at bounding box center [176, 188] width 15 height 15
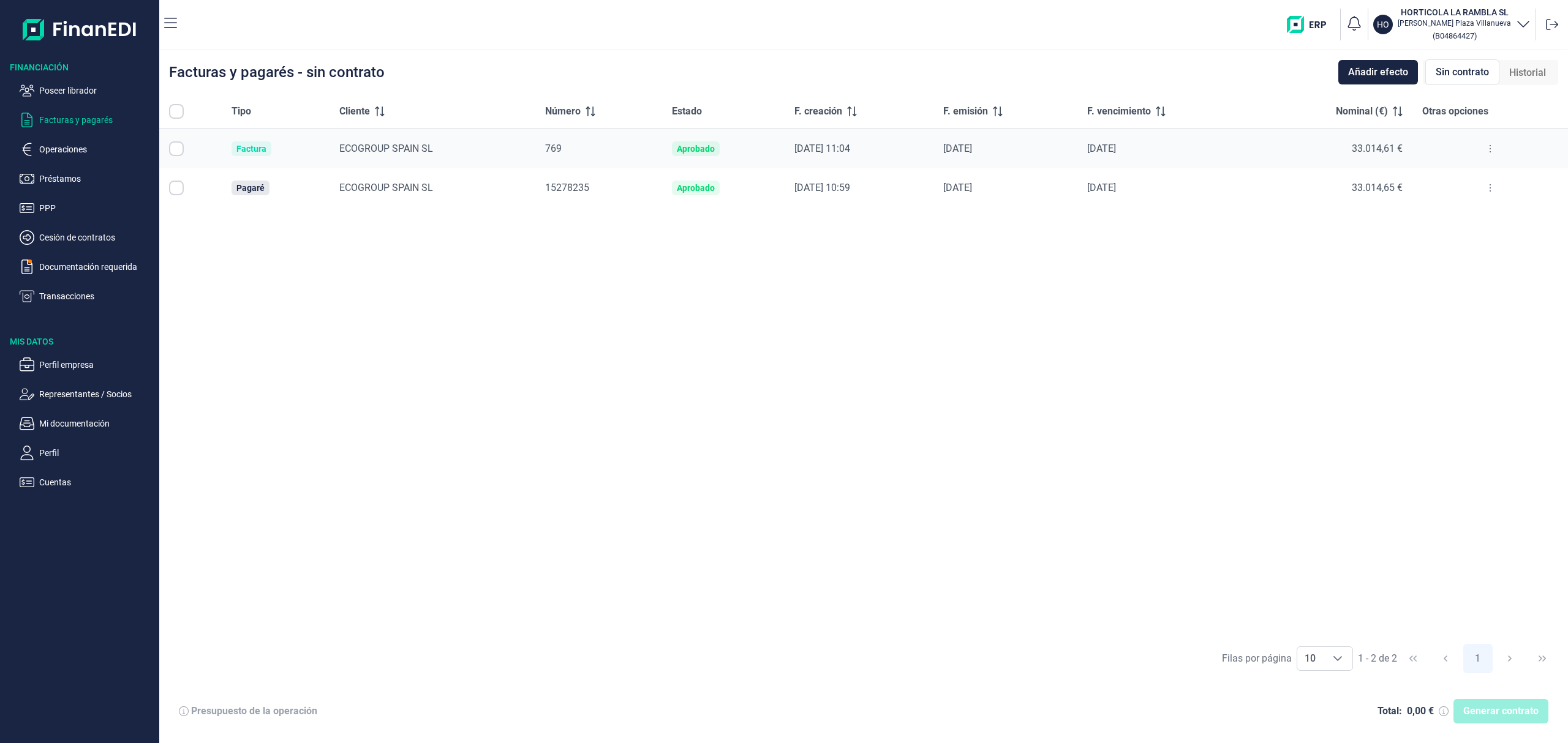
checkbox input "true"
click at [1504, 708] on span "Generar contrato" at bounding box center [1500, 711] width 75 height 15
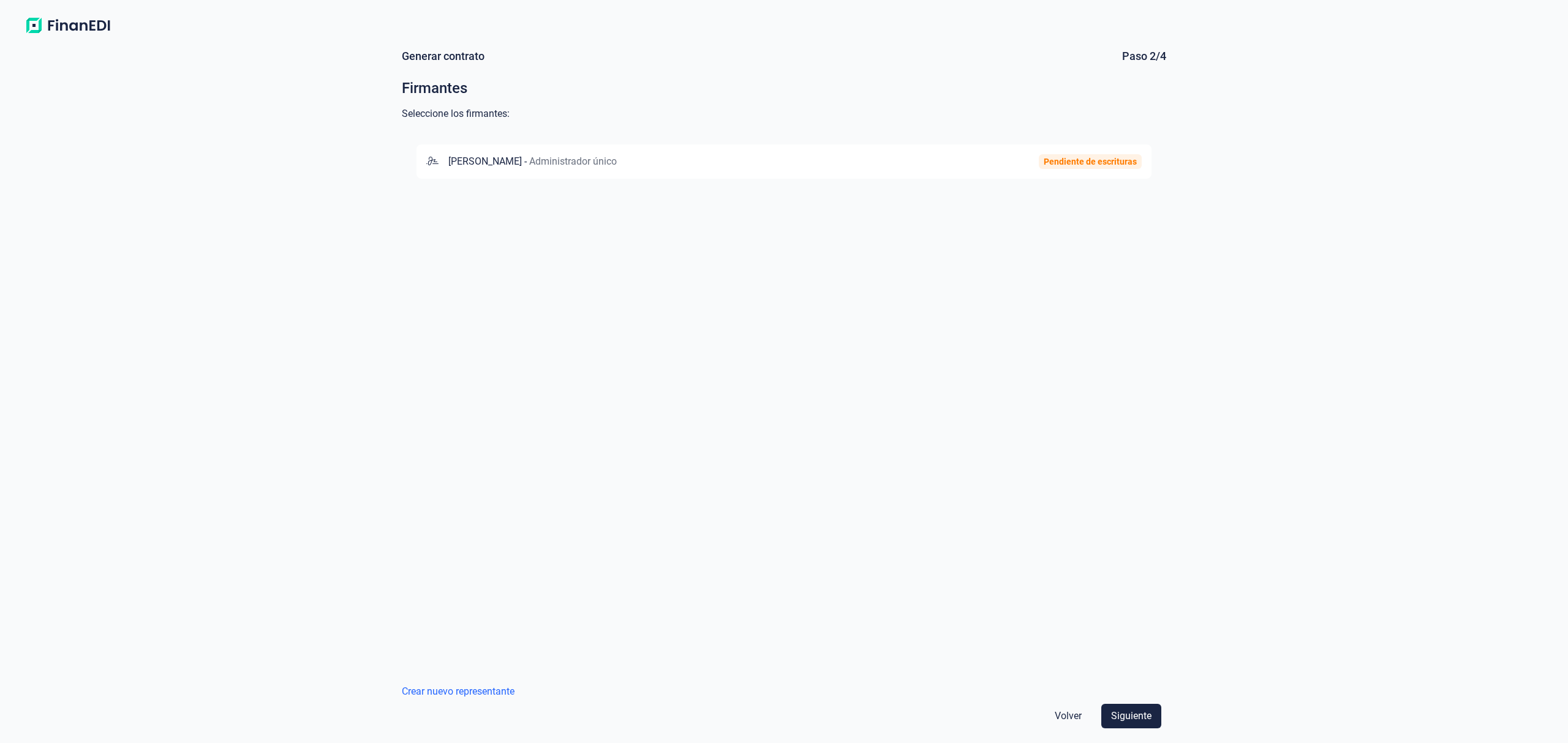
click at [811, 169] on div "[PERSON_NAME] - Administrador único Pendiente de escrituras" at bounding box center [784, 162] width 735 height 35
click at [1147, 714] on span "Siguiente" at bounding box center [1131, 716] width 41 height 15
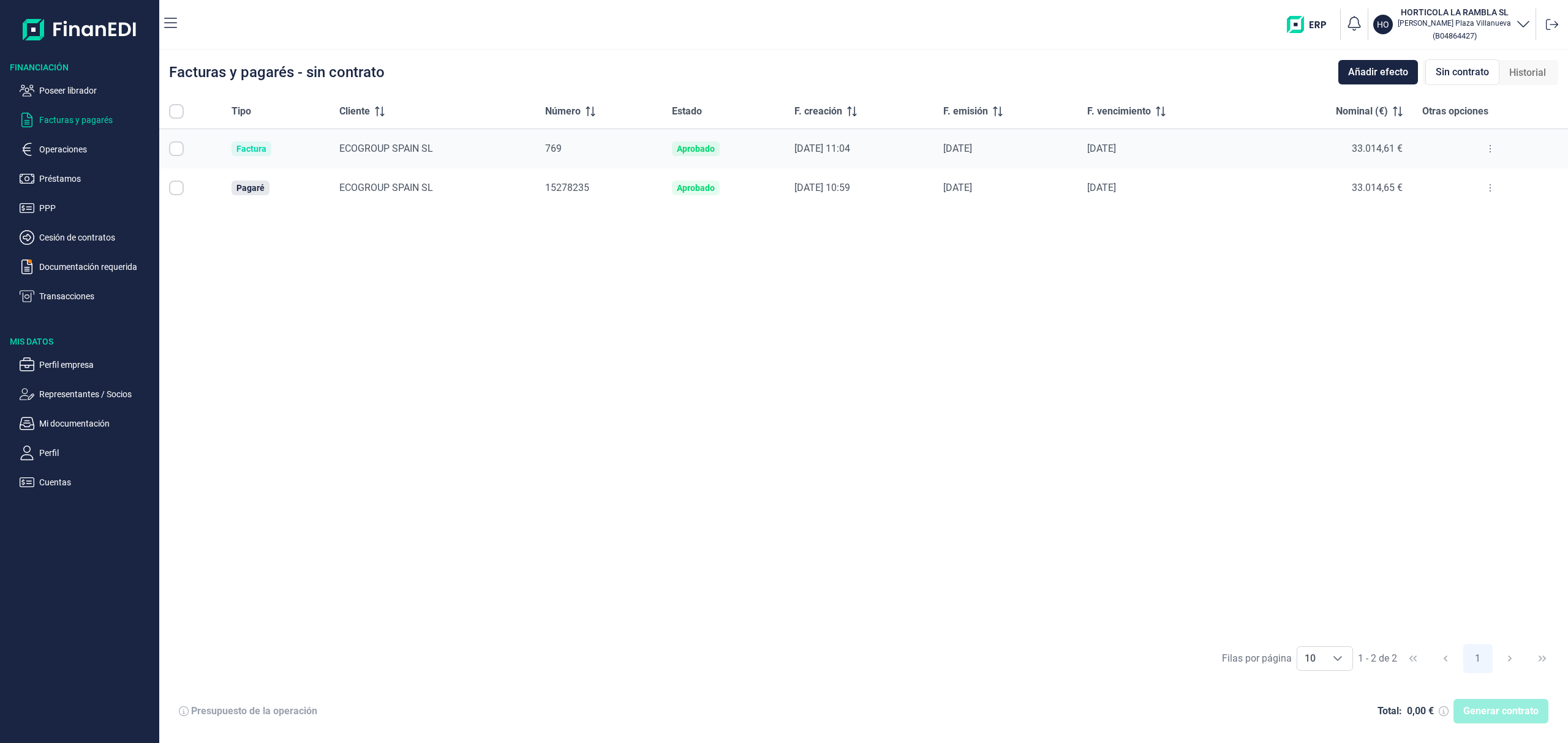
checkbox input "true"
click at [176, 113] on input "All items selected" at bounding box center [176, 111] width 15 height 15
checkbox input "false"
click at [76, 121] on p "Facturas y pagarés" at bounding box center [97, 120] width 115 height 15
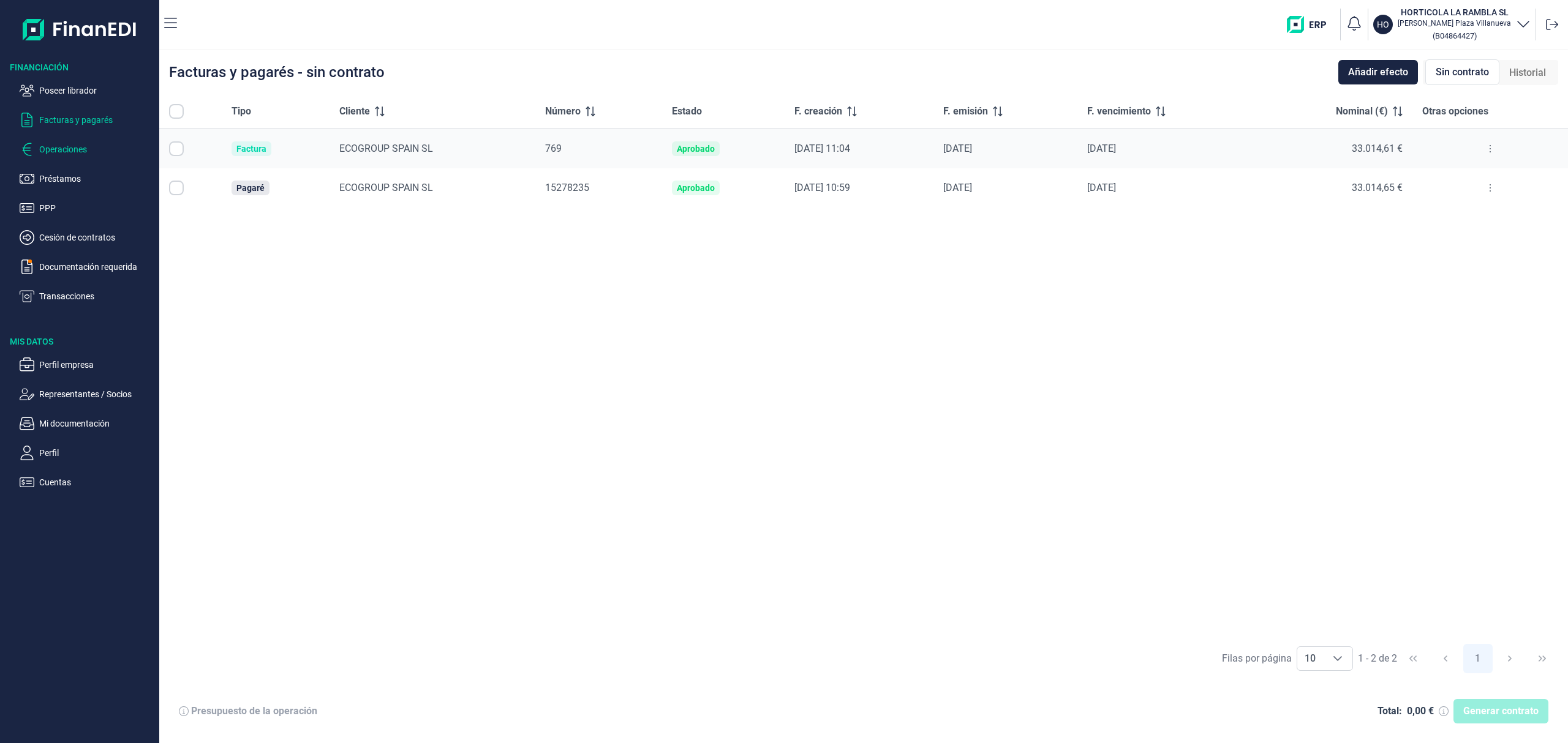
click at [79, 146] on p "Operaciones" at bounding box center [97, 149] width 115 height 15
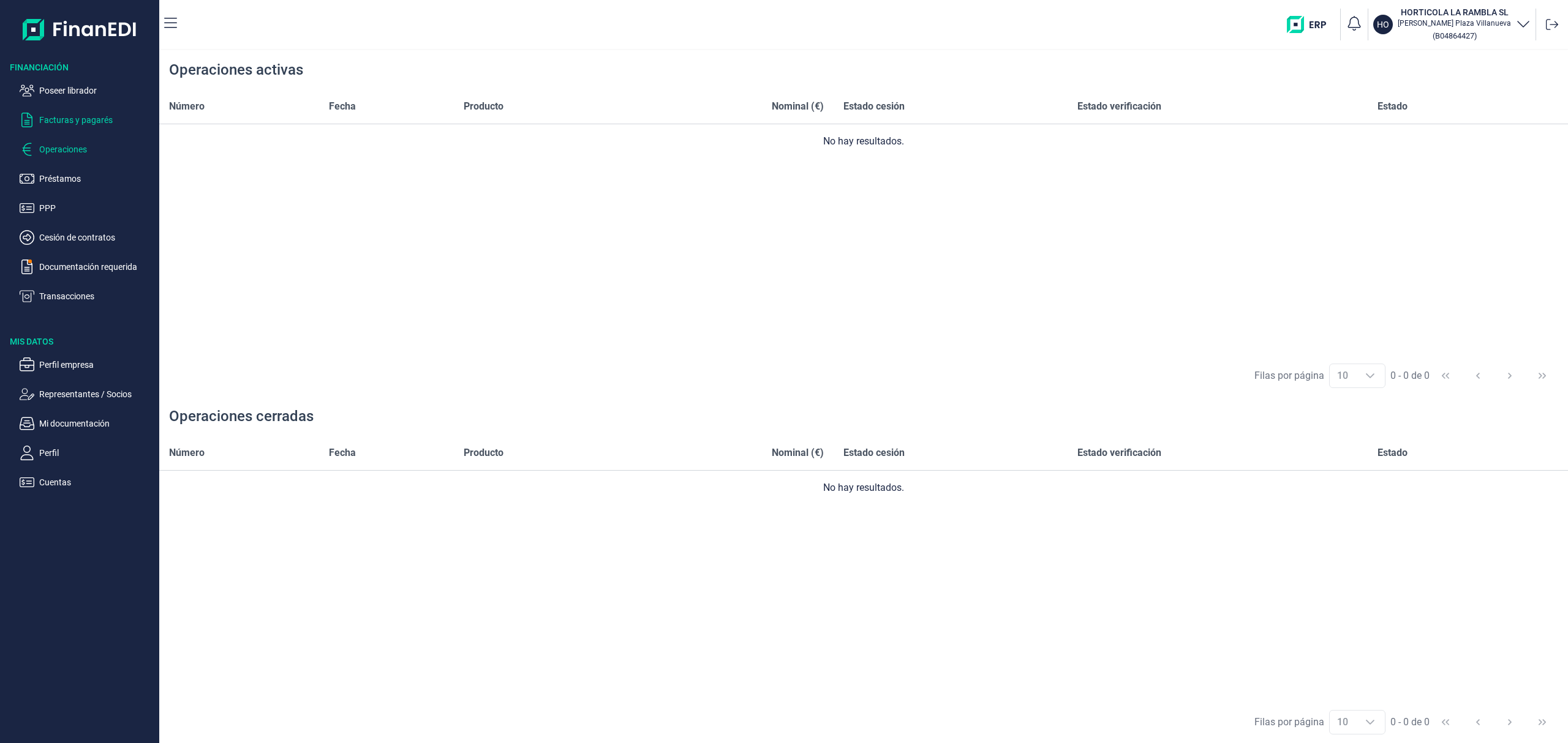
click at [93, 119] on p "Facturas y pagarés" at bounding box center [97, 120] width 115 height 15
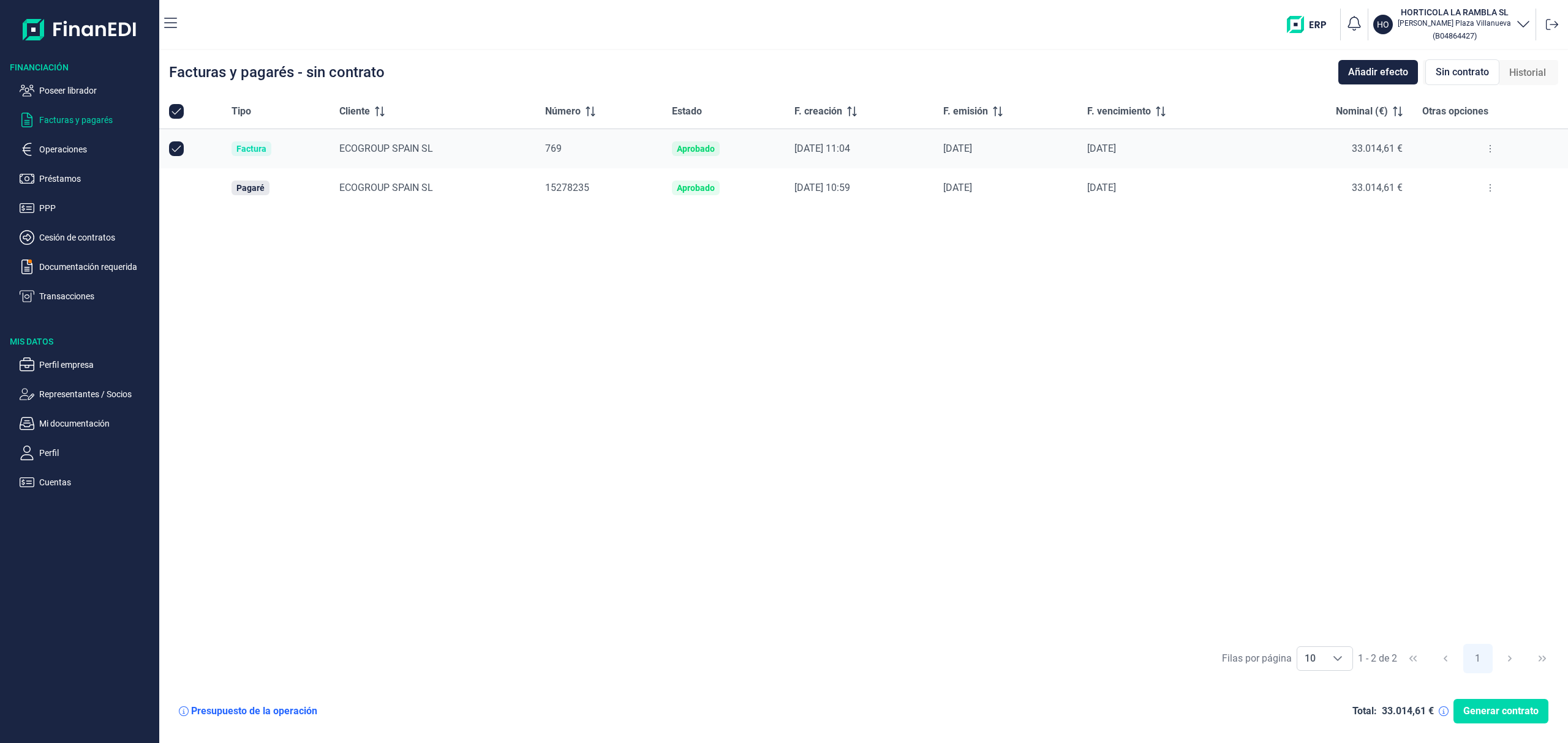
click at [174, 109] on input "All items selected" at bounding box center [176, 111] width 15 height 15
checkbox input "false"
click at [172, 192] on input "Row Selected null" at bounding box center [176, 188] width 15 height 15
checkbox input "true"
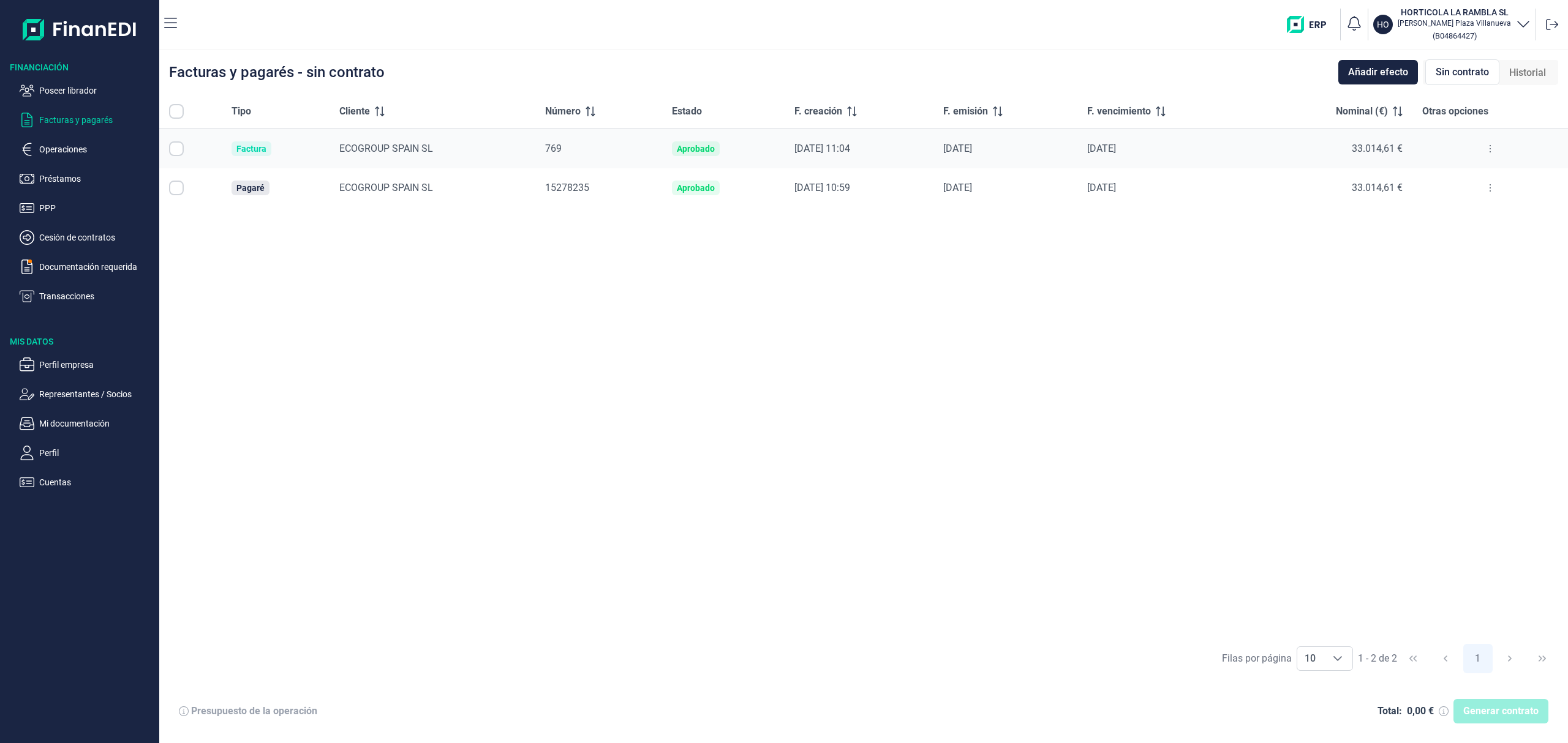
checkbox input "true"
click at [1479, 711] on span "Generar contrato" at bounding box center [1500, 711] width 75 height 15
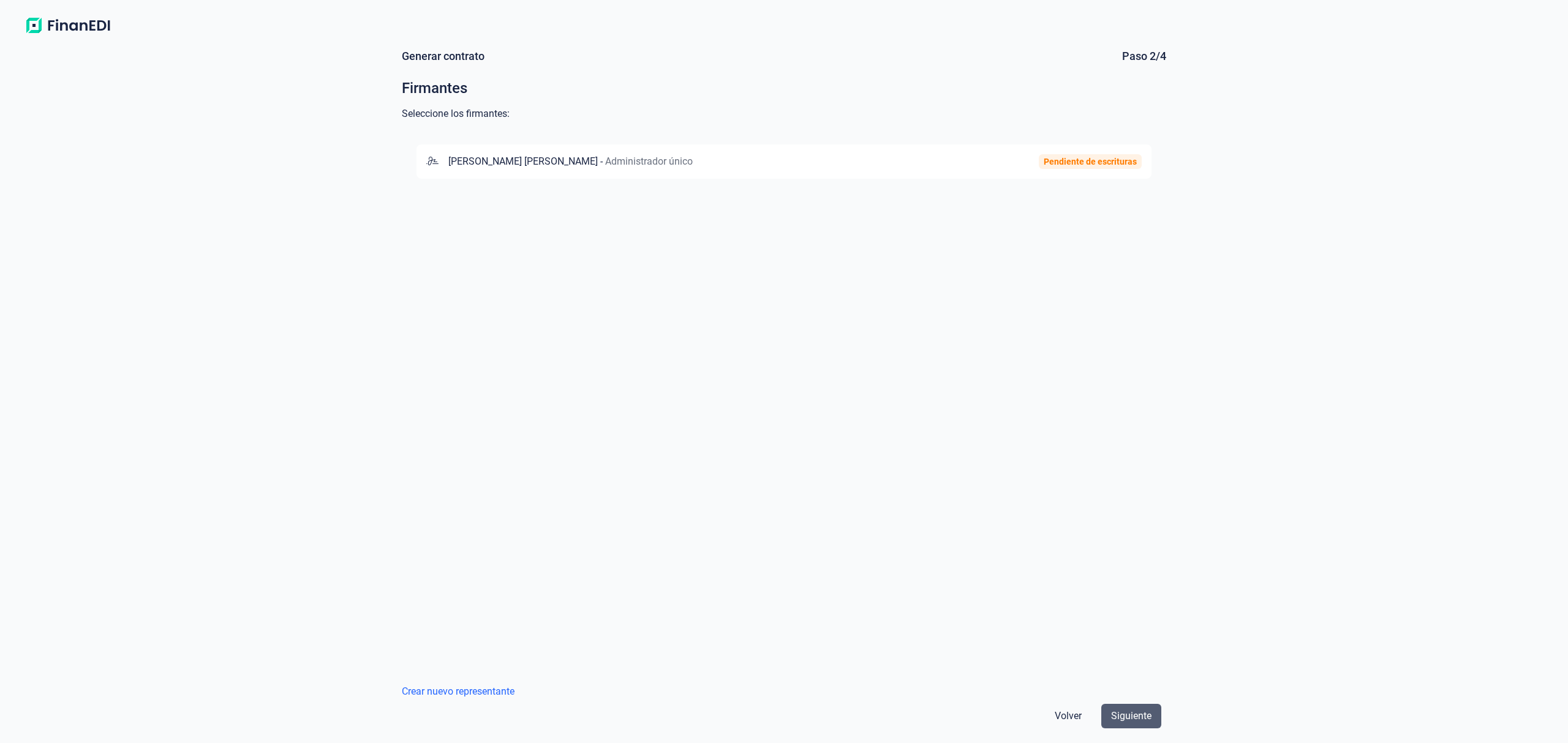
click at [1142, 720] on span "Siguiente" at bounding box center [1131, 716] width 41 height 15
click at [693, 156] on span "Administrador único" at bounding box center [649, 161] width 88 height 11
click at [1122, 712] on span "Siguiente" at bounding box center [1131, 716] width 41 height 15
click at [628, 159] on span "CAJAMAR CAJA RURAL, SOCIEDAD COOPERATIVA DE CRÉDITO" at bounding box center [584, 161] width 277 height 11
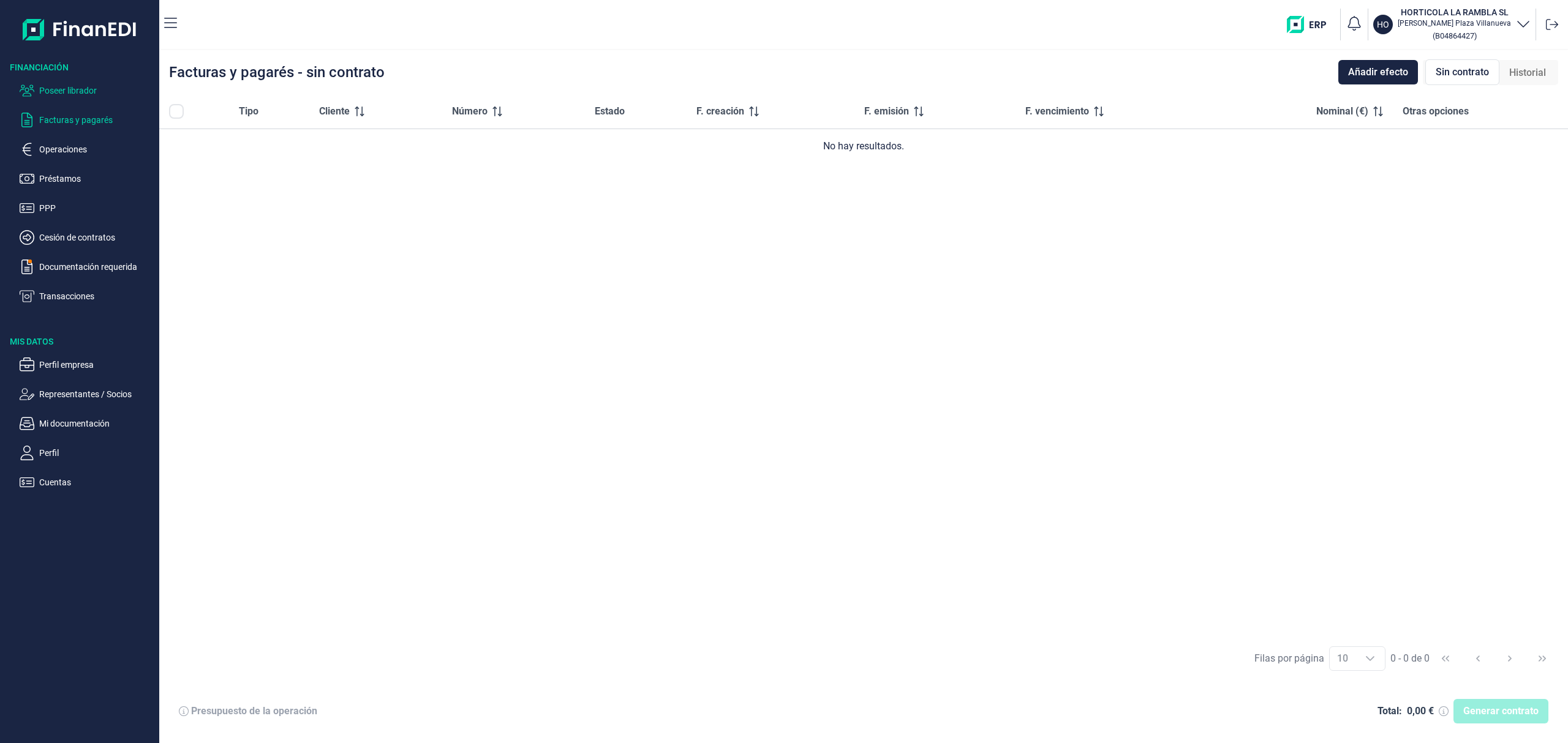
click at [82, 88] on p "Poseer librador" at bounding box center [97, 90] width 115 height 15
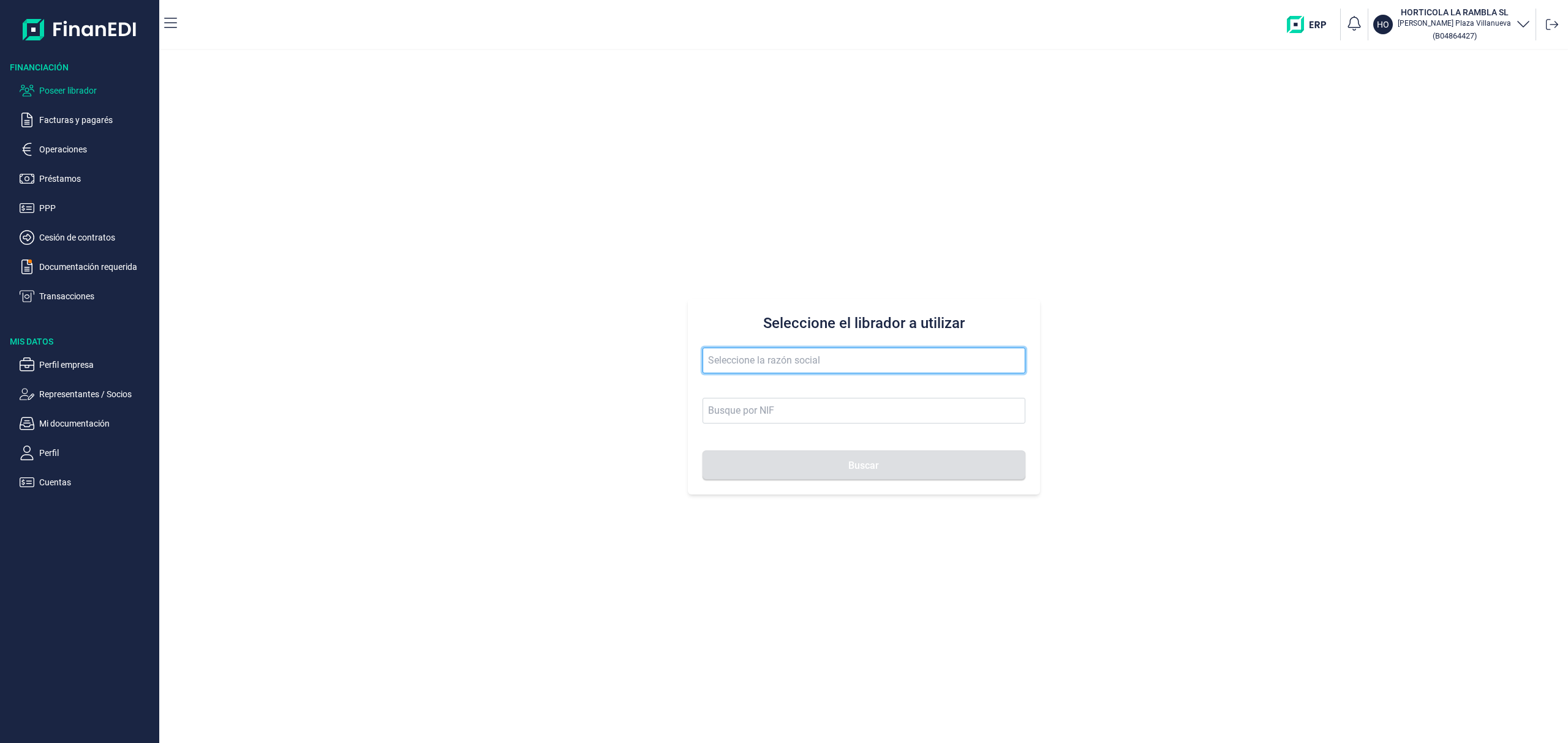
drag, startPoint x: 740, startPoint y: 353, endPoint x: 733, endPoint y: 343, distance: 12.2
click at [735, 346] on div "Seleccione el librador a utilizar Buscar" at bounding box center [863, 396] width 352 height 196
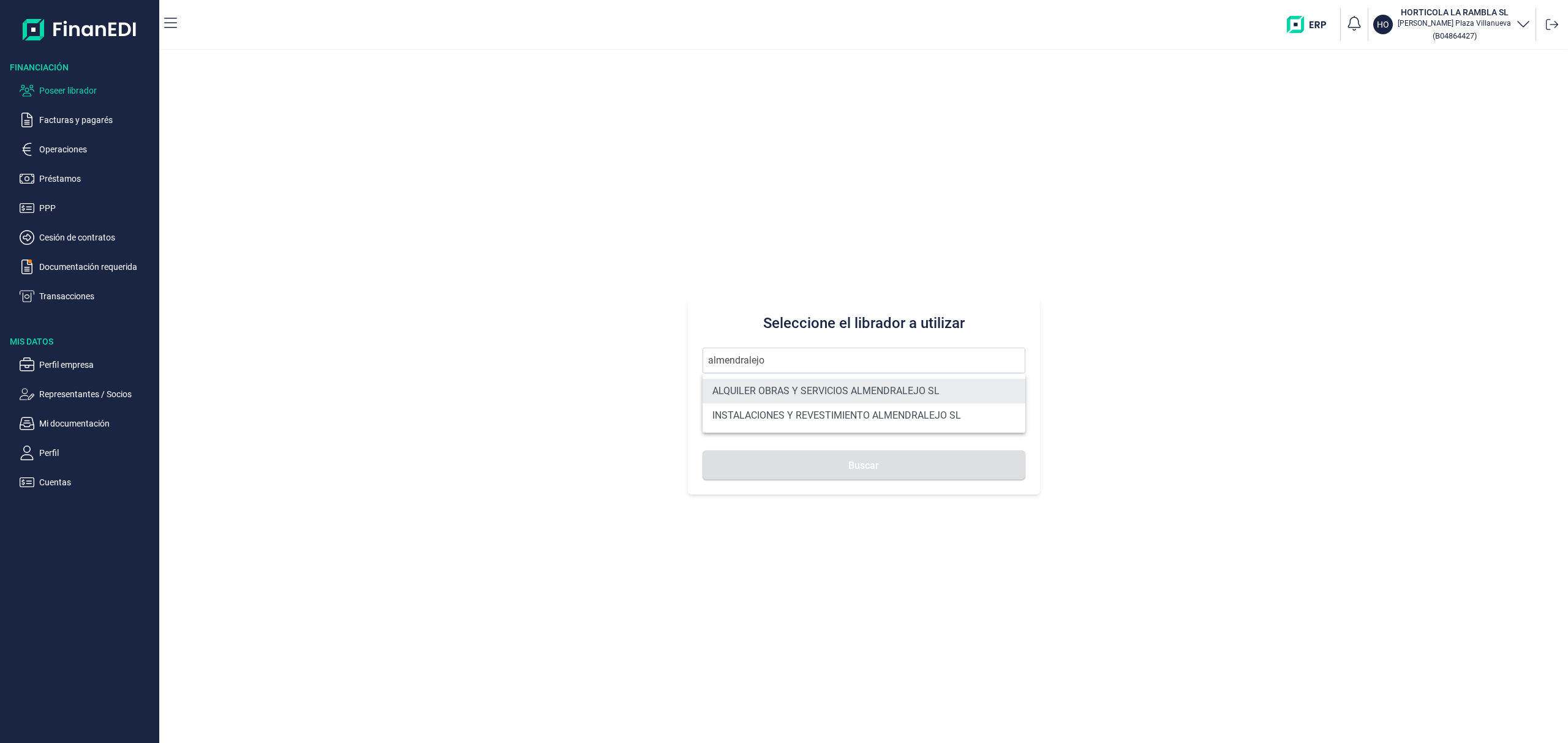
click at [892, 390] on li "ALQUILER OBRAS Y SERVICIOS ALMENDRALEJO SL" at bounding box center [863, 391] width 323 height 25
type input "ALQUILER OBRAS Y SERVICIOS ALMENDRALEJO SL"
type input "B06707947"
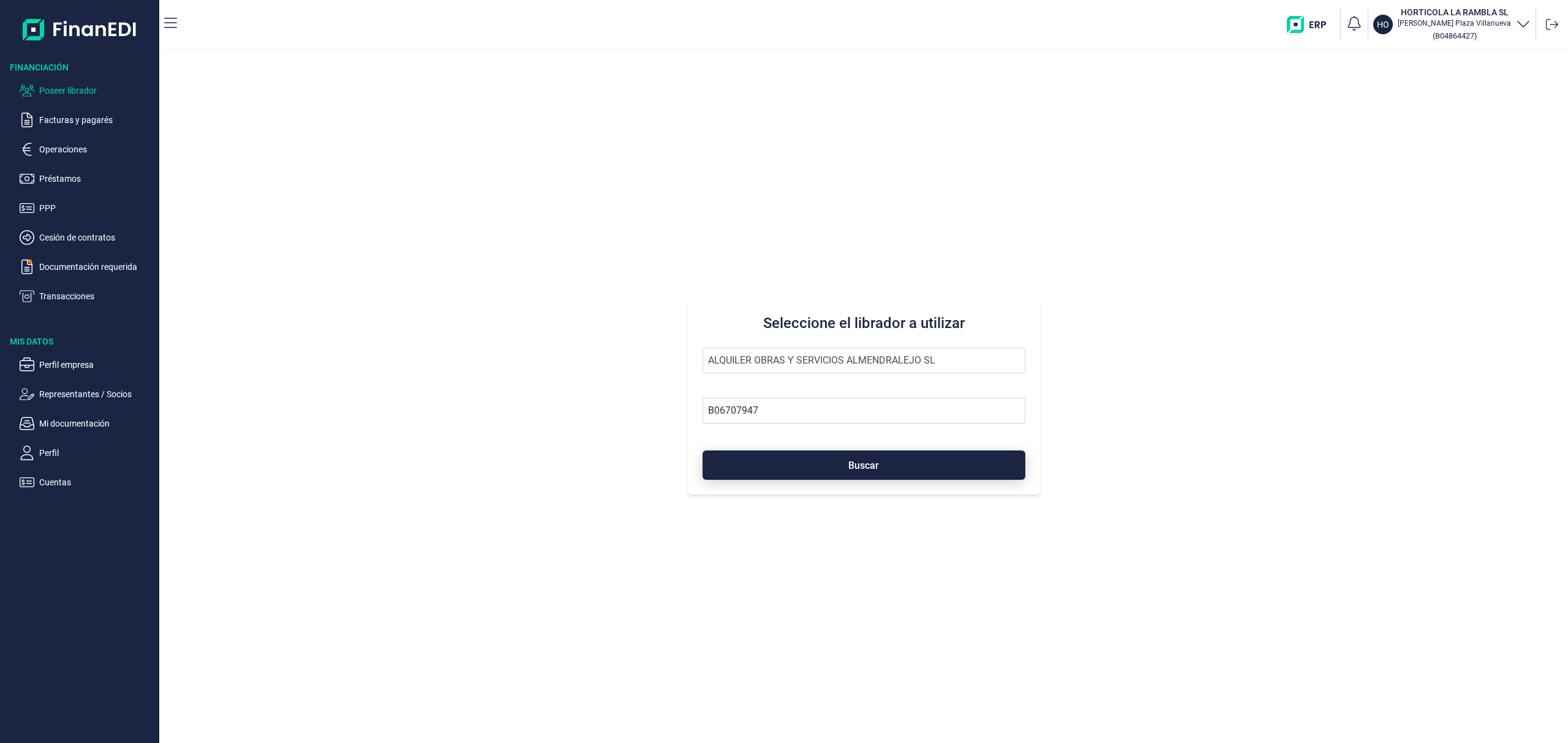
click at [908, 458] on button "Buscar" at bounding box center [863, 465] width 323 height 29
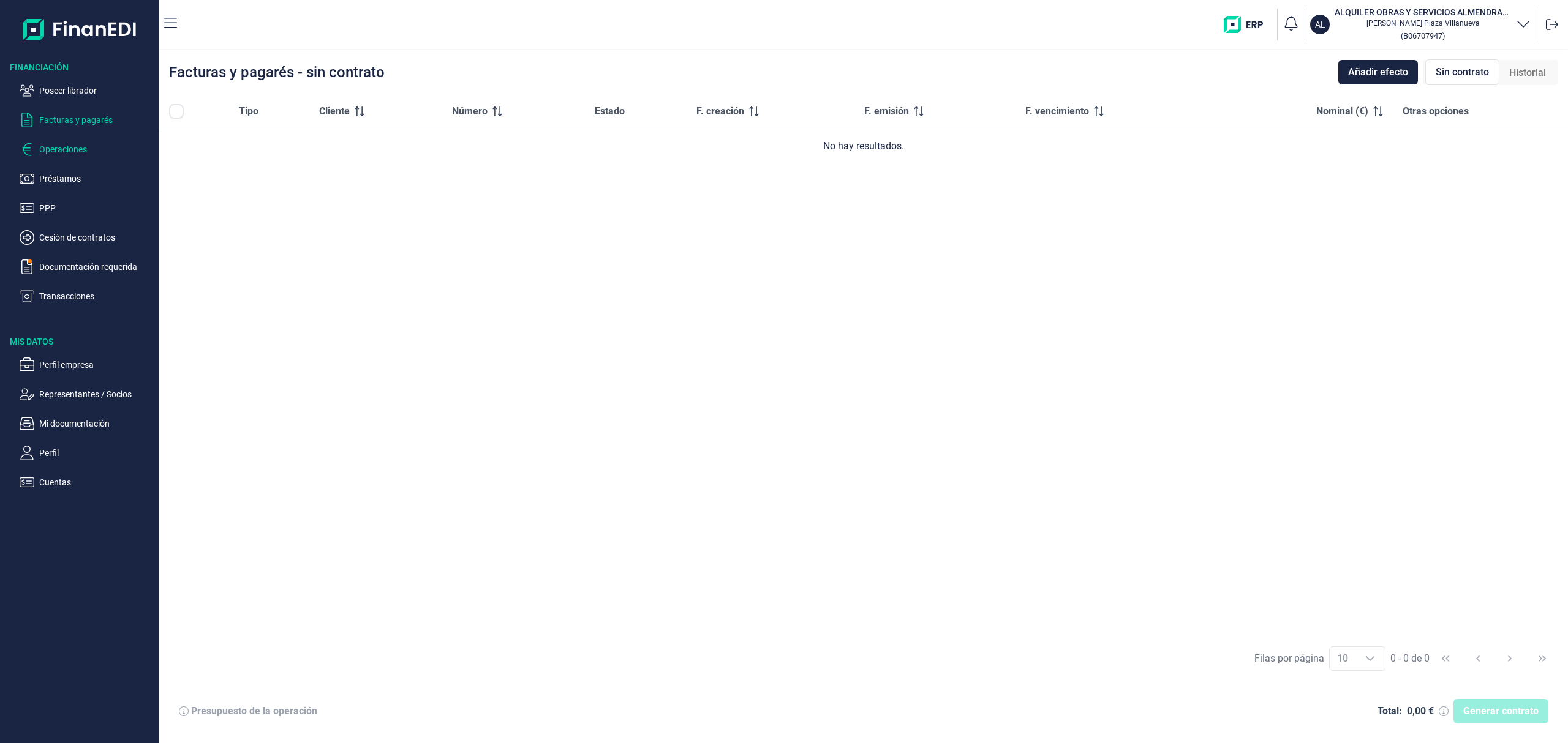
click at [80, 150] on p "Operaciones" at bounding box center [97, 149] width 115 height 15
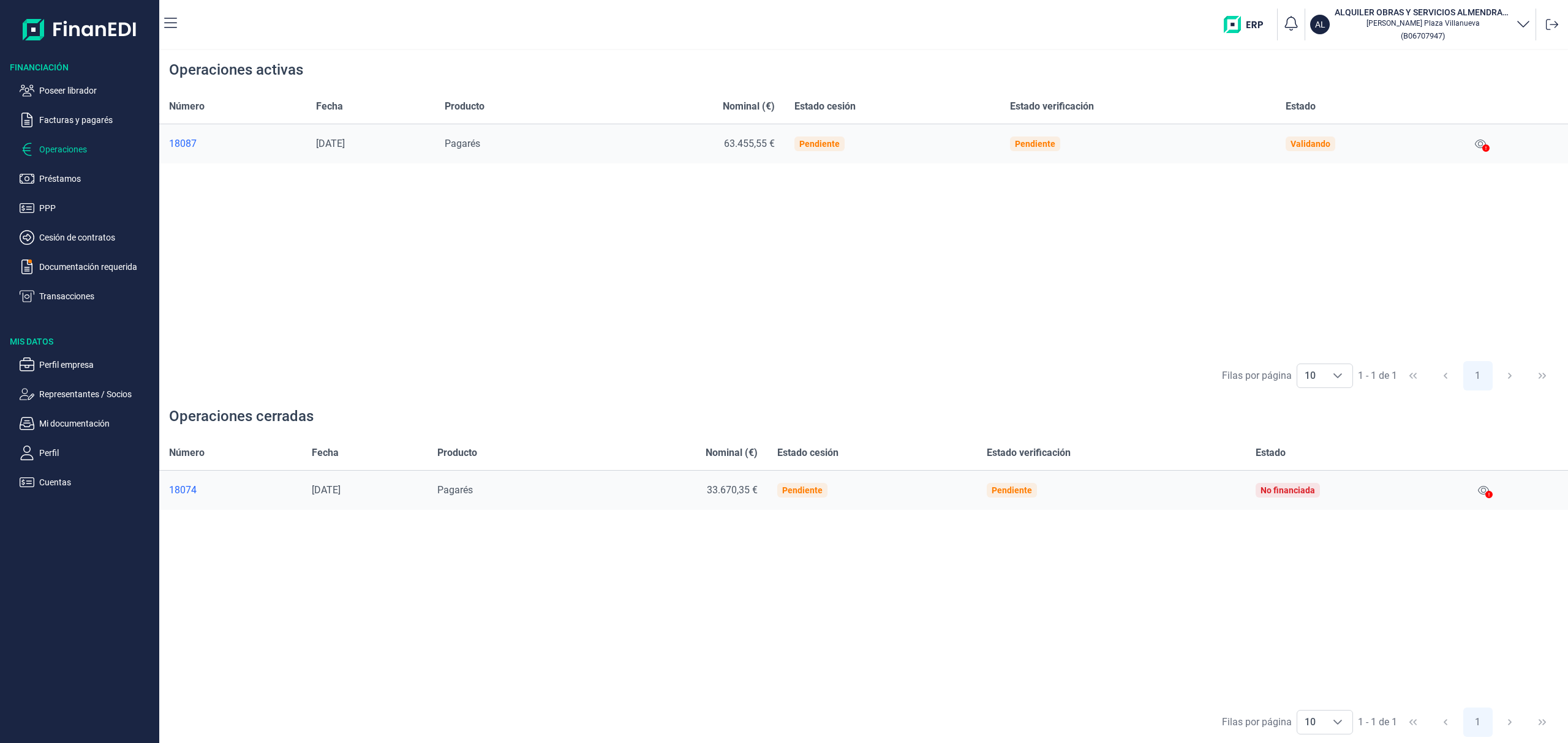
click at [1487, 144] on icon at bounding box center [1485, 148] width 7 height 7
click at [1483, 143] on icon at bounding box center [1480, 144] width 11 height 10
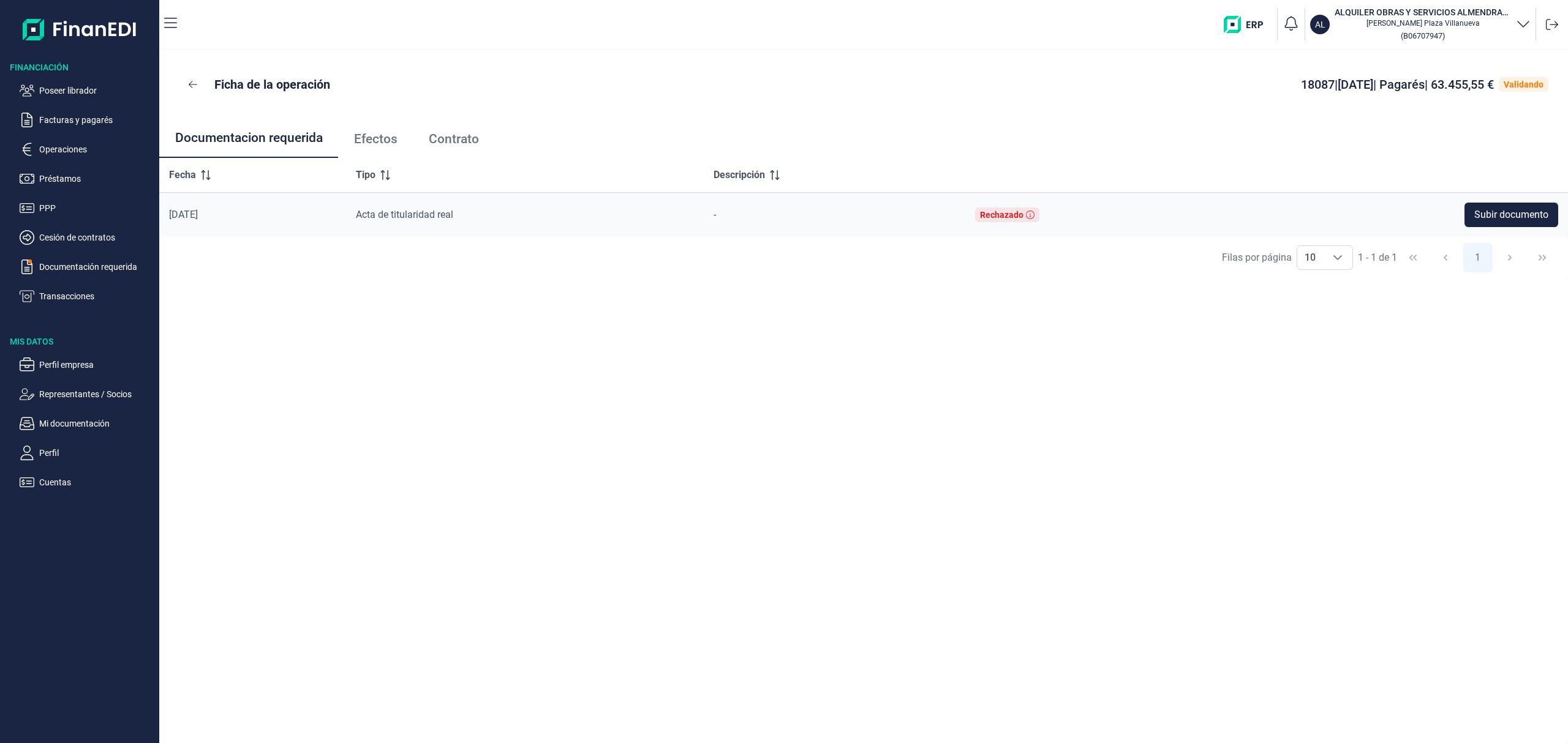
click at [381, 138] on span "Efectos" at bounding box center [375, 139] width 43 height 13
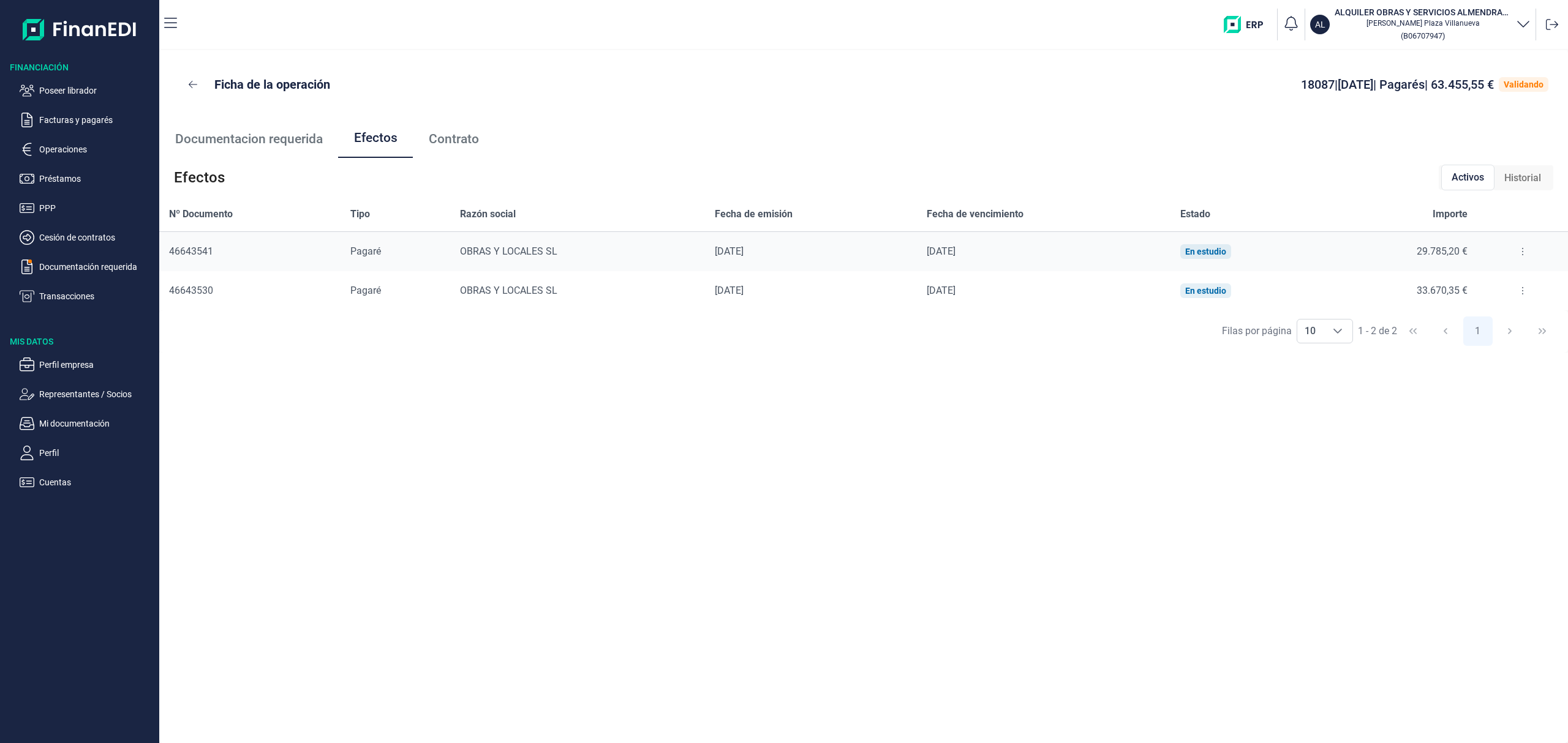
click at [1520, 250] on button at bounding box center [1522, 251] width 22 height 19
click at [1507, 285] on span "Detalles efecto" at bounding box center [1481, 282] width 56 height 12
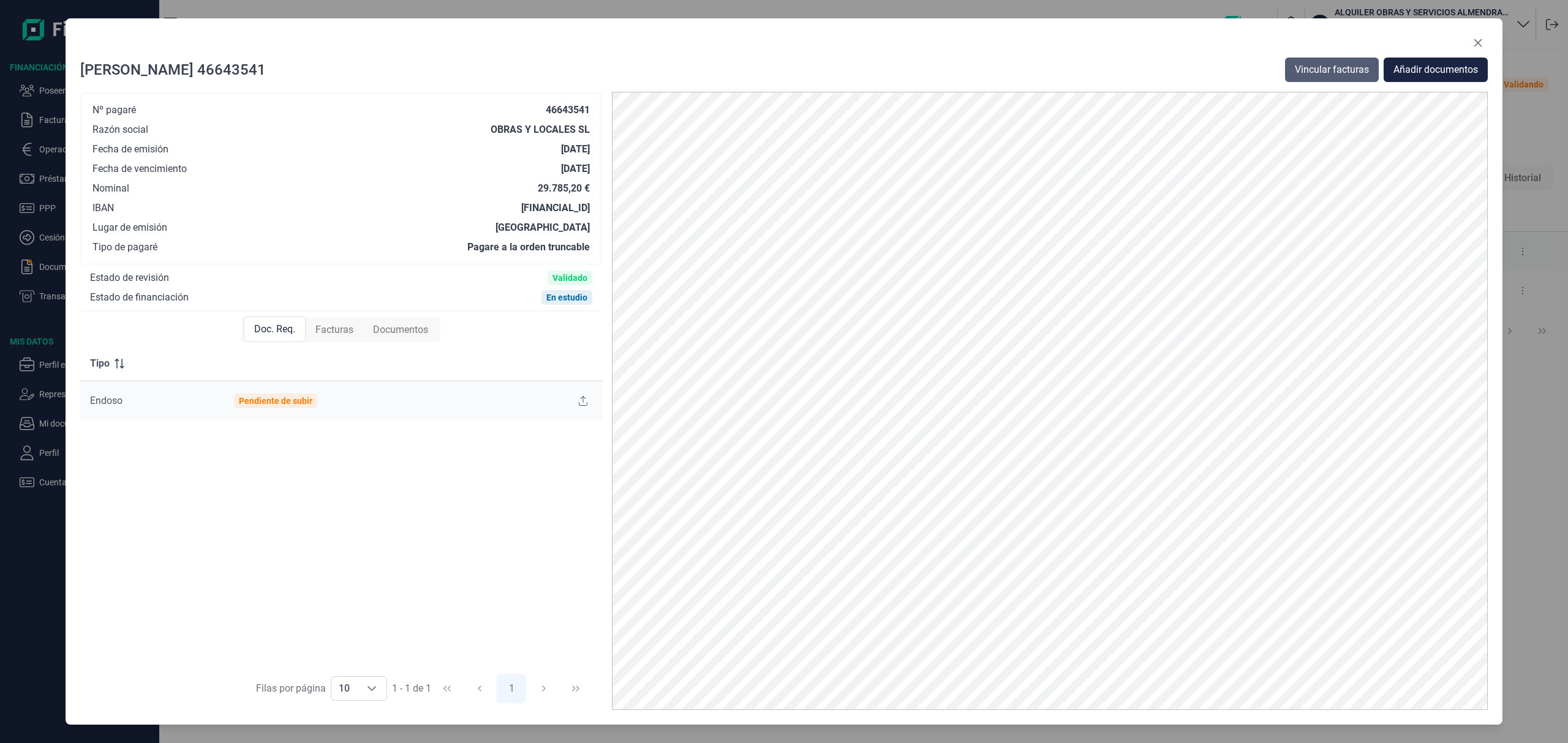
click at [1354, 65] on span "Vincular facturas" at bounding box center [1331, 70] width 74 height 15
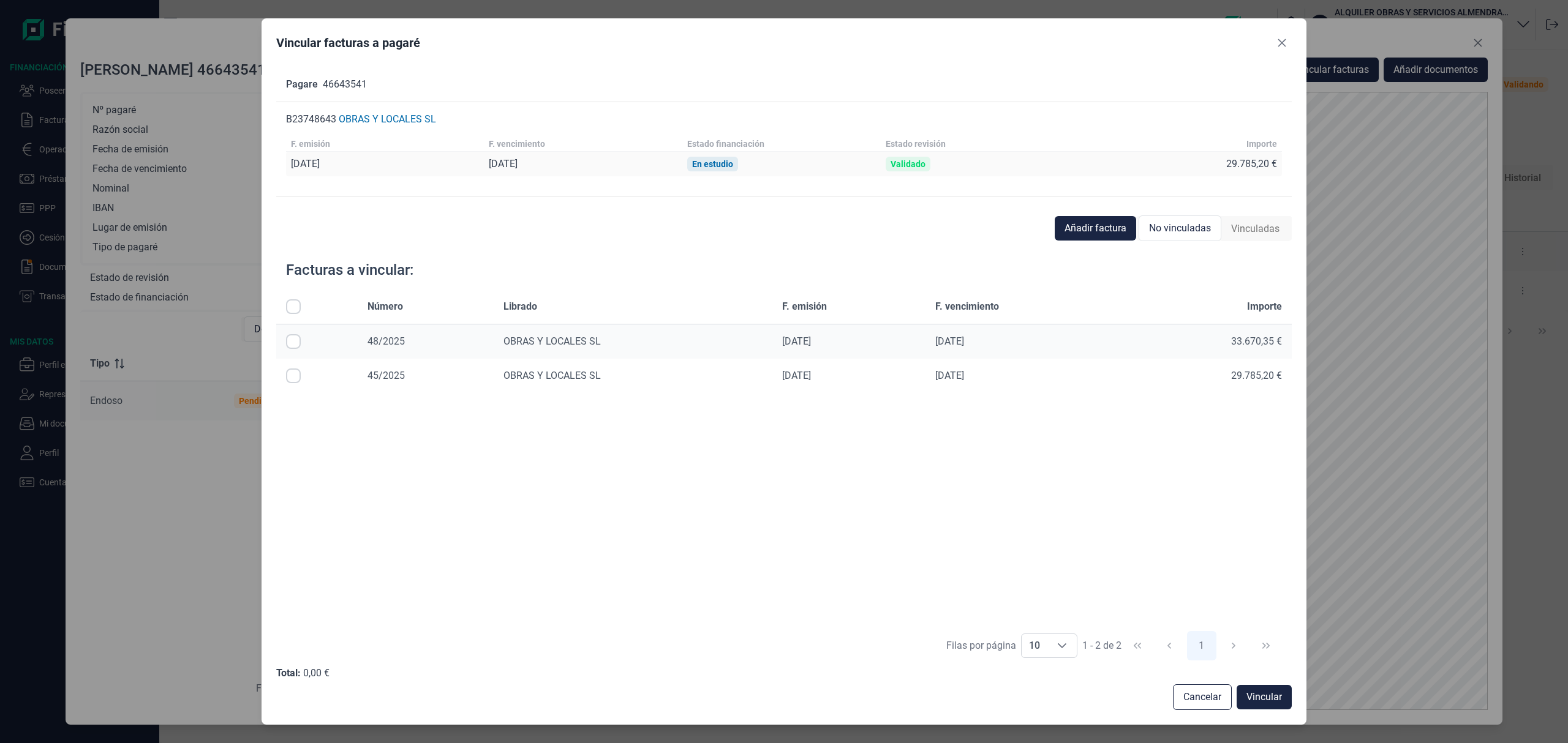
click at [295, 374] on input "Row Selected null" at bounding box center [294, 376] width 15 height 15
checkbox input "true"
click at [1267, 688] on button "Vincular" at bounding box center [1264, 697] width 55 height 25
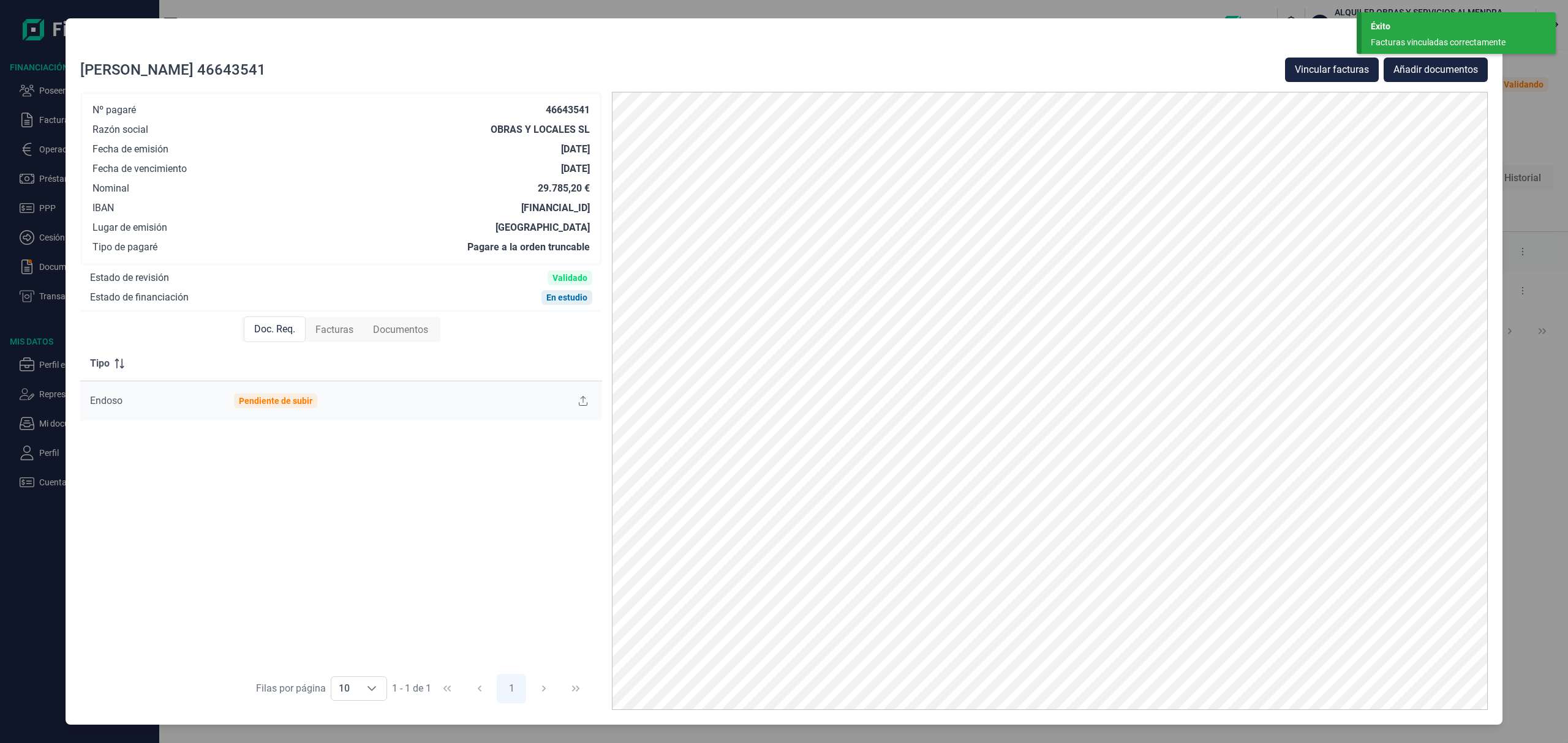
click at [1455, 38] on div "Facturas vinculadas correctamente" at bounding box center [1454, 42] width 166 height 13
click at [1478, 40] on icon "Close" at bounding box center [1478, 43] width 10 height 10
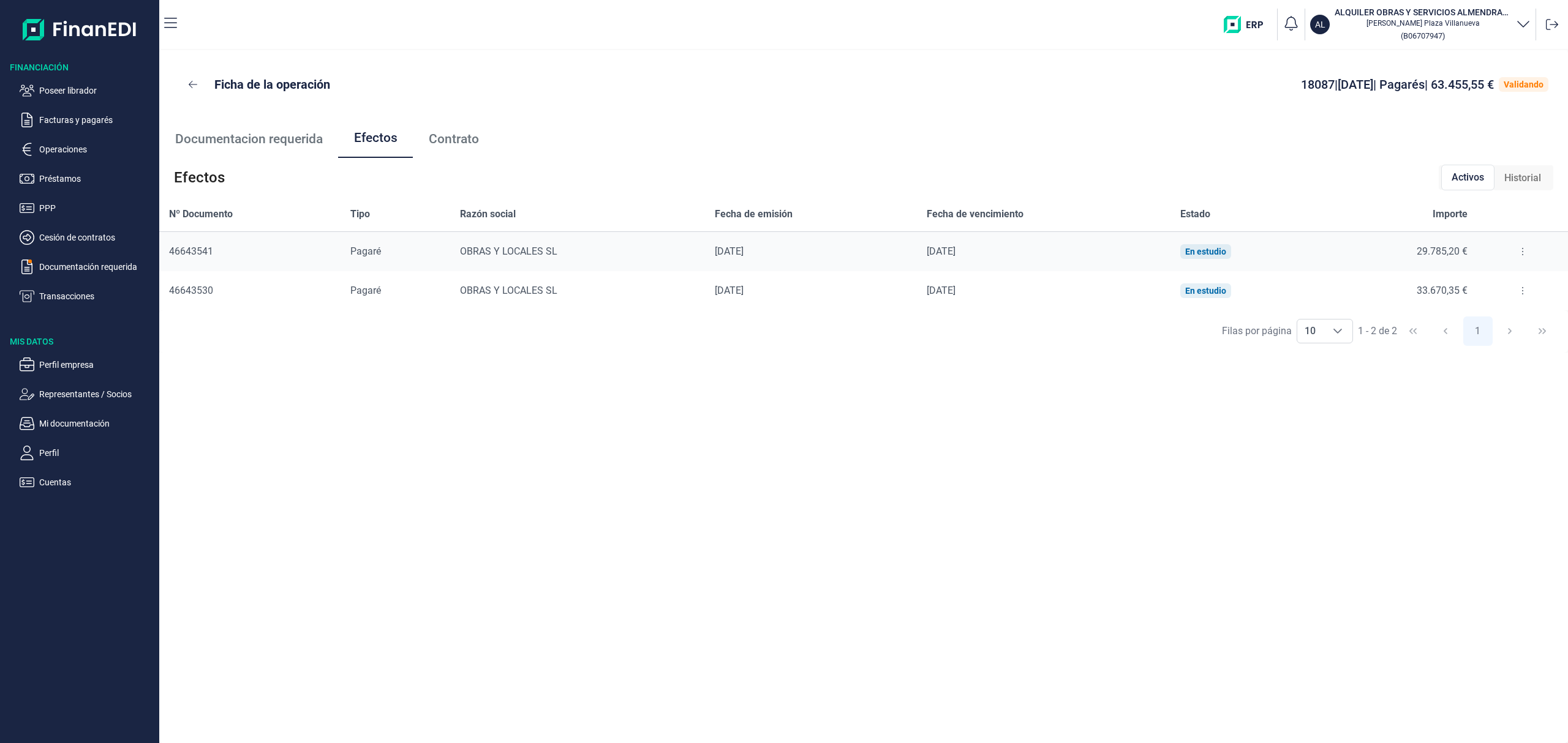
click at [1519, 287] on button at bounding box center [1522, 290] width 22 height 19
click at [1503, 321] on span "Detalles efecto" at bounding box center [1481, 321] width 56 height 12
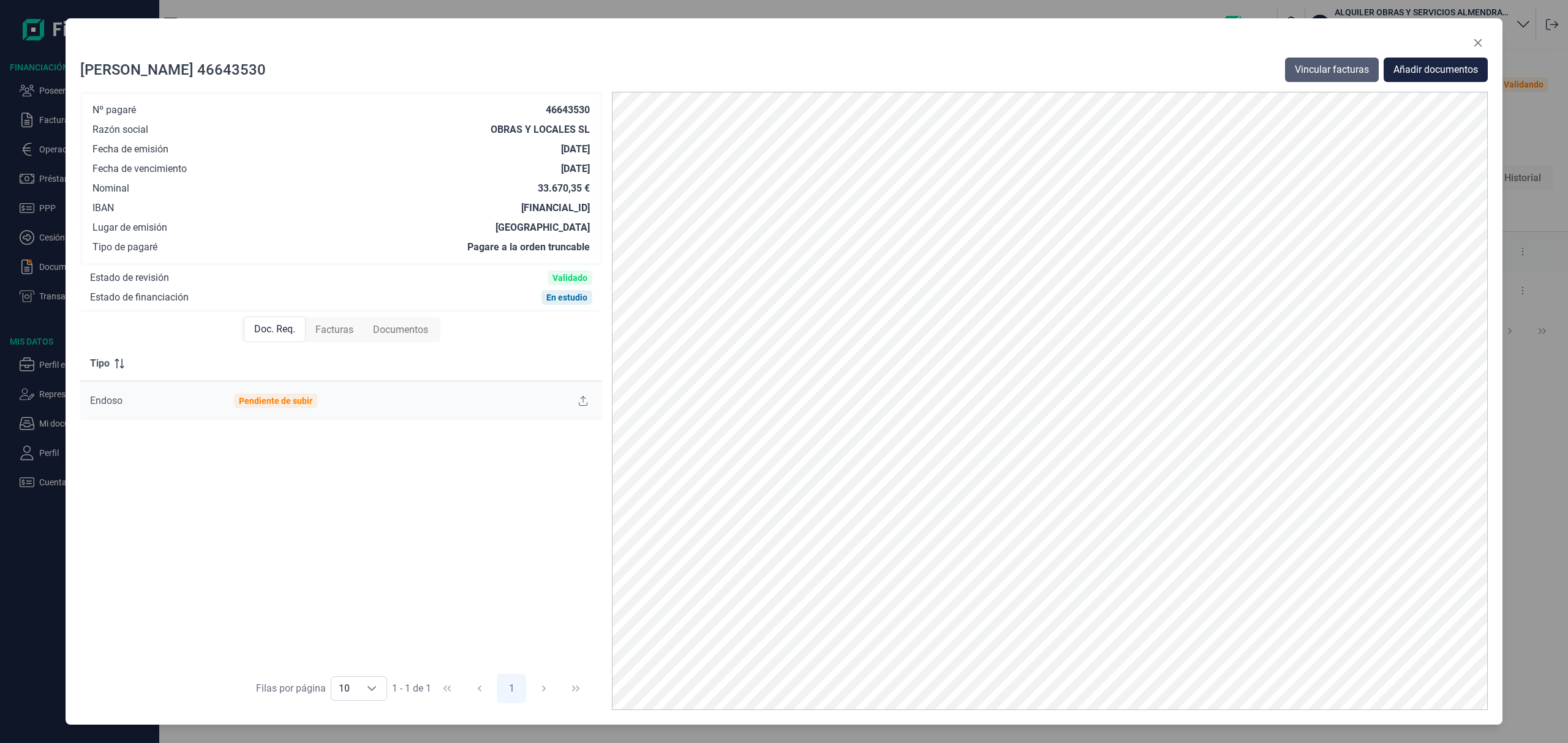
click at [1361, 66] on span "Vincular facturas" at bounding box center [1331, 70] width 74 height 15
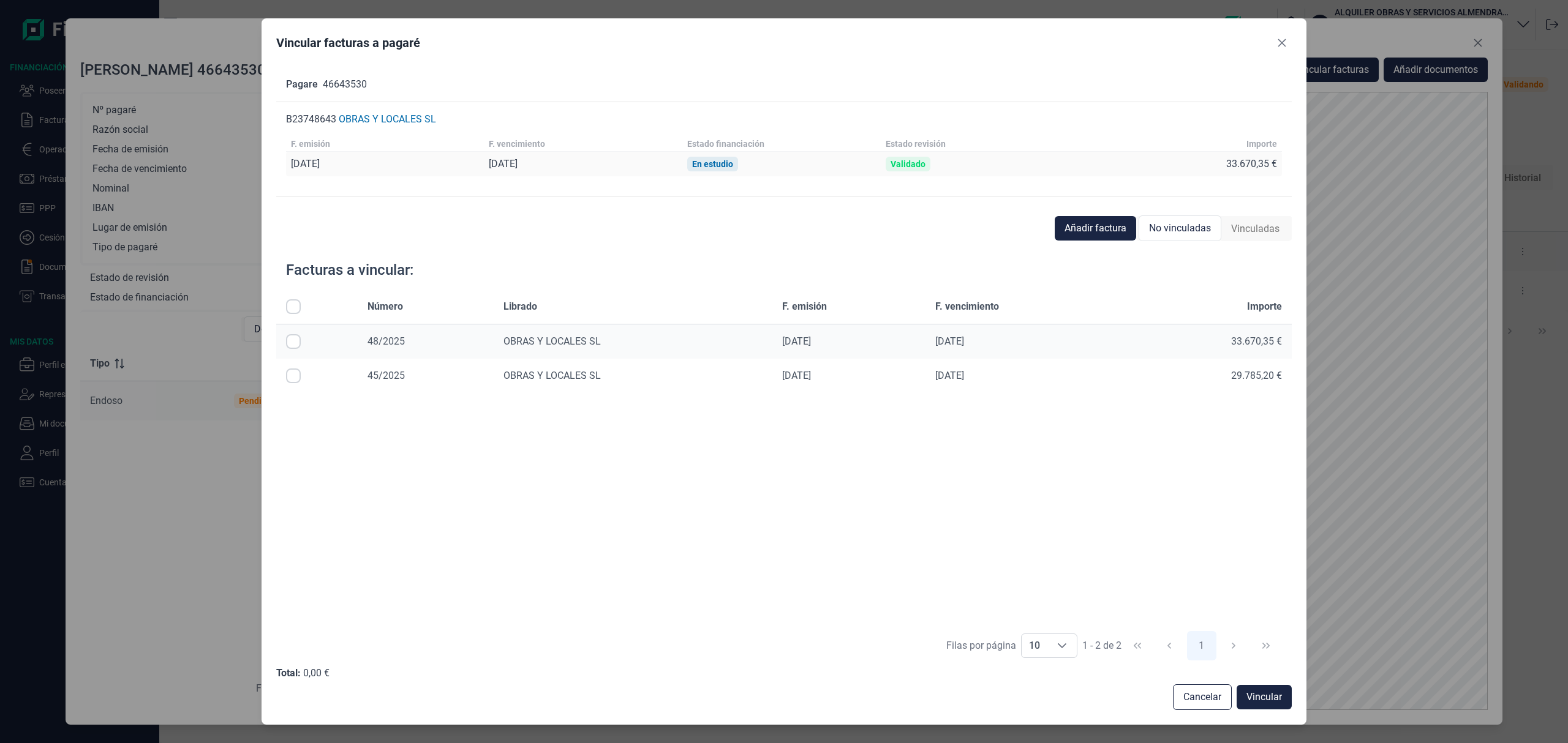
click at [292, 341] on input "Row Selected null" at bounding box center [294, 341] width 15 height 15
checkbox input "true"
click at [1262, 698] on span "Vincular" at bounding box center [1264, 697] width 35 height 15
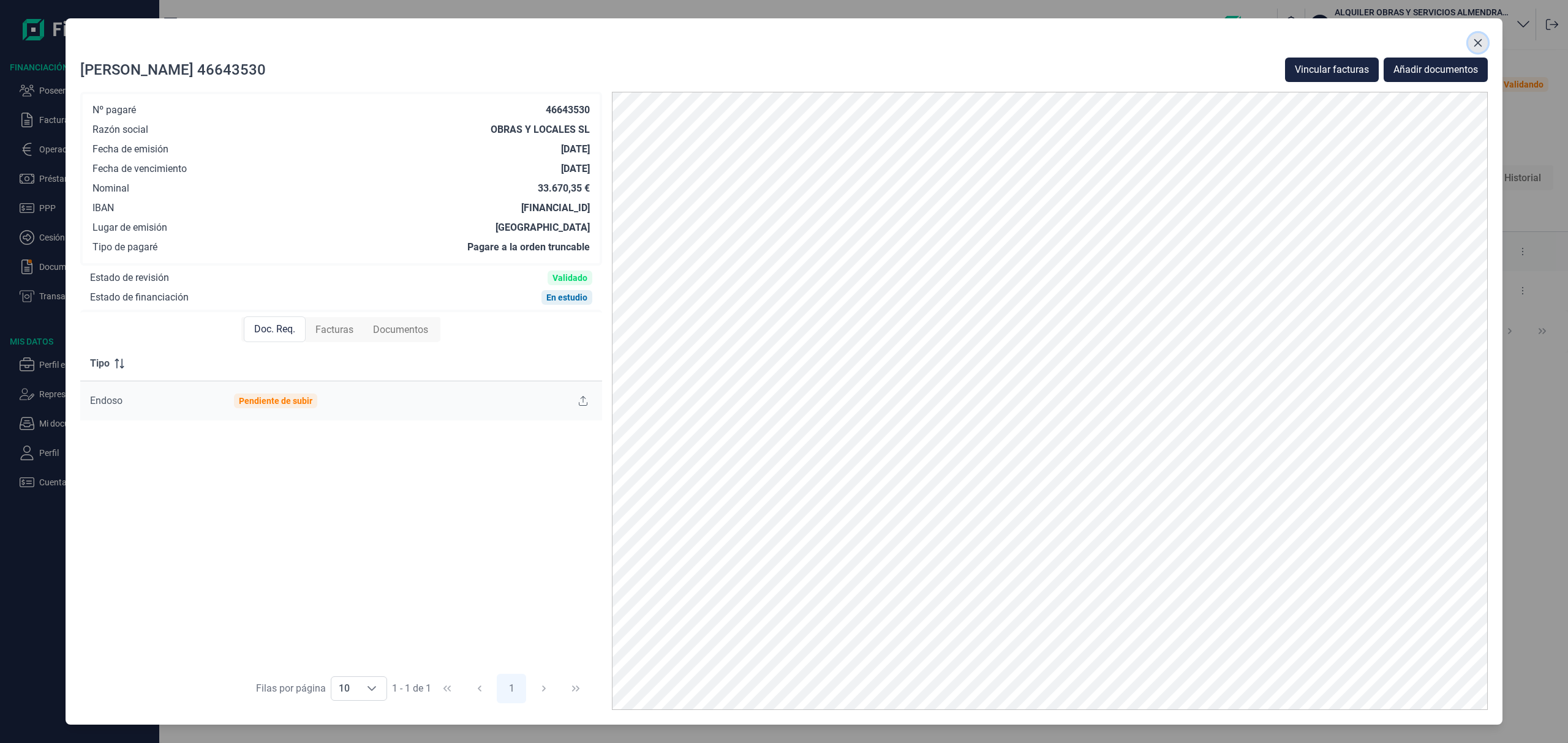
click at [1473, 38] on icon "Close" at bounding box center [1477, 43] width 10 height 10
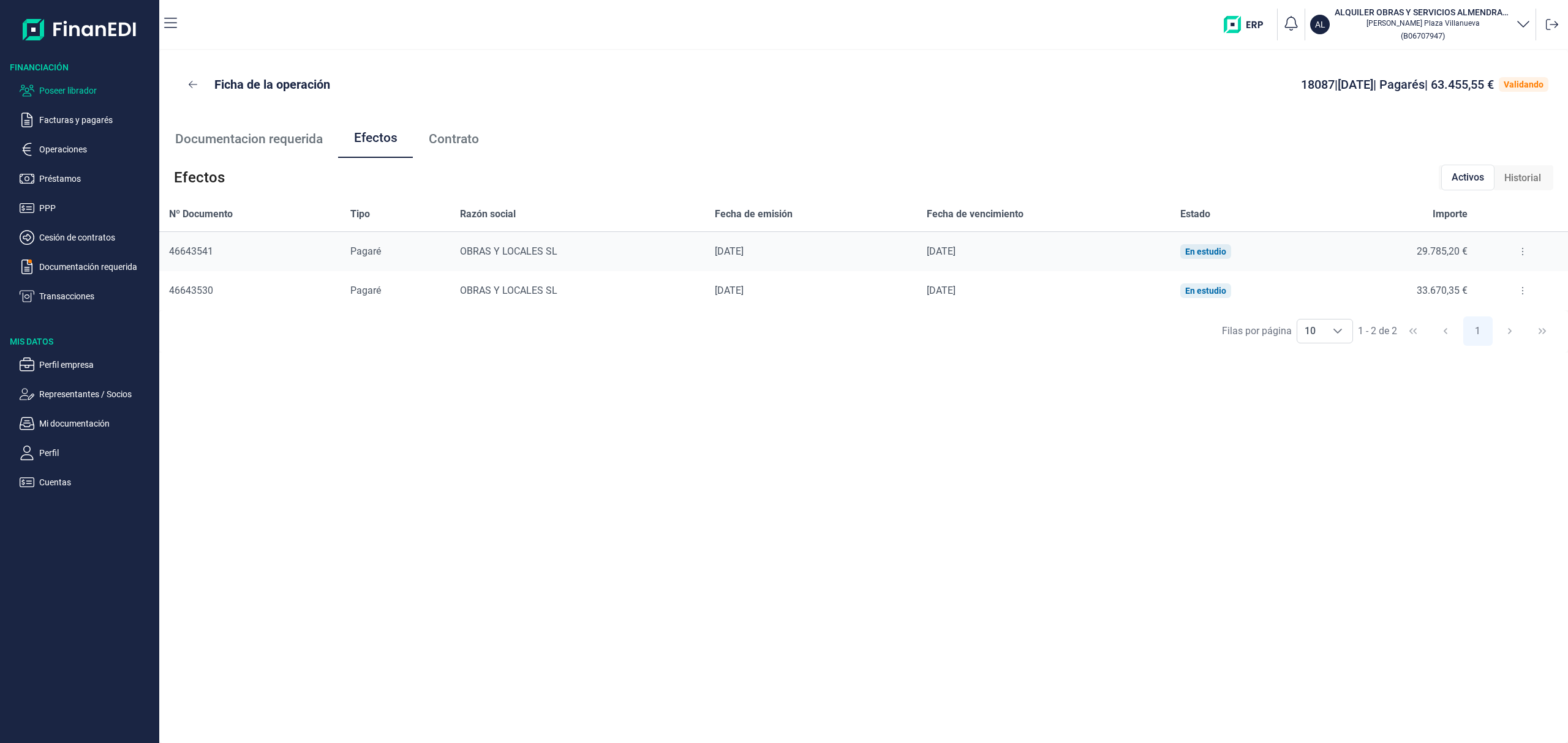
click at [95, 88] on p "Poseer librador" at bounding box center [97, 90] width 115 height 15
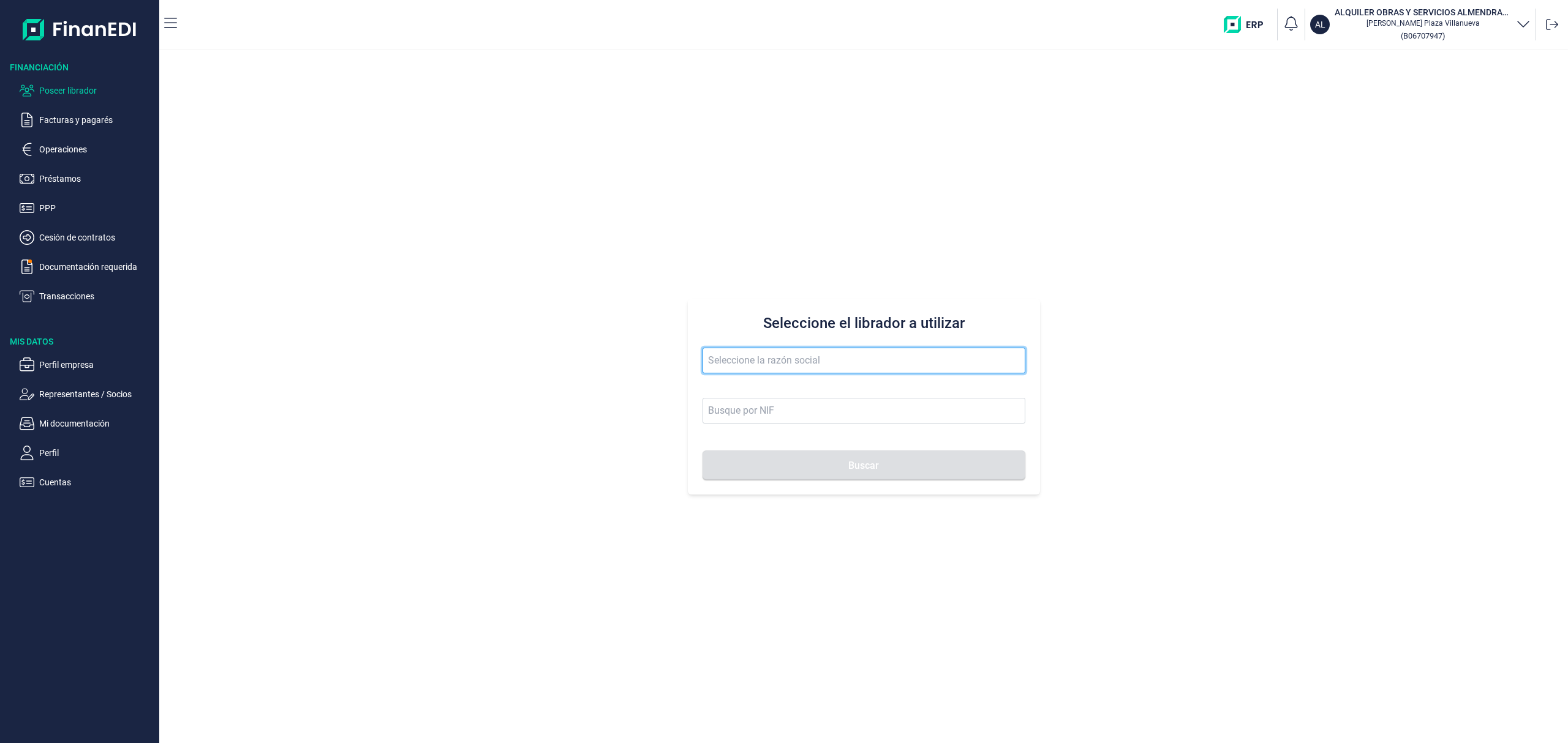
click at [770, 370] on input "text" at bounding box center [863, 361] width 323 height 26
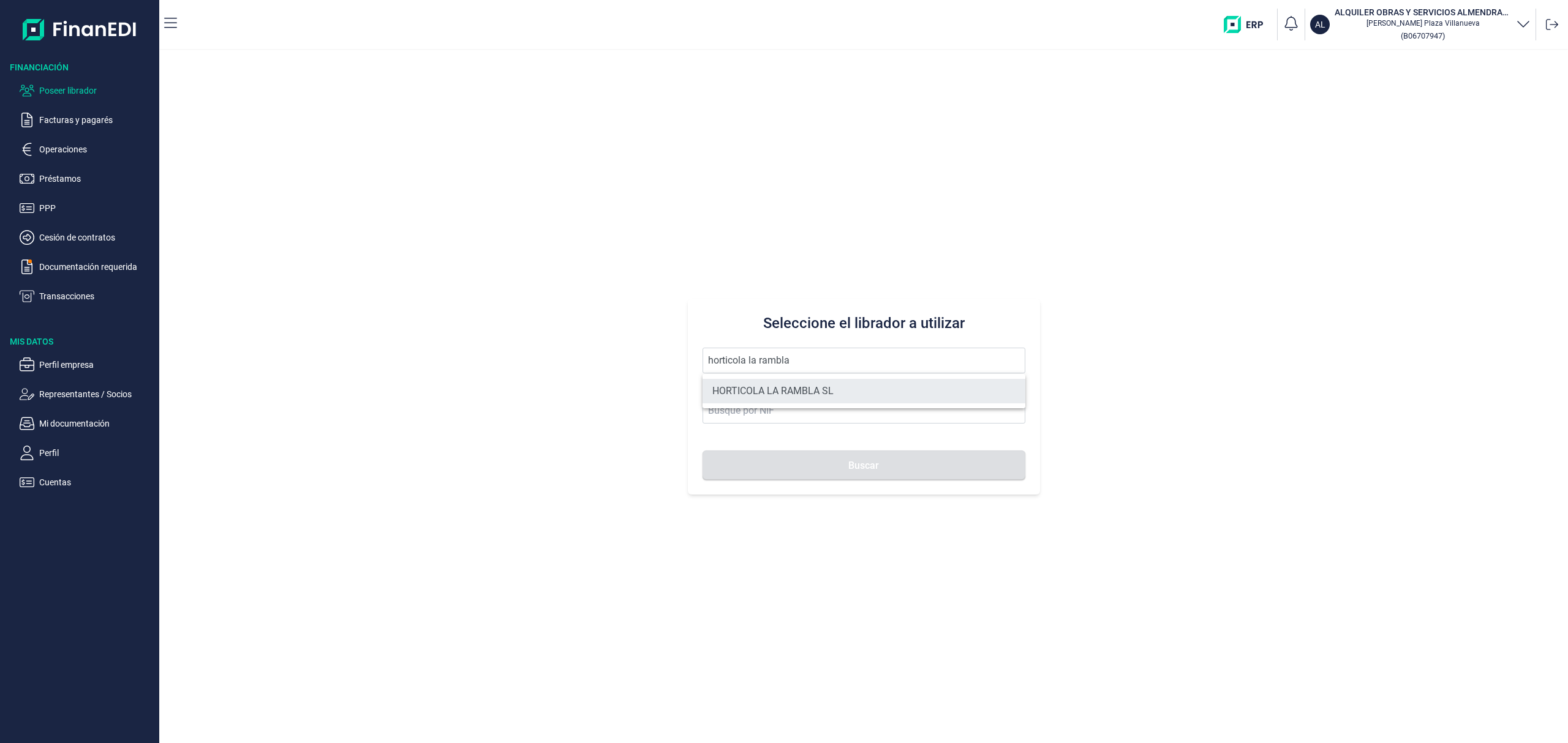
click at [825, 382] on li "HORTICOLA LA RAMBLA SL" at bounding box center [863, 391] width 323 height 25
type input "HORTICOLA LA RAMBLA SL"
type input "B04864427"
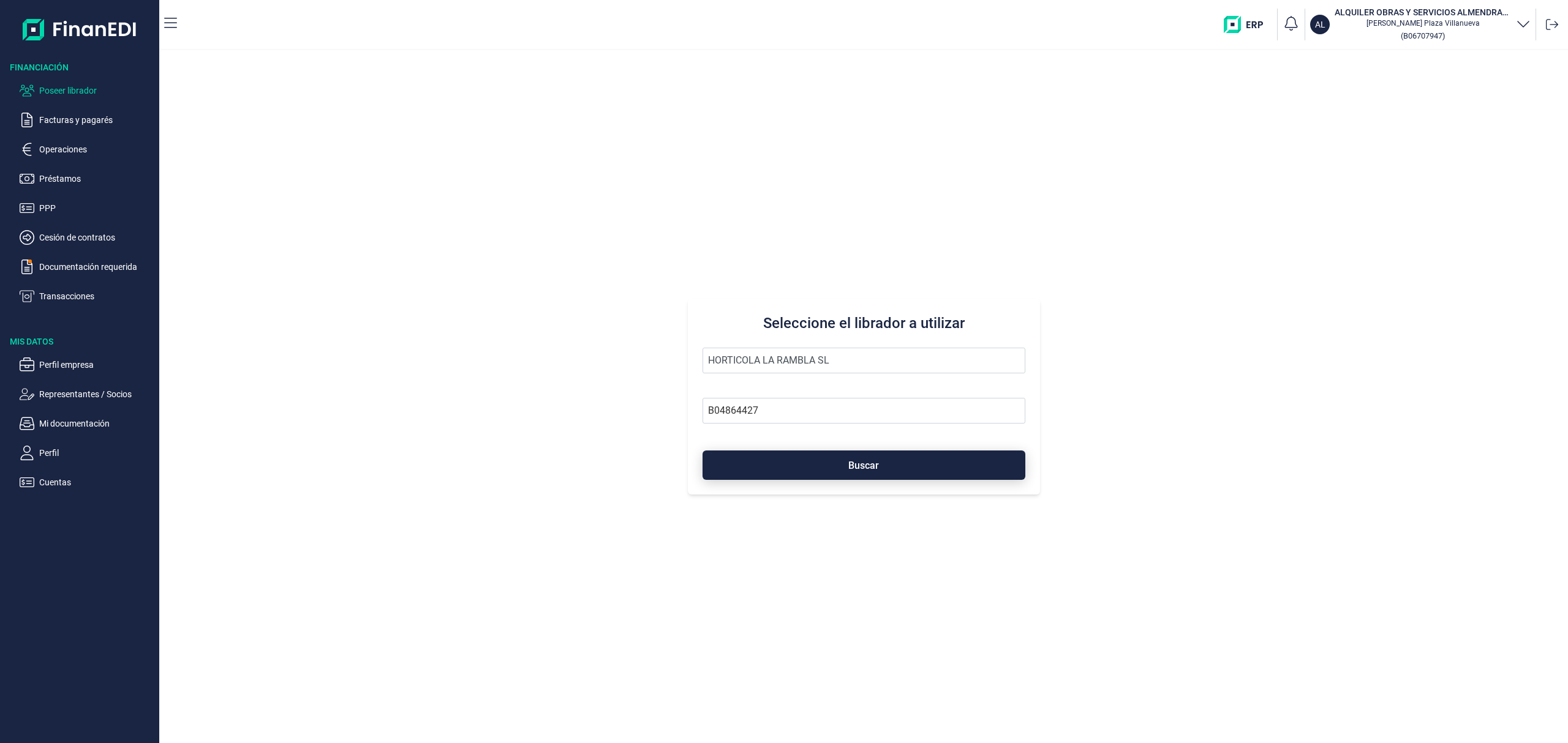
drag, startPoint x: 845, startPoint y: 441, endPoint x: 846, endPoint y: 454, distance: 13.0
click at [846, 450] on form "HORTICOLA LA RAMBLA SL B04864427 Buscar" at bounding box center [863, 414] width 323 height 132
click at [847, 454] on button "Buscar" at bounding box center [863, 465] width 323 height 29
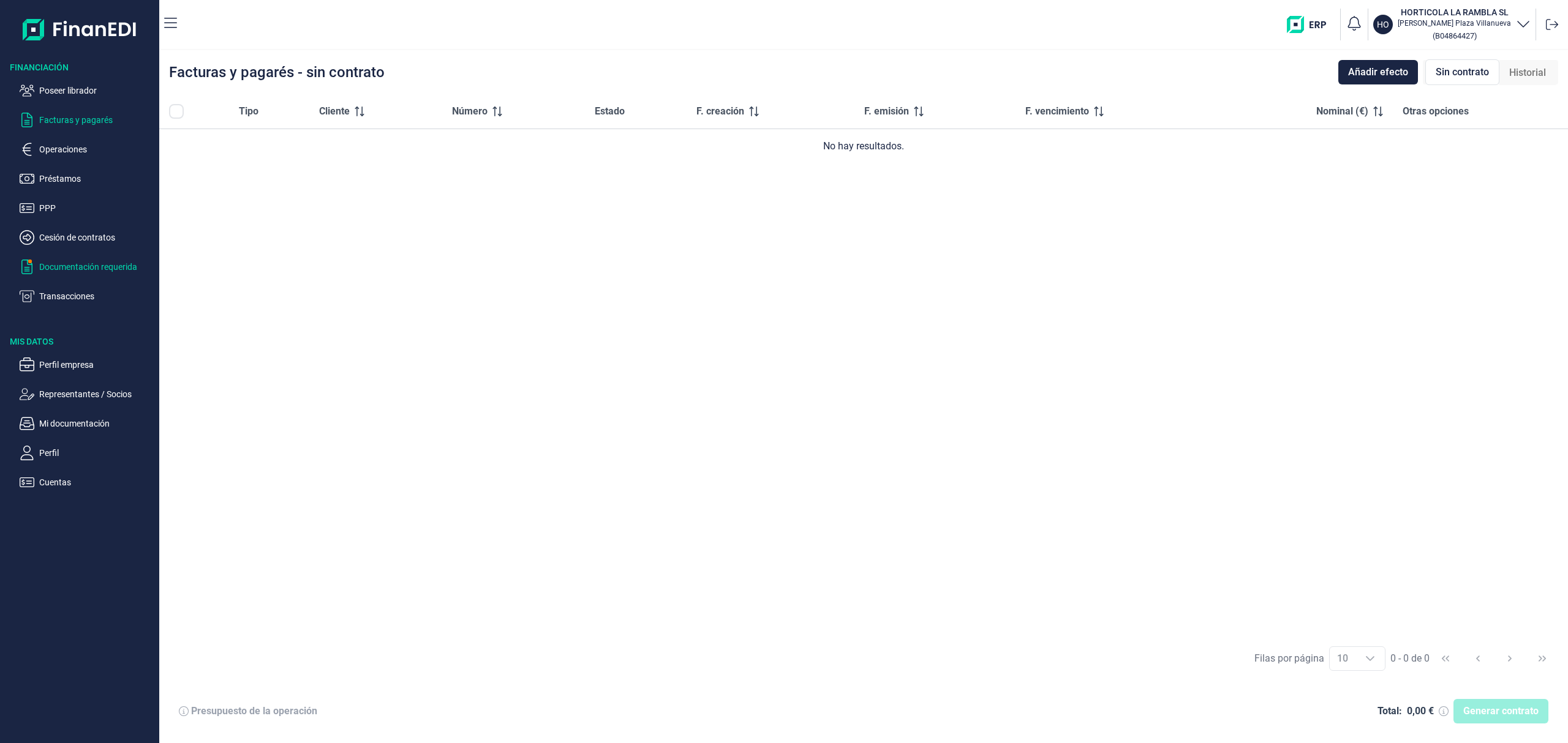
click at [108, 271] on p "Documentación requerida" at bounding box center [97, 267] width 115 height 15
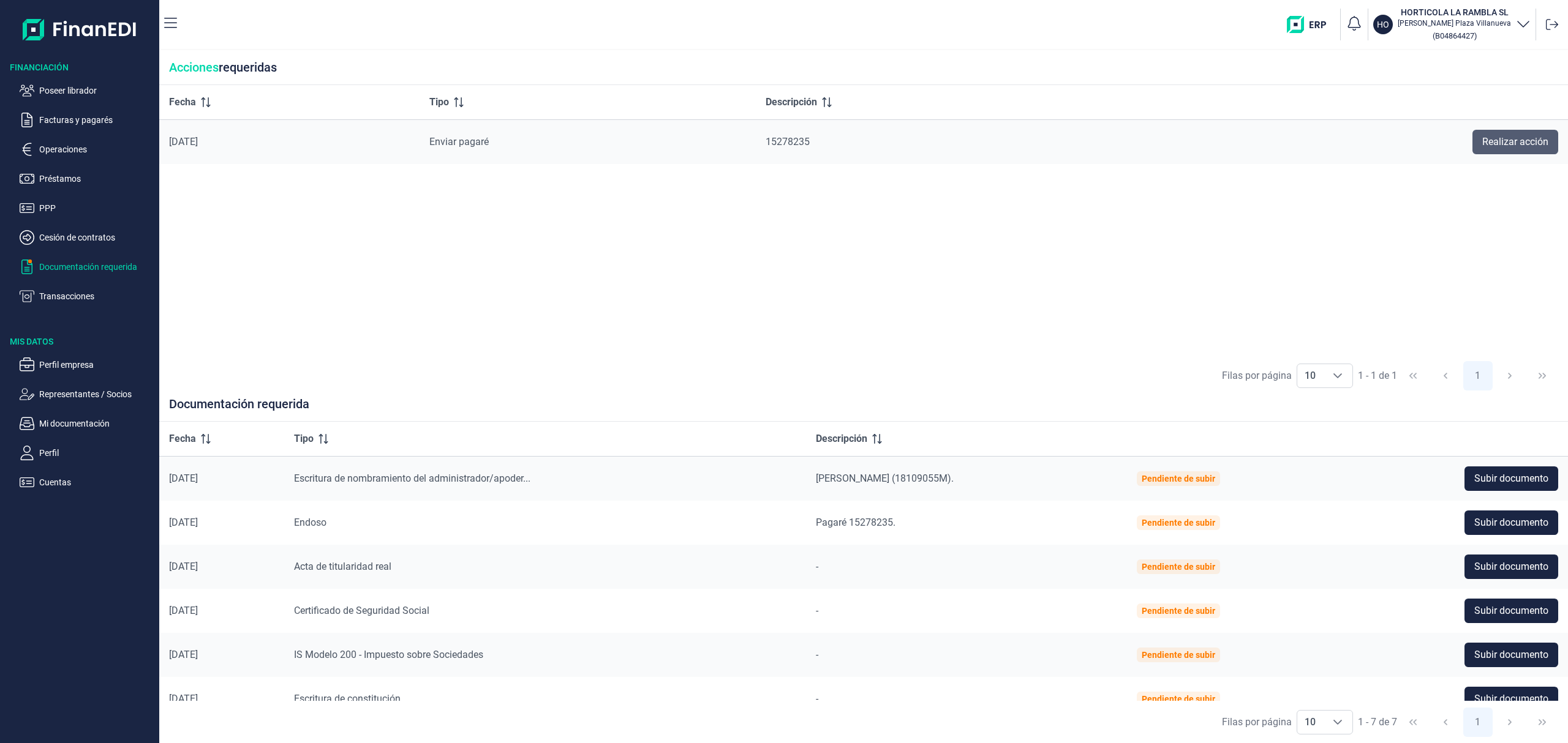
click at [1500, 134] on span "Realizar acción" at bounding box center [1515, 142] width 66 height 15
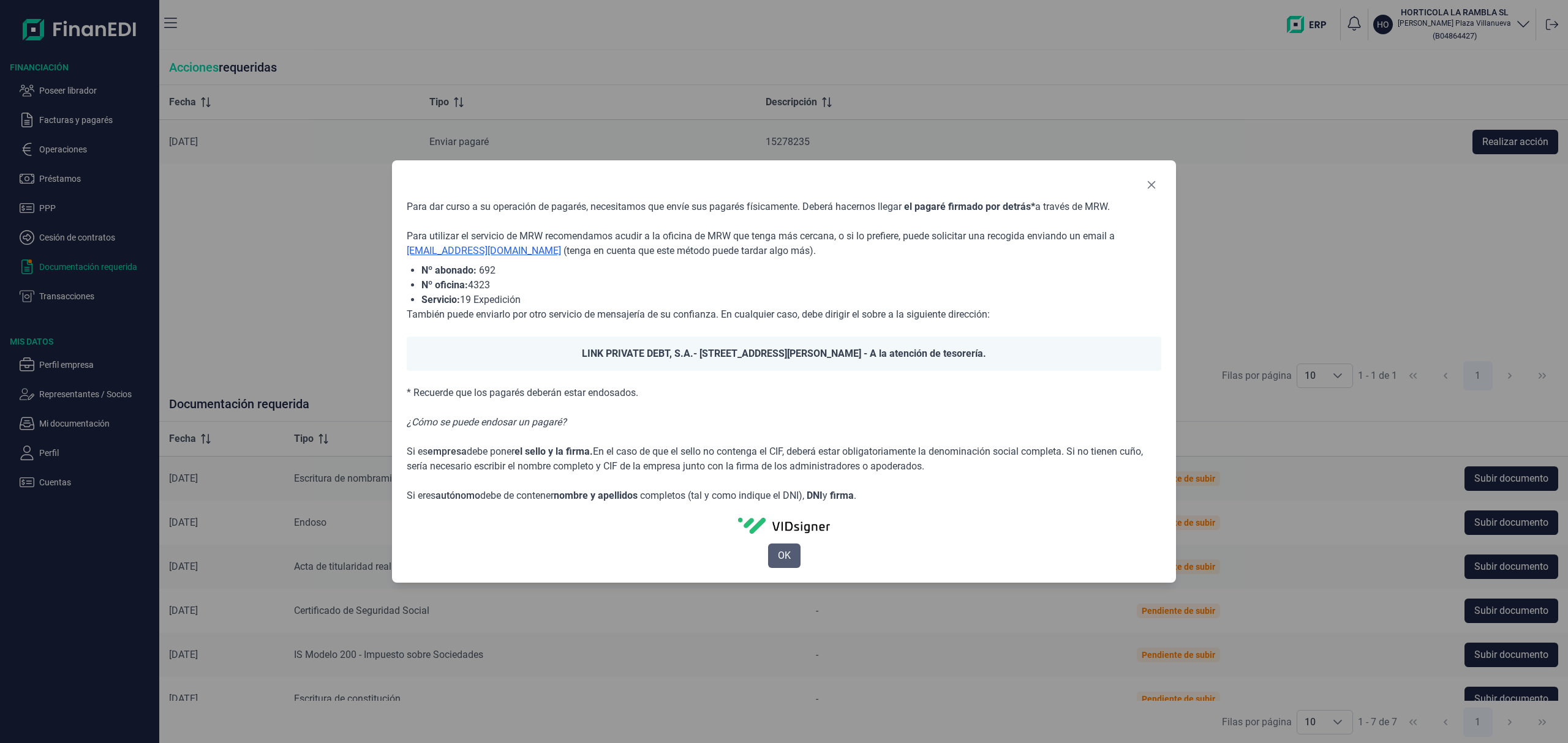
click at [786, 557] on span "OK" at bounding box center [784, 555] width 13 height 15
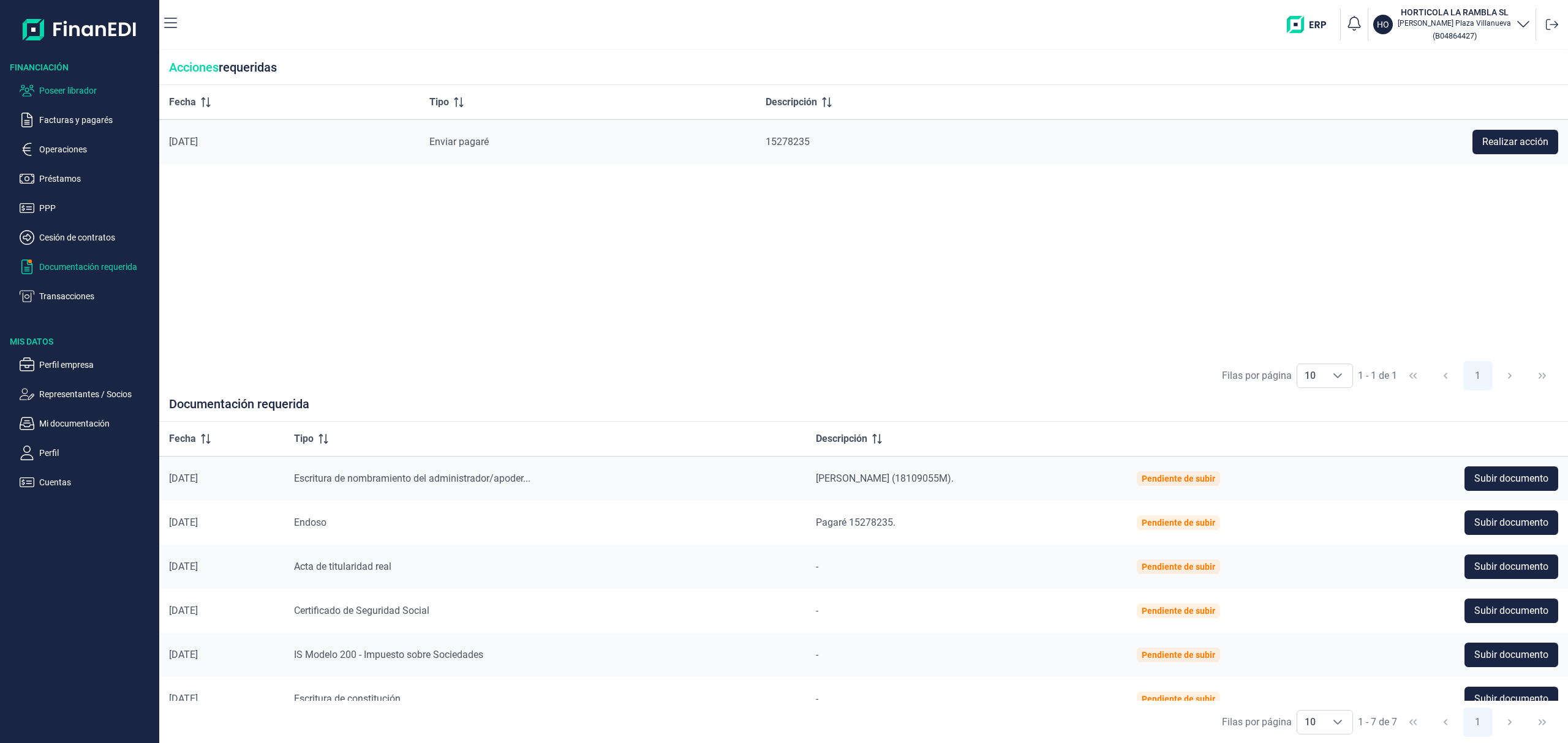
click at [60, 94] on p "Poseer librador" at bounding box center [97, 90] width 115 height 15
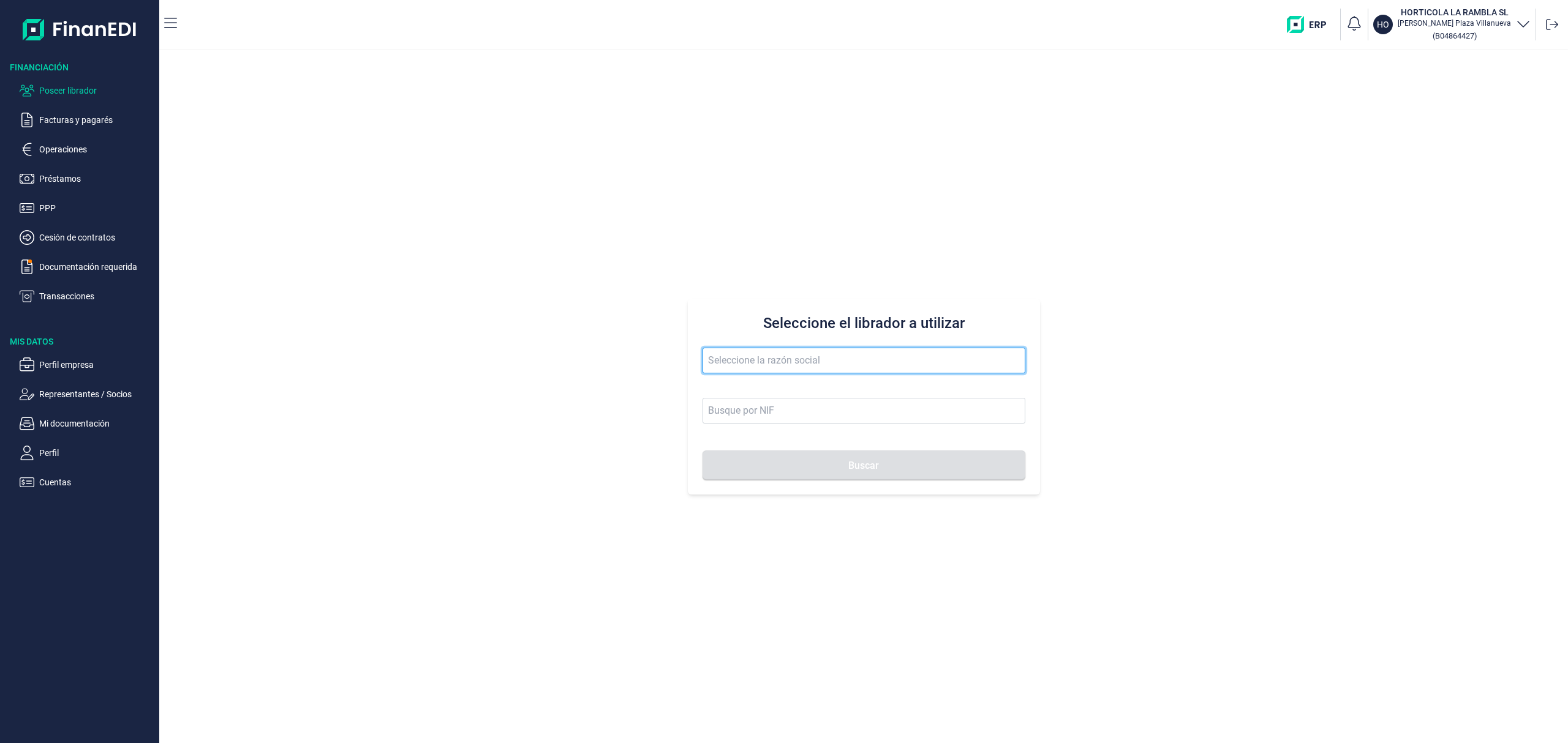
click at [786, 365] on input "text" at bounding box center [863, 361] width 323 height 26
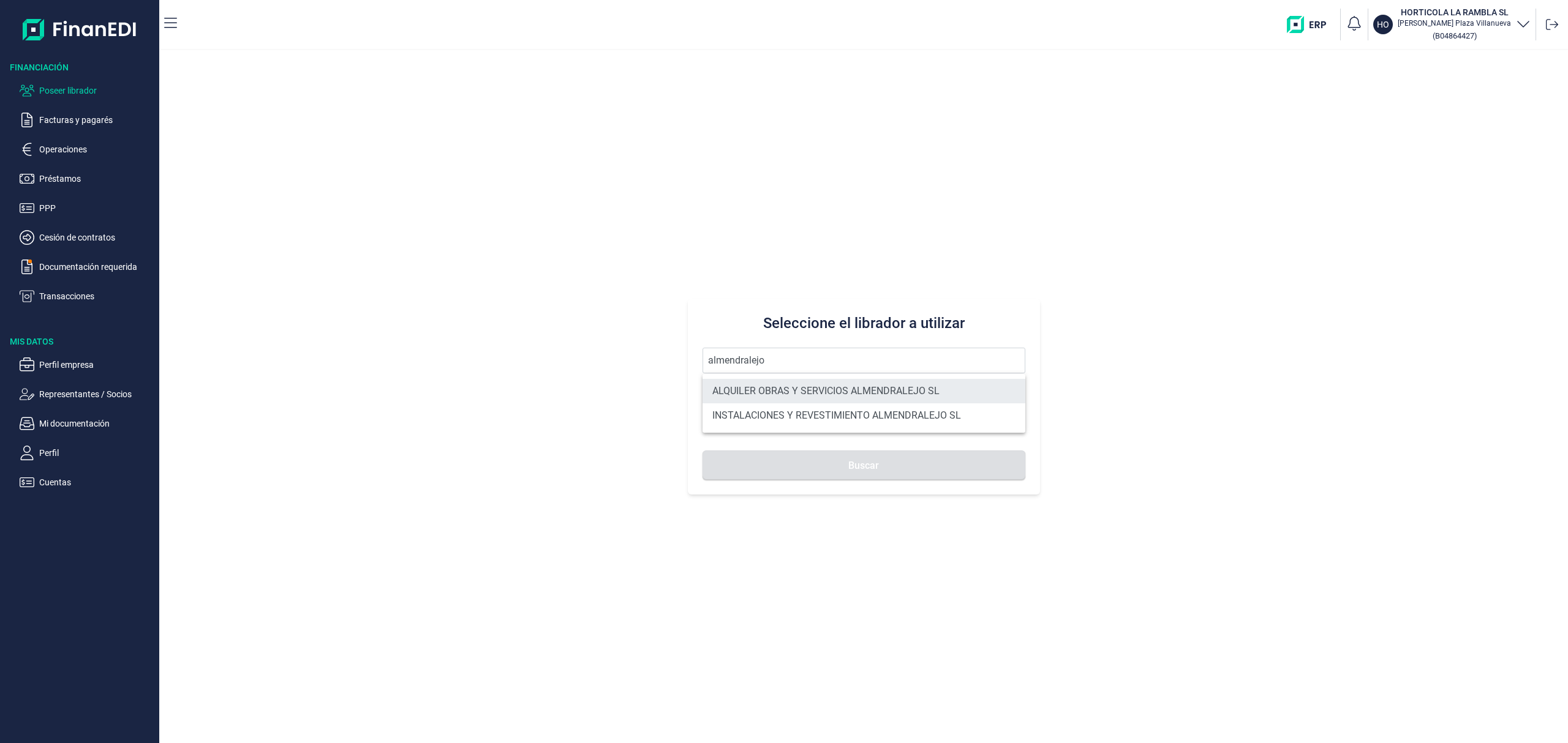
click at [865, 387] on li "ALQUILER OBRAS Y SERVICIOS ALMENDRALEJO SL" at bounding box center [863, 391] width 323 height 25
type input "ALQUILER OBRAS Y SERVICIOS ALMENDRALEJO SL"
type input "B06707947"
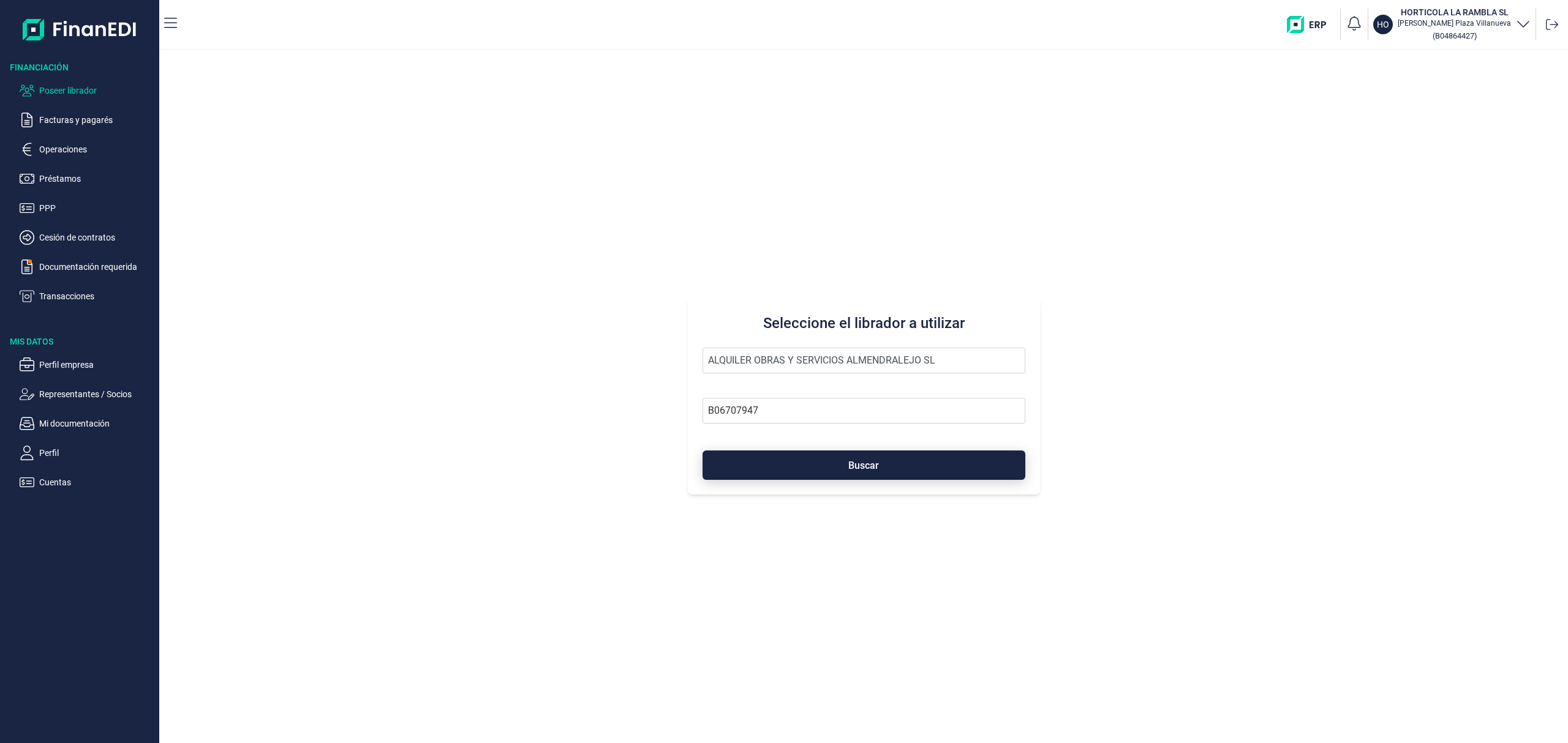
click at [890, 458] on button "Buscar" at bounding box center [863, 465] width 323 height 29
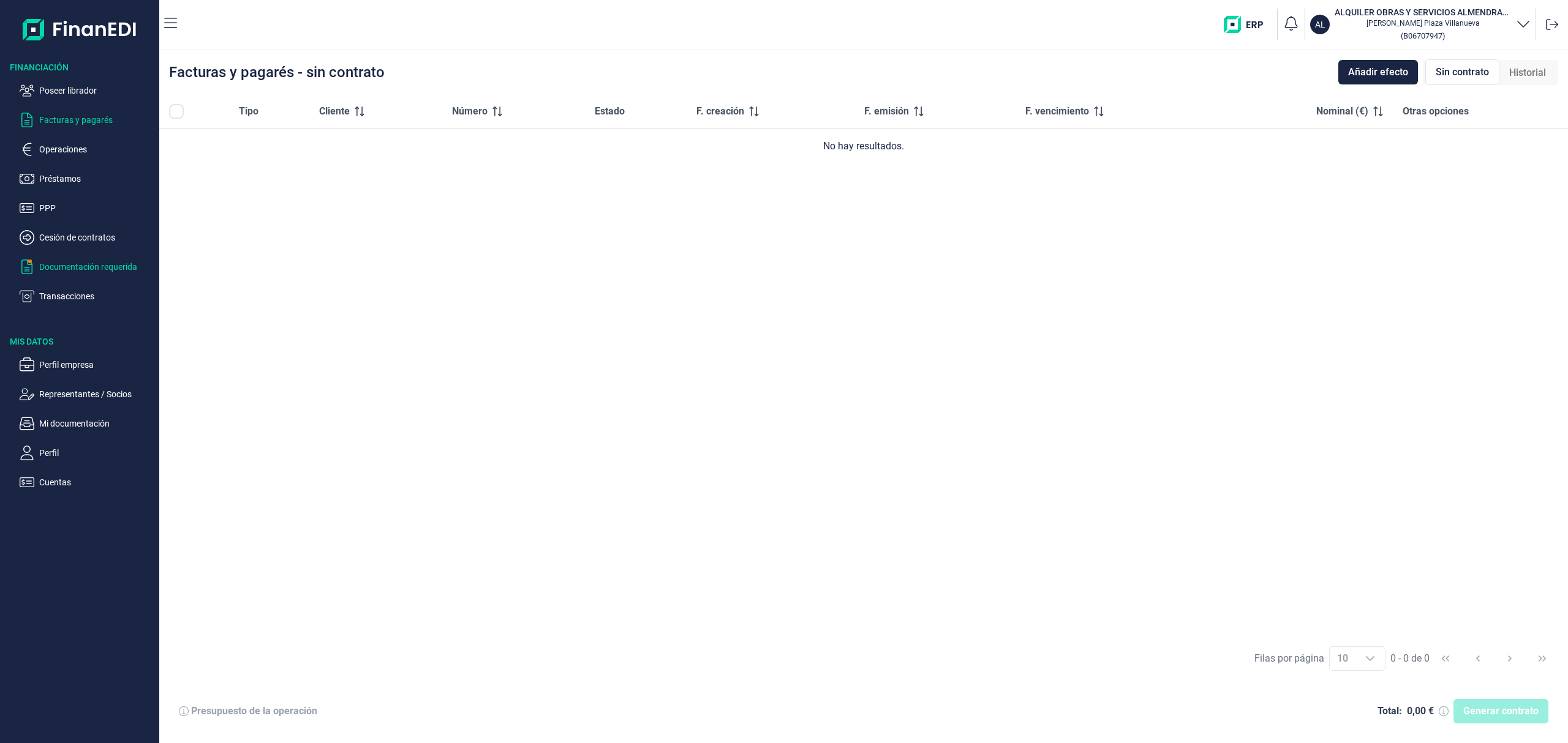
click at [98, 267] on p "Documentación requerida" at bounding box center [97, 267] width 115 height 15
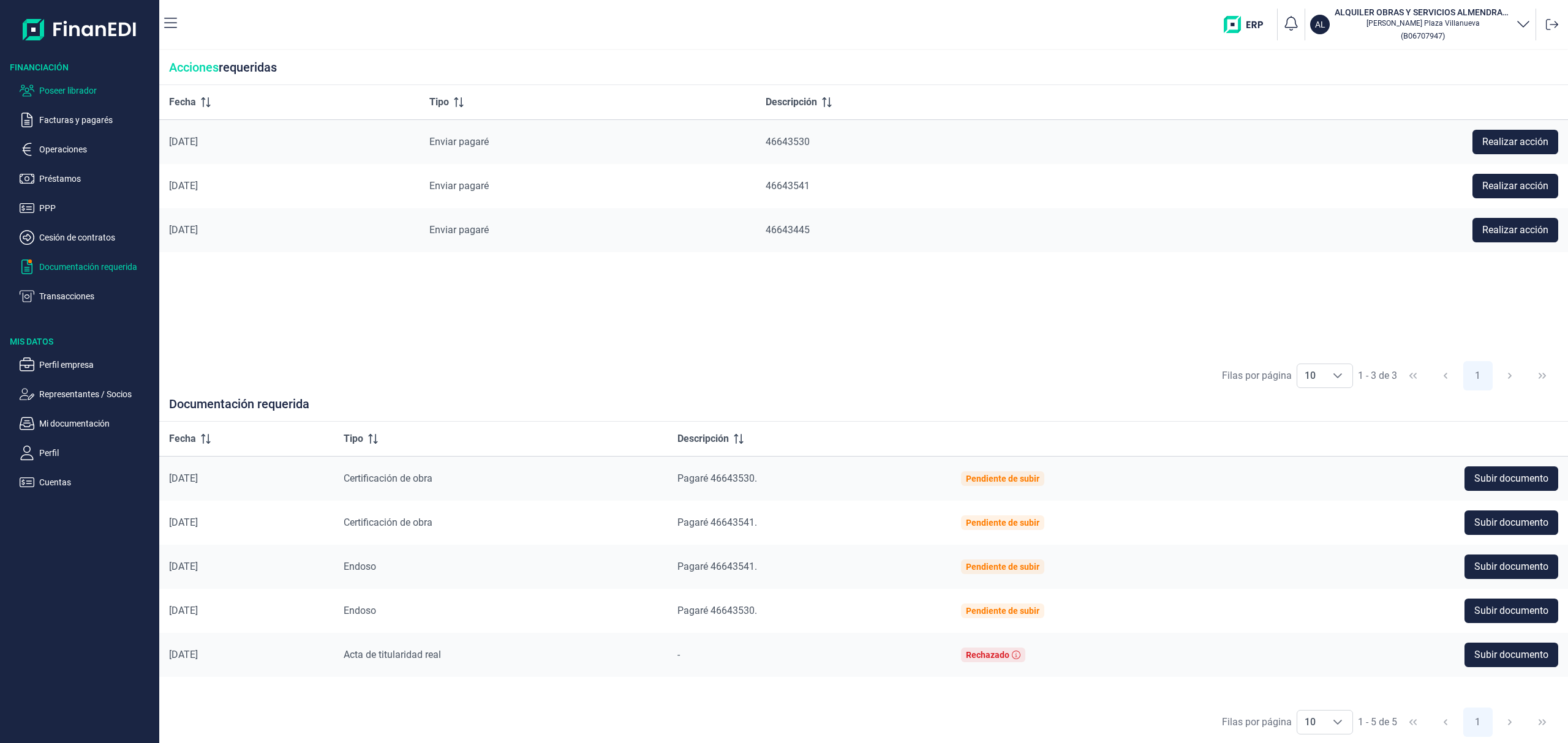
click at [62, 96] on p "Poseer librador" at bounding box center [97, 90] width 115 height 15
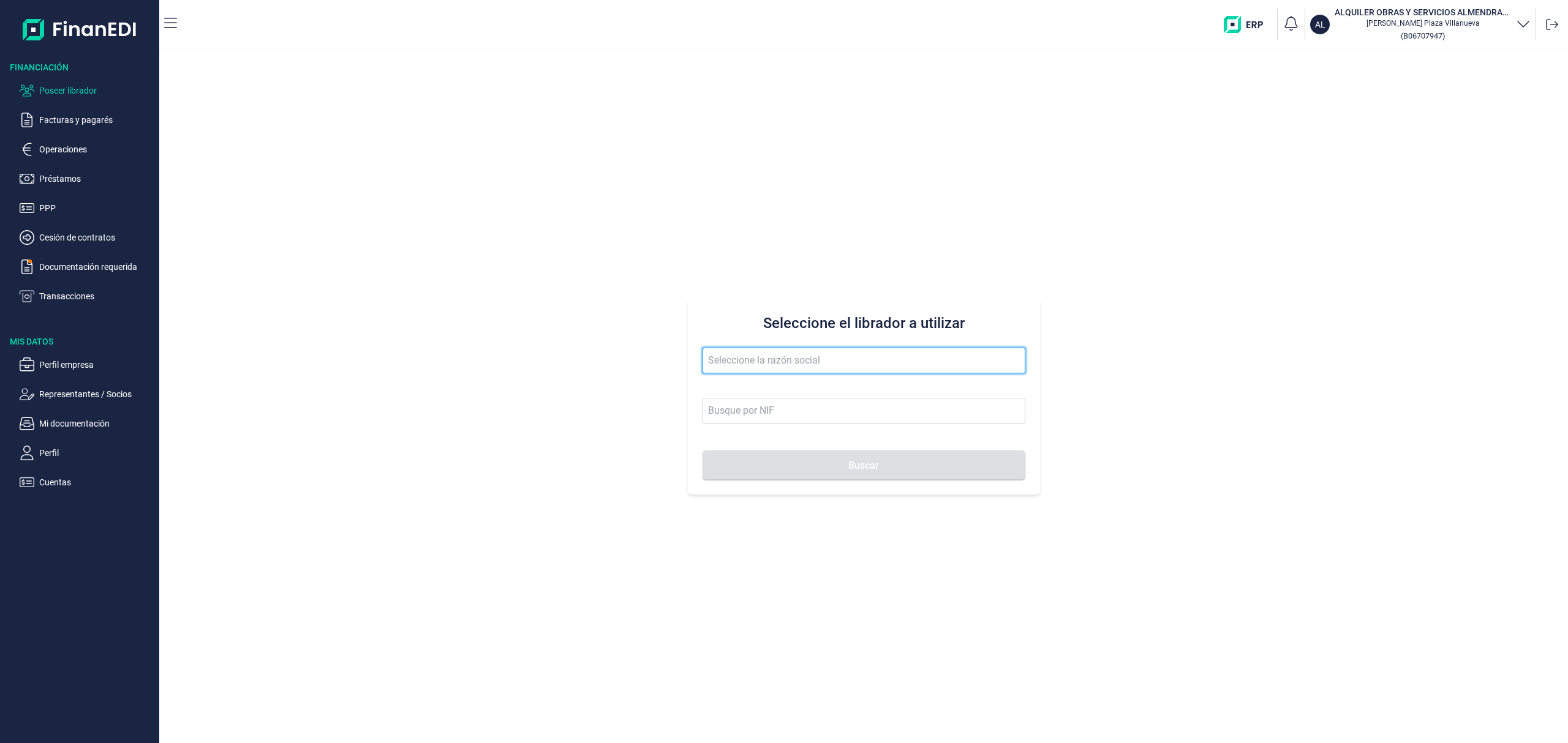
click at [801, 357] on input "text" at bounding box center [863, 361] width 323 height 26
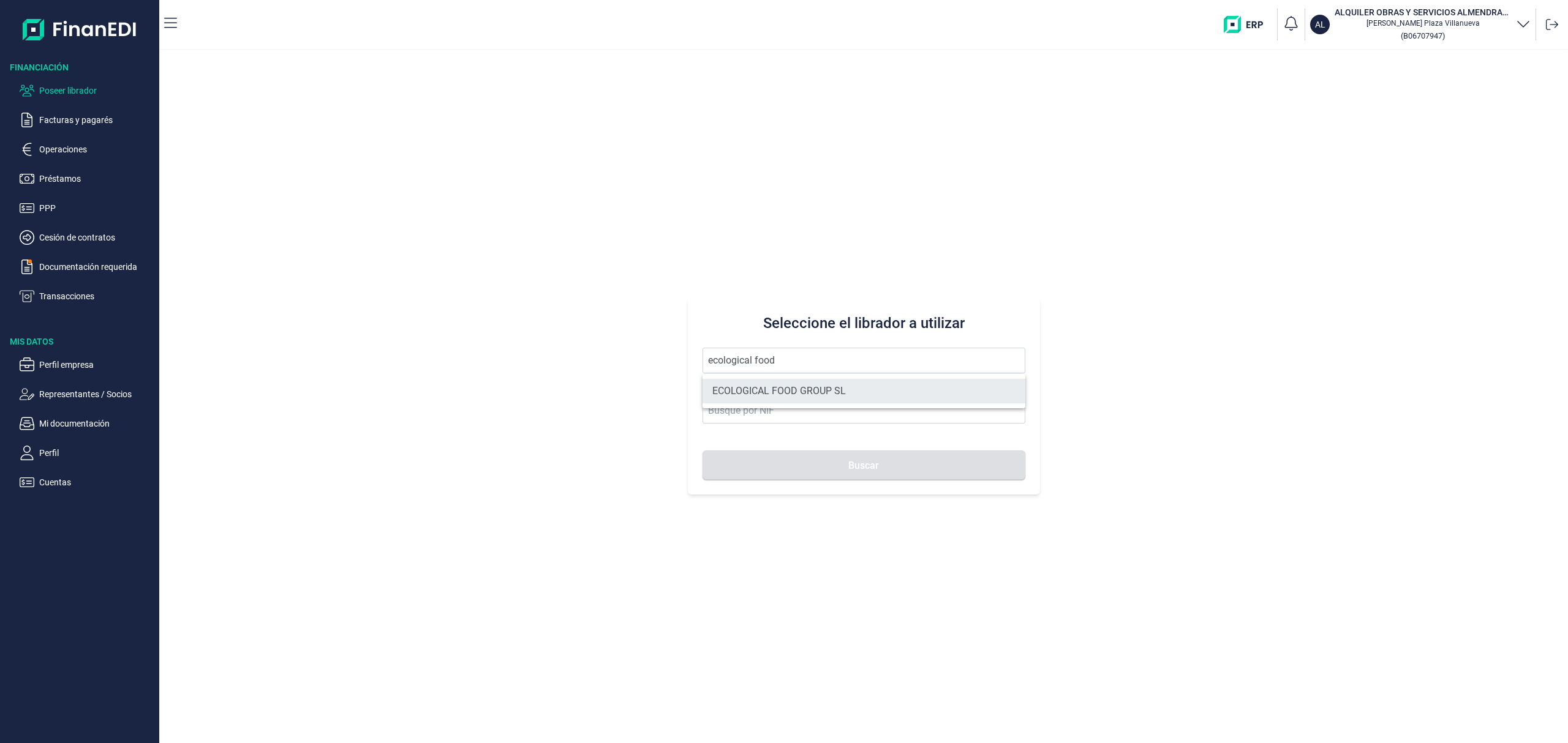
click at [816, 382] on li "ECOLOGICAL FOOD GROUP SL" at bounding box center [863, 391] width 323 height 25
type input "ECOLOGICAL FOOD GROUP SL"
type input "B01645357"
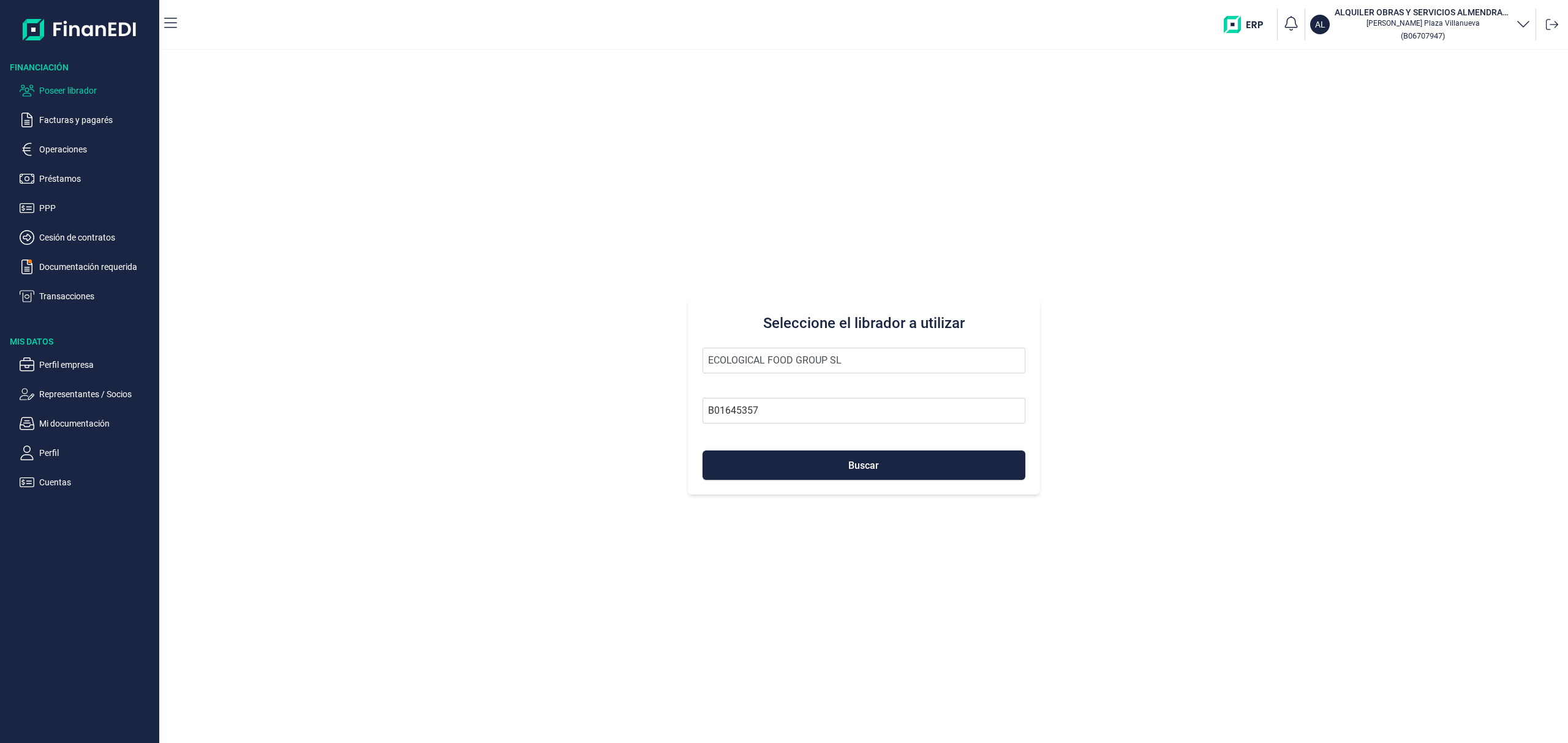
click at [833, 448] on form "ECOLOGICAL FOOD GROUP SL B01645357 Buscar" at bounding box center [863, 414] width 323 height 132
click at [836, 462] on button "Buscar" at bounding box center [863, 465] width 323 height 29
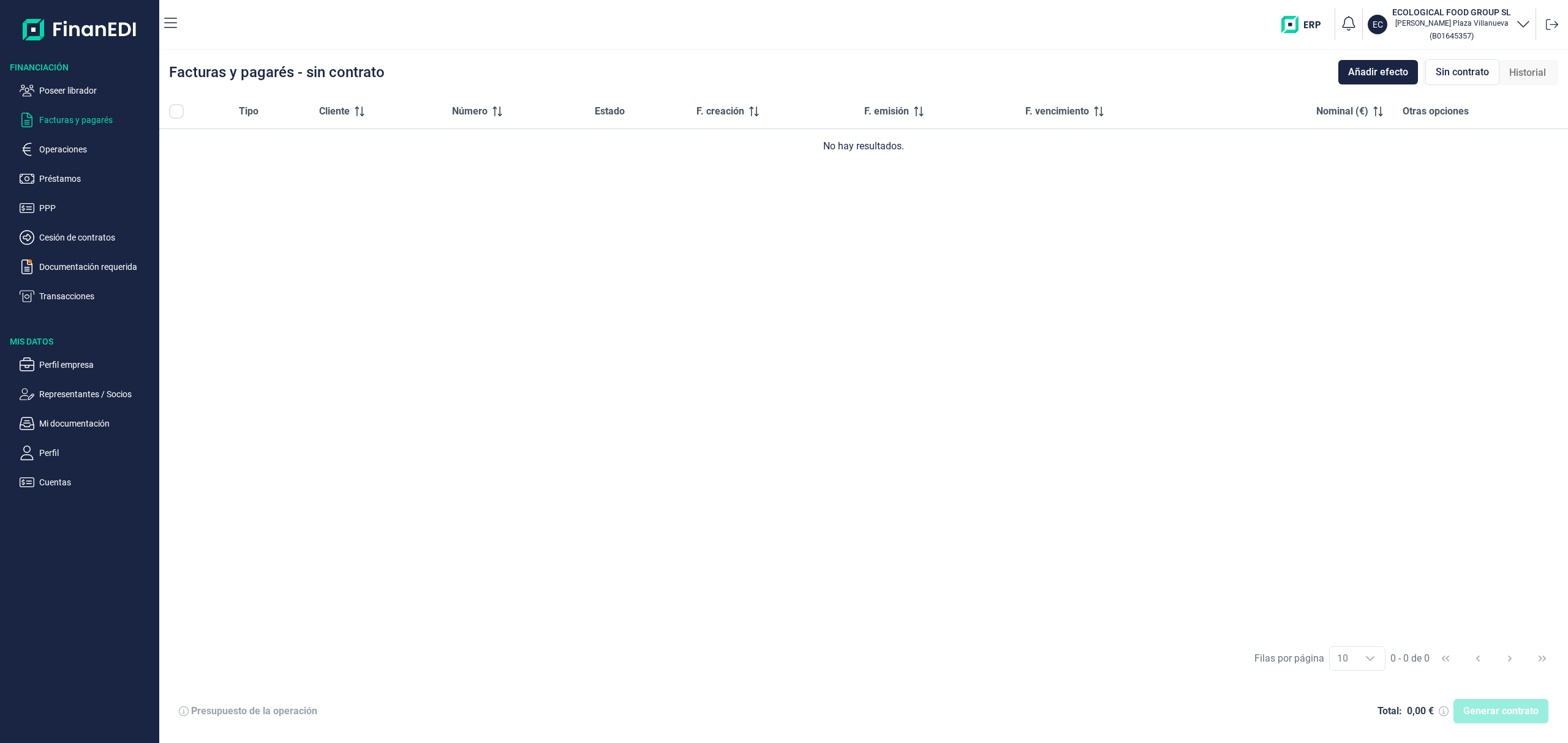
click at [113, 121] on p "Facturas y pagarés" at bounding box center [97, 120] width 115 height 15
